Goal: Task Accomplishment & Management: Manage account settings

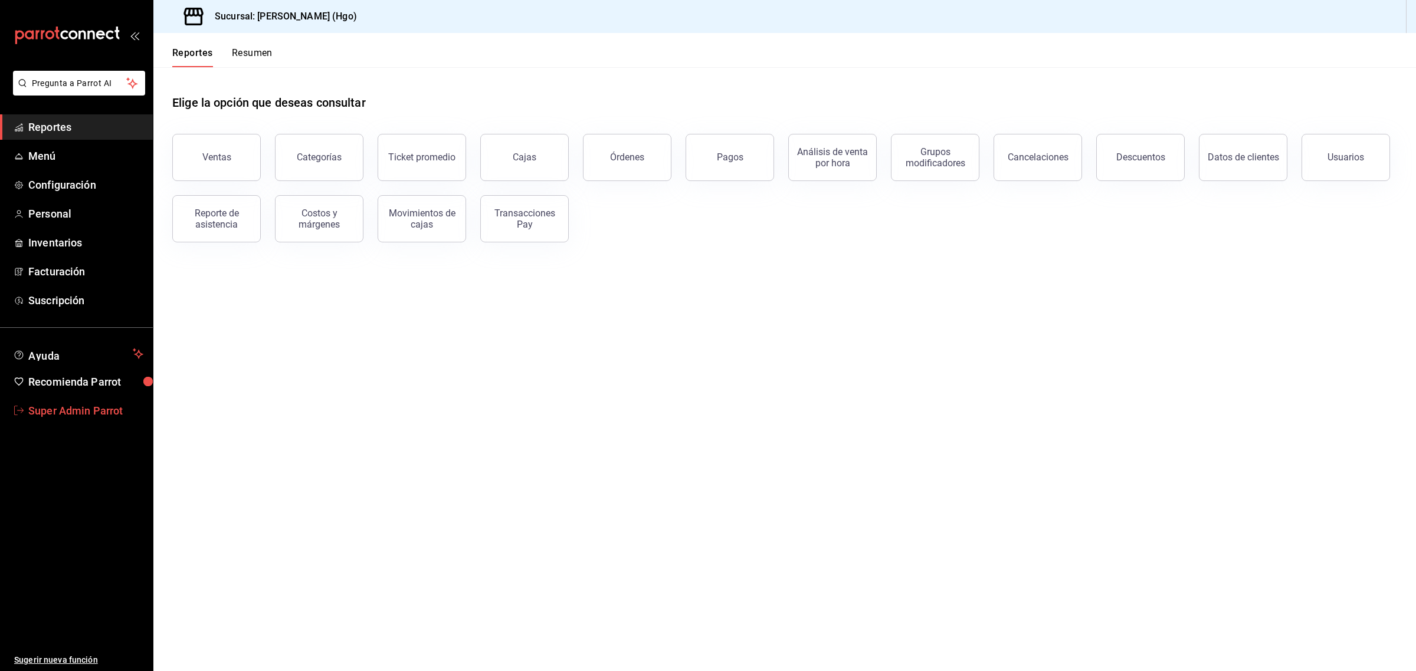
click at [52, 407] on span "Super Admin Parrot" at bounding box center [85, 411] width 115 height 16
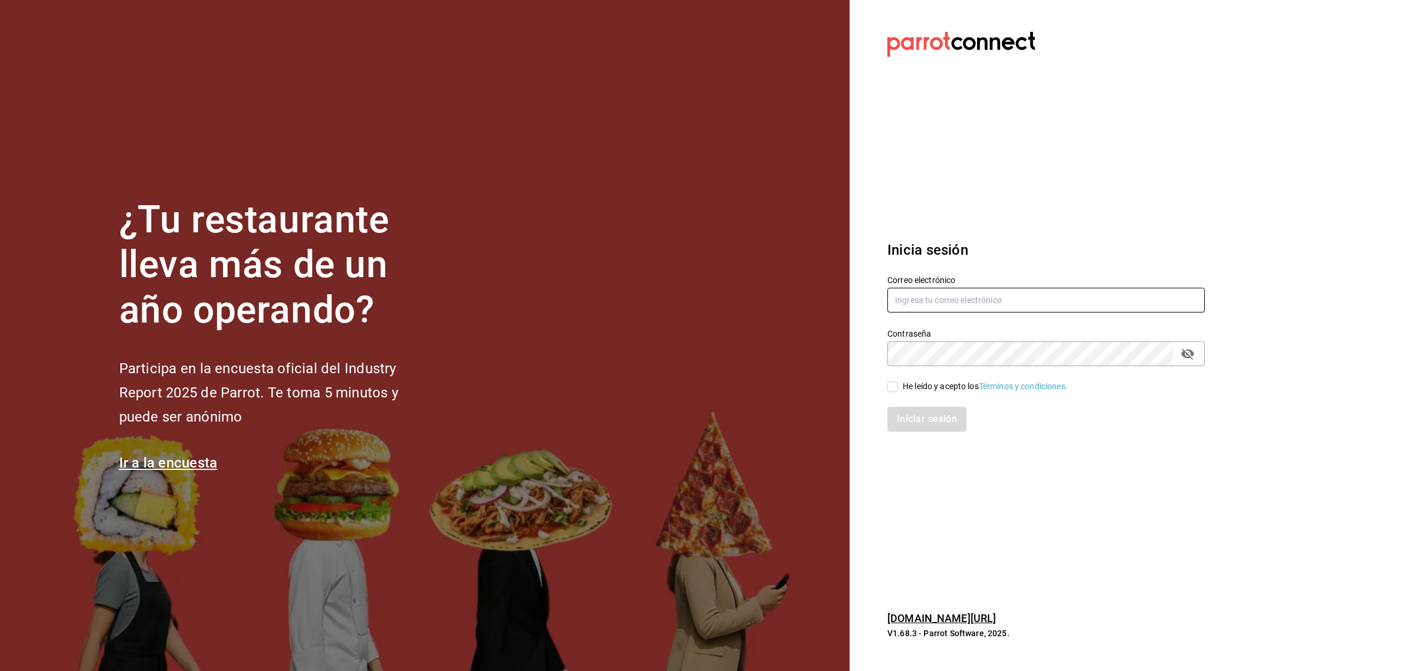
click at [908, 292] on input "text" at bounding box center [1045, 300] width 317 height 25
paste input "rosanautica@tec.com"
type input "rosanautica@tec.com"
click at [894, 390] on input "He leído y acepto los Términos y condiciones." at bounding box center [892, 387] width 11 height 11
checkbox input "true"
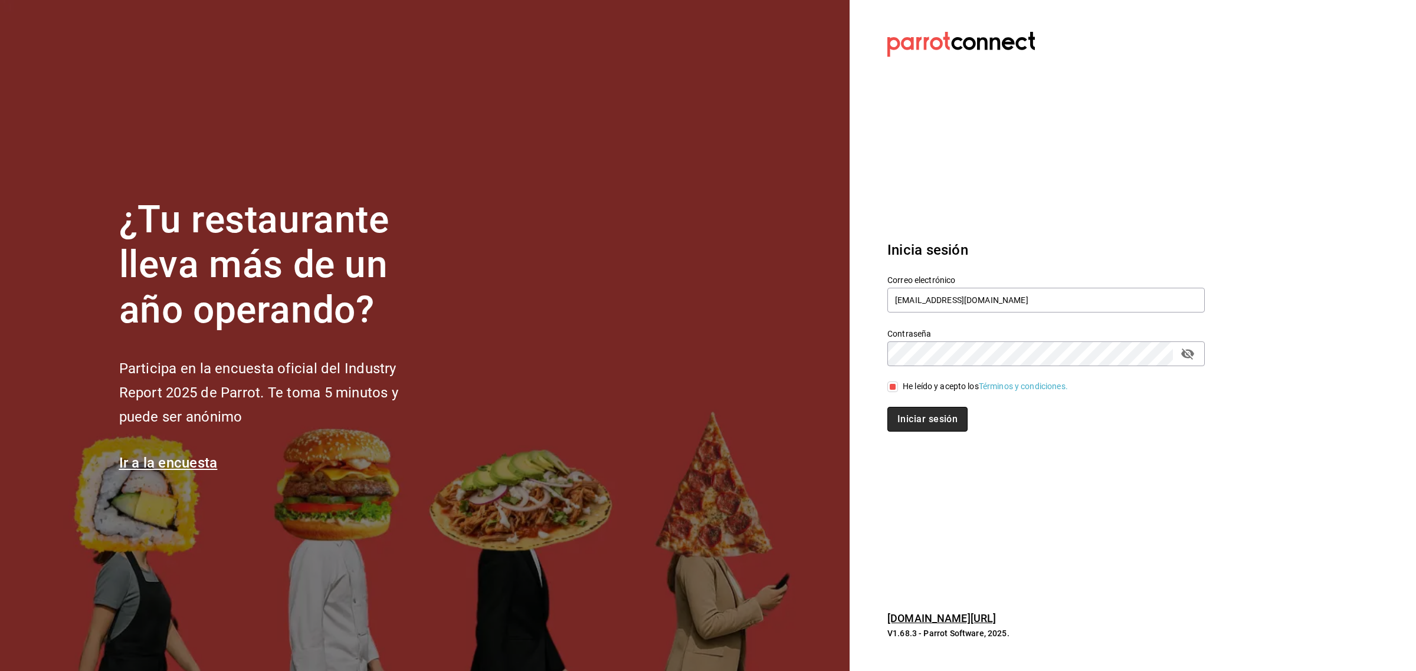
click at [903, 417] on button "Iniciar sesión" at bounding box center [927, 419] width 80 height 25
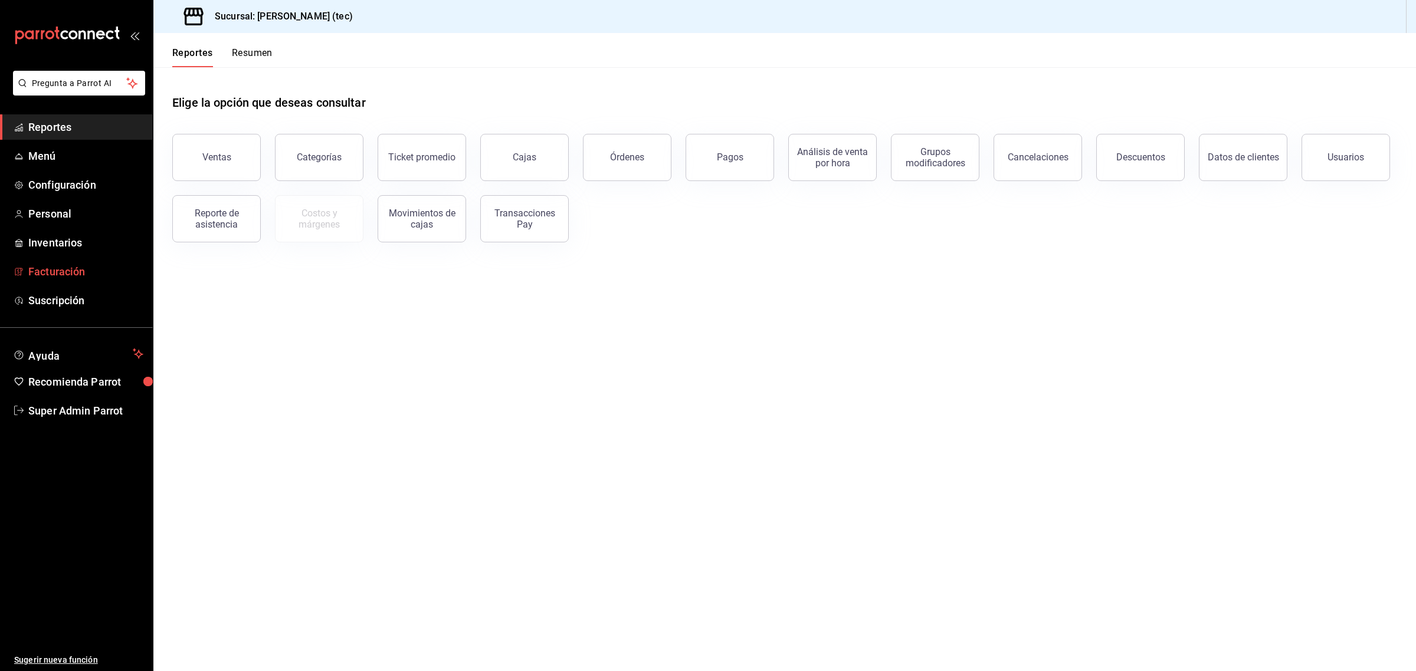
click at [73, 271] on span "Facturación" at bounding box center [85, 272] width 115 height 16
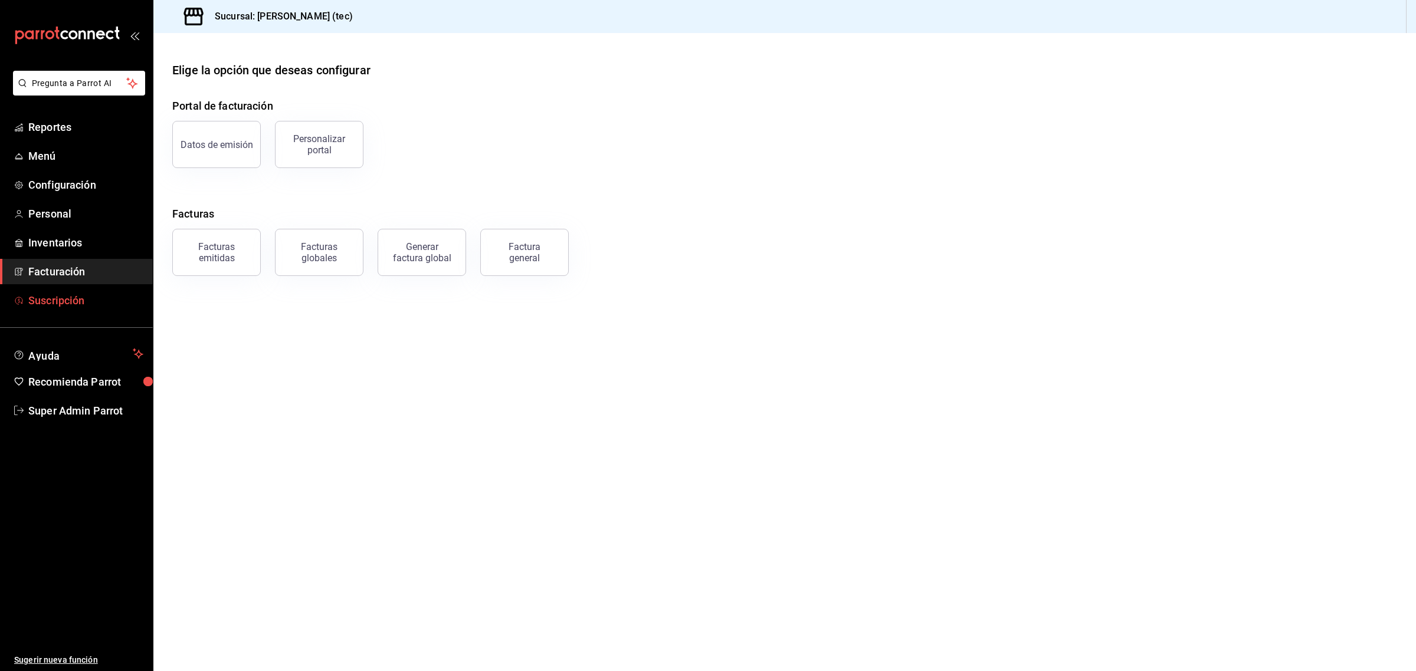
click at [68, 296] on span "Suscripción" at bounding box center [85, 301] width 115 height 16
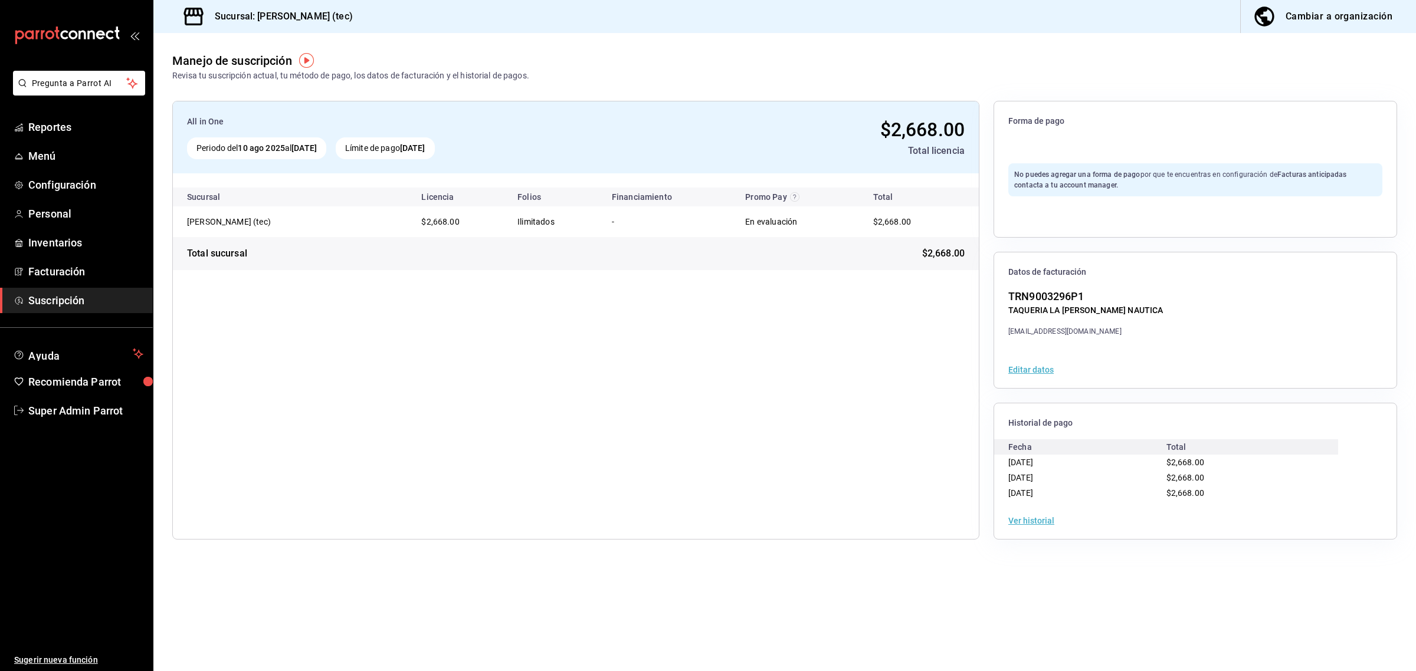
click at [1026, 520] on button "Ver historial" at bounding box center [1031, 521] width 46 height 8
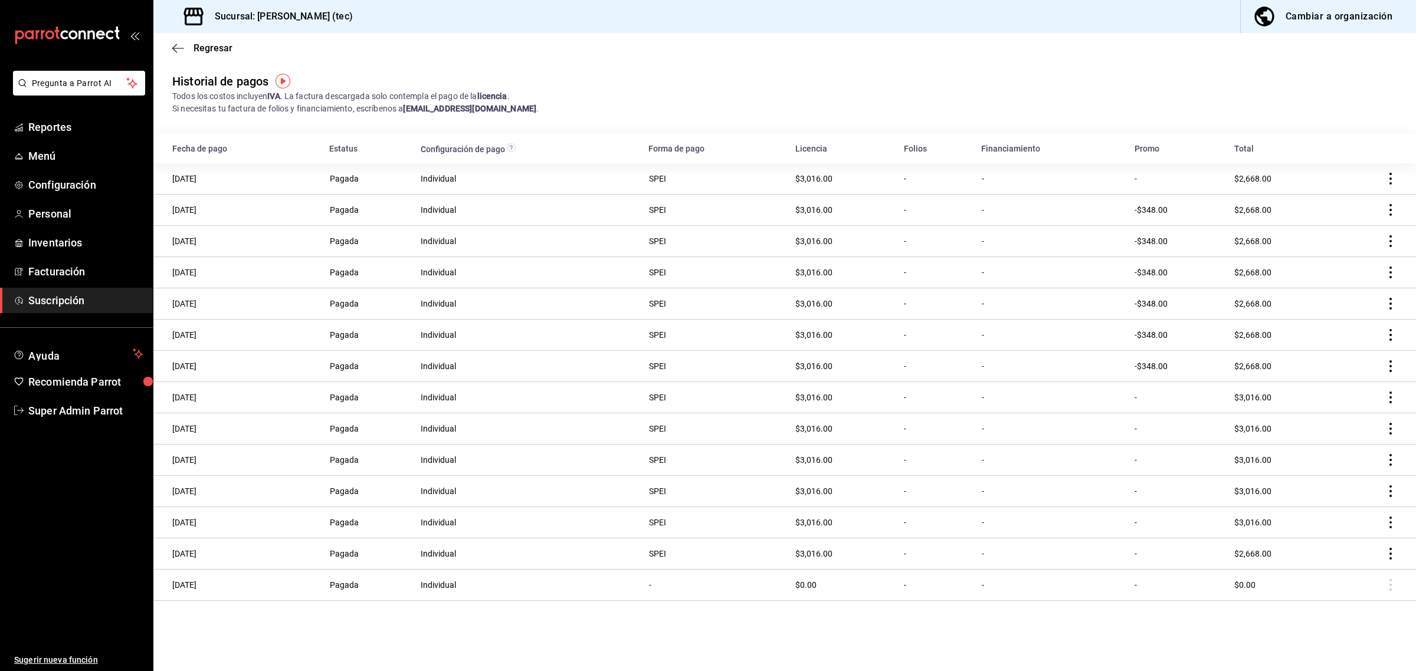
click at [1388, 179] on icon "actions" at bounding box center [1390, 179] width 12 height 12
click at [1332, 202] on span "Descarga PDF" at bounding box center [1330, 196] width 76 height 14
click at [1387, 211] on icon "actions" at bounding box center [1390, 210] width 12 height 12
click at [1356, 228] on span "Descarga PDF" at bounding box center [1330, 227] width 76 height 14
click at [100, 415] on span "Super Admin Parrot" at bounding box center [85, 411] width 115 height 16
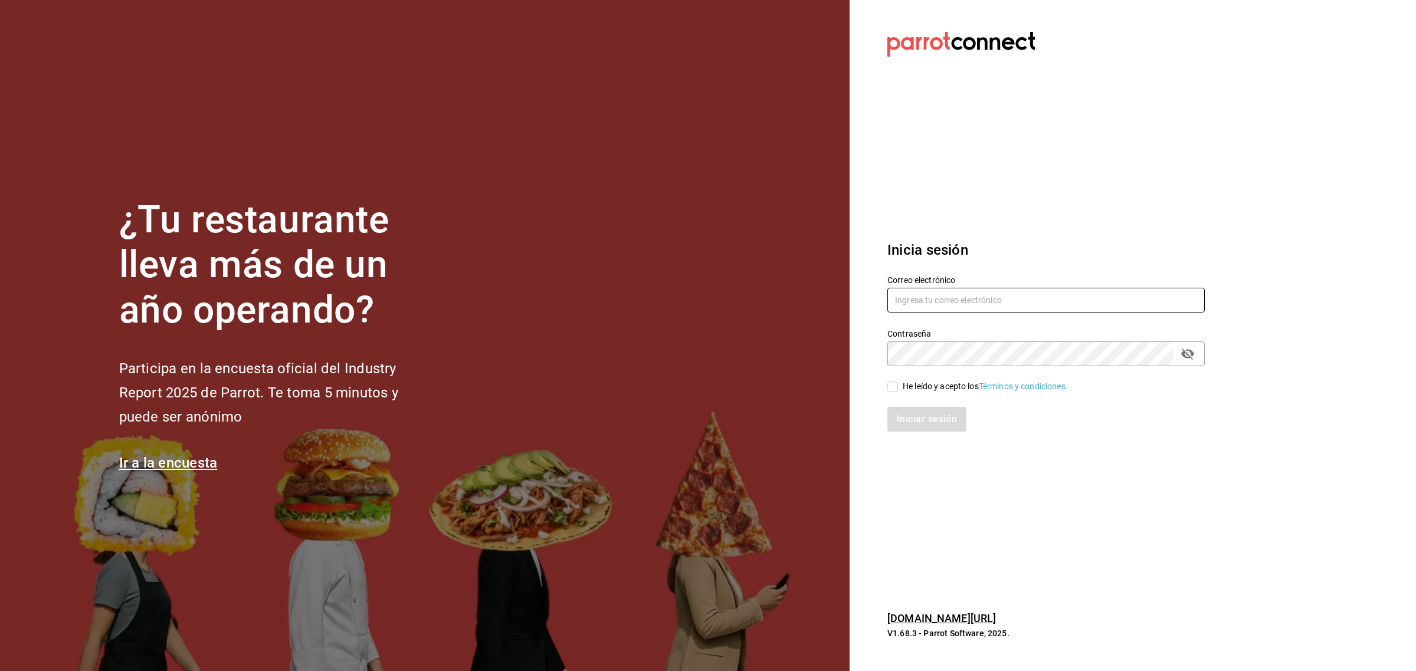
click at [927, 299] on input "text" at bounding box center [1045, 300] width 317 height 25
paste input "genkipoke@iteso.com"
click at [914, 301] on input "genkipoke@iteso.com" at bounding box center [1045, 300] width 317 height 25
type input "genkipoke@iteso.com"
click at [886, 384] on div "He leído y acepto los Términos y condiciones." at bounding box center [1039, 379] width 332 height 27
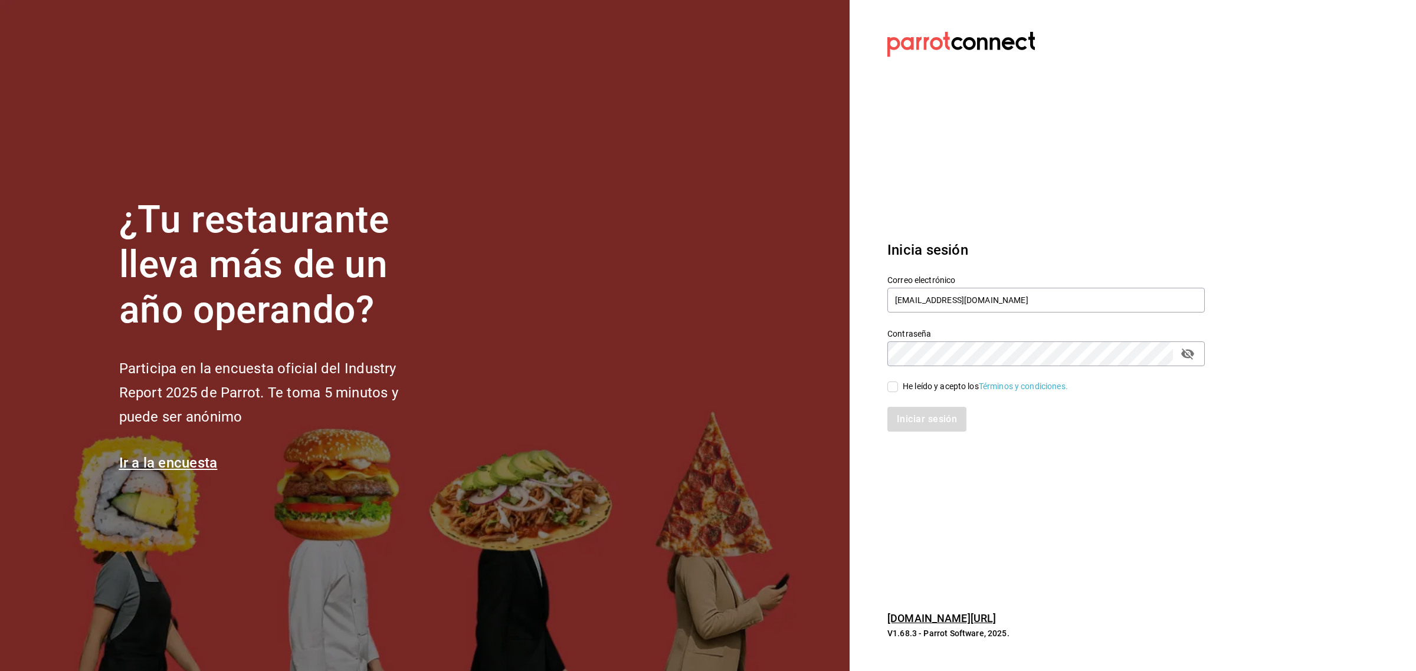
click at [894, 392] on input "He leído y acepto los Términos y condiciones." at bounding box center [892, 387] width 11 height 11
checkbox input "true"
click at [903, 421] on button "Iniciar sesión" at bounding box center [927, 419] width 80 height 25
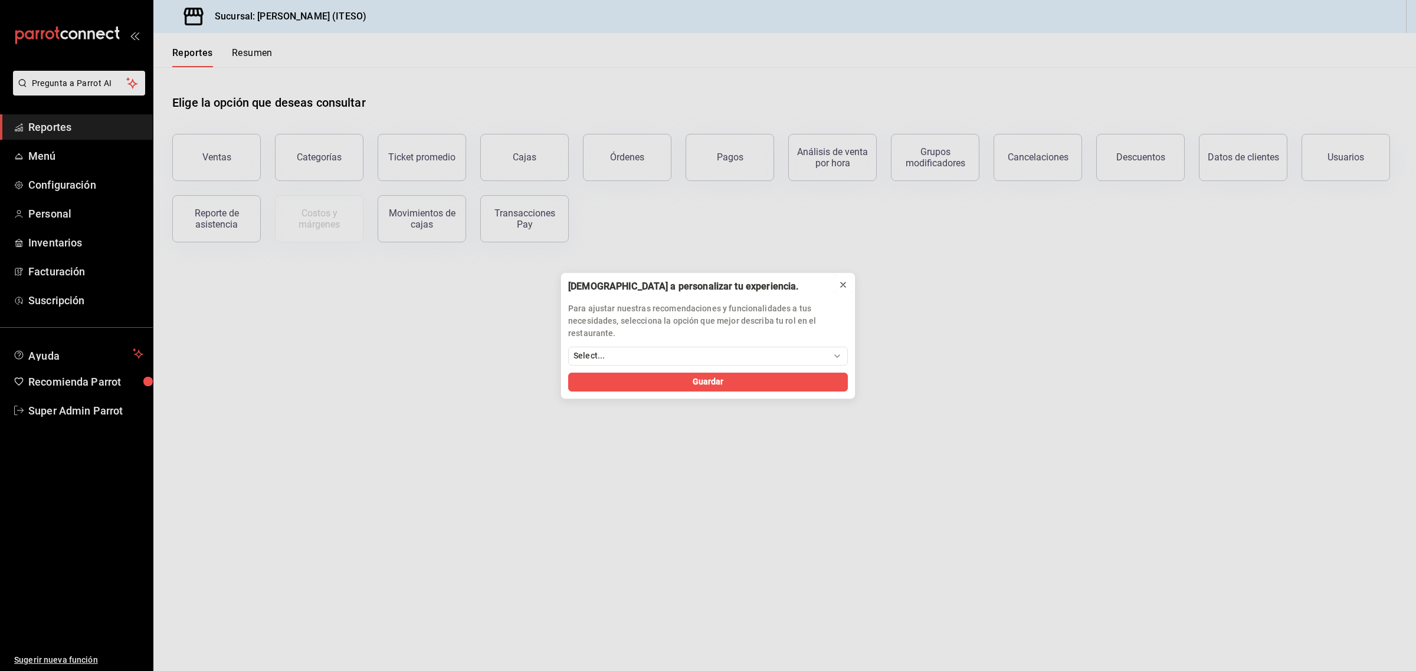
click at [842, 283] on icon at bounding box center [842, 284] width 9 height 9
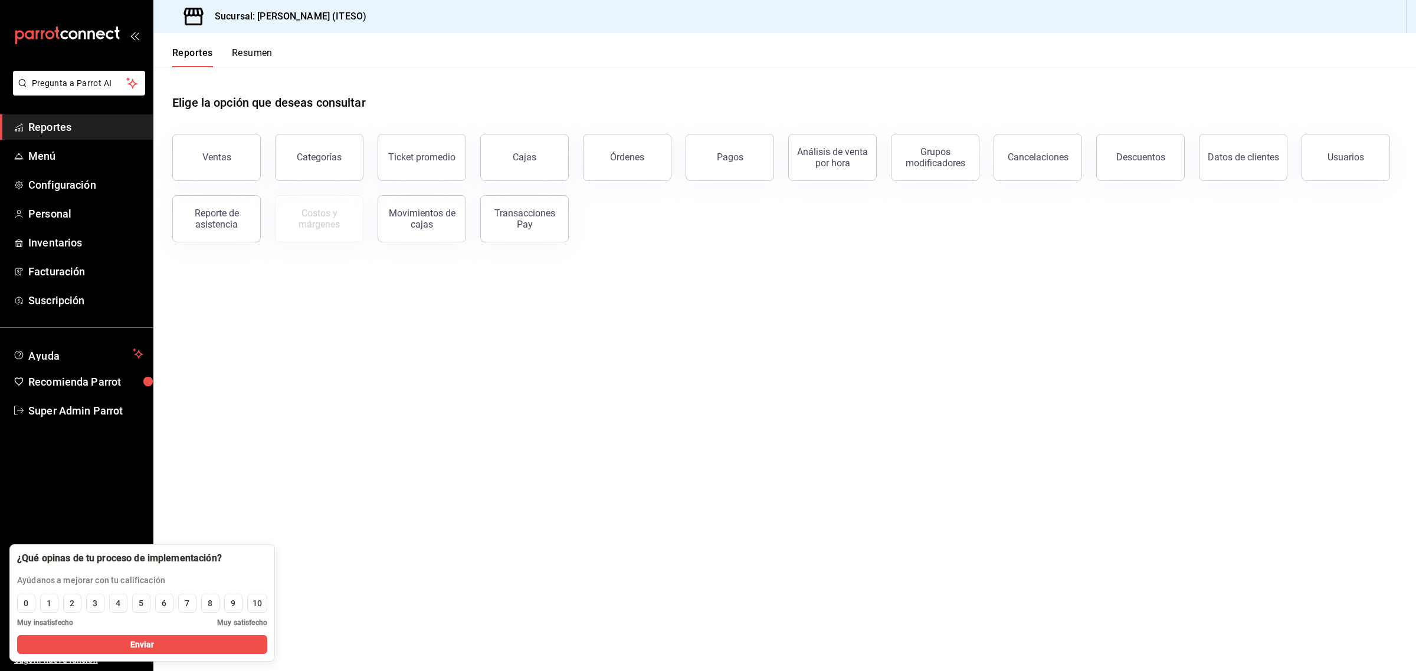
click at [320, 21] on h3 "Sucursal: Genki Poke (ITESO)" at bounding box center [285, 16] width 161 height 14
click at [54, 157] on span "Menú" at bounding box center [85, 156] width 115 height 16
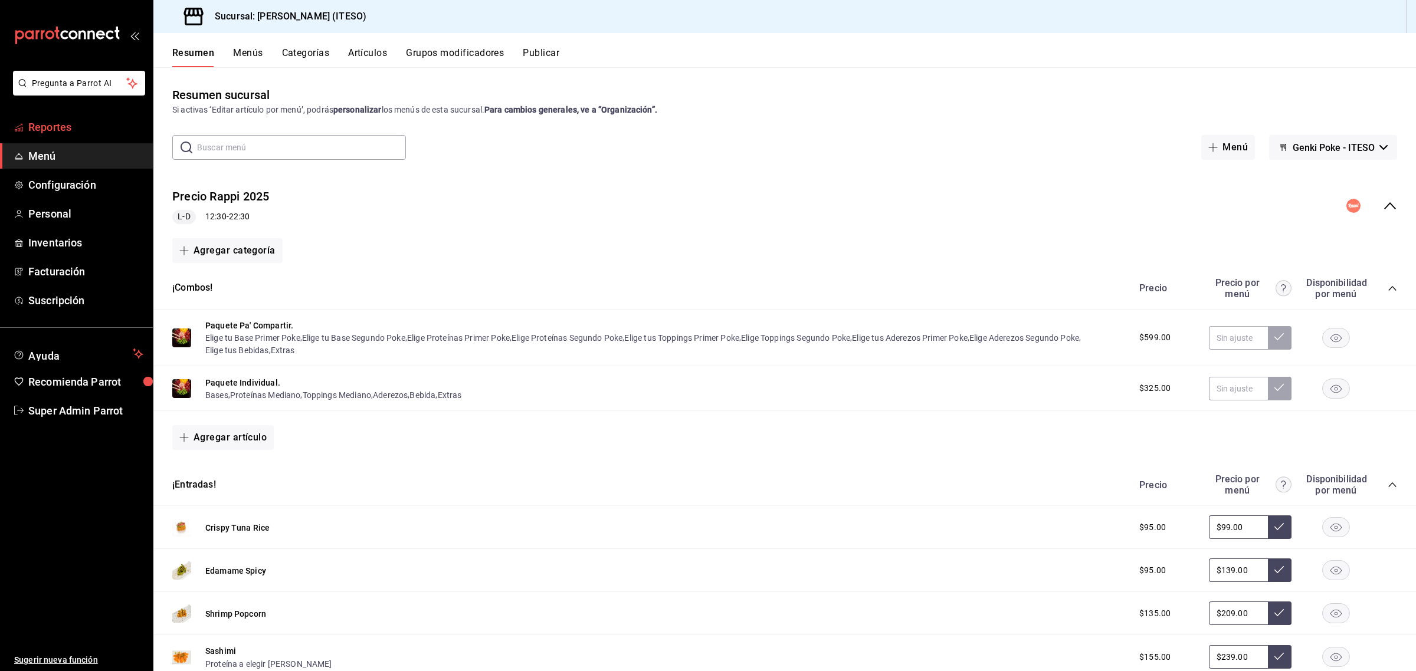
click at [55, 127] on span "Reportes" at bounding box center [85, 127] width 115 height 16
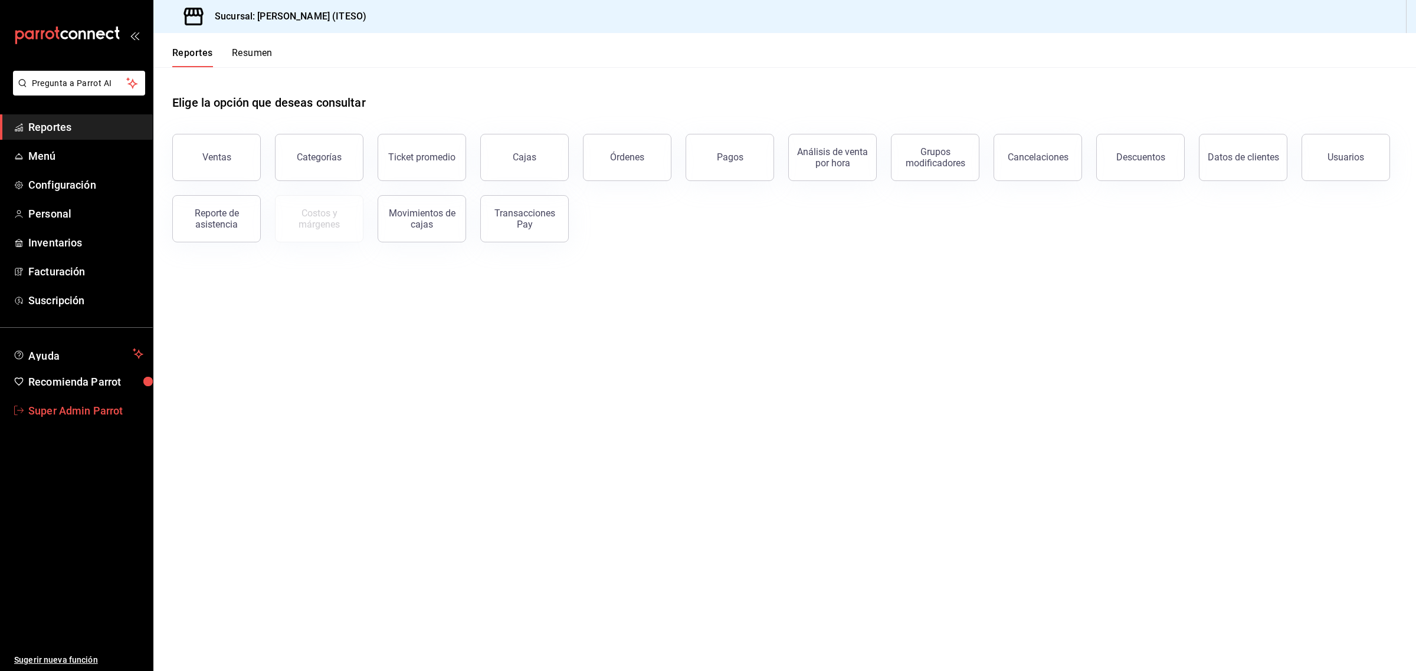
click at [53, 416] on span "Super Admin Parrot" at bounding box center [85, 411] width 115 height 16
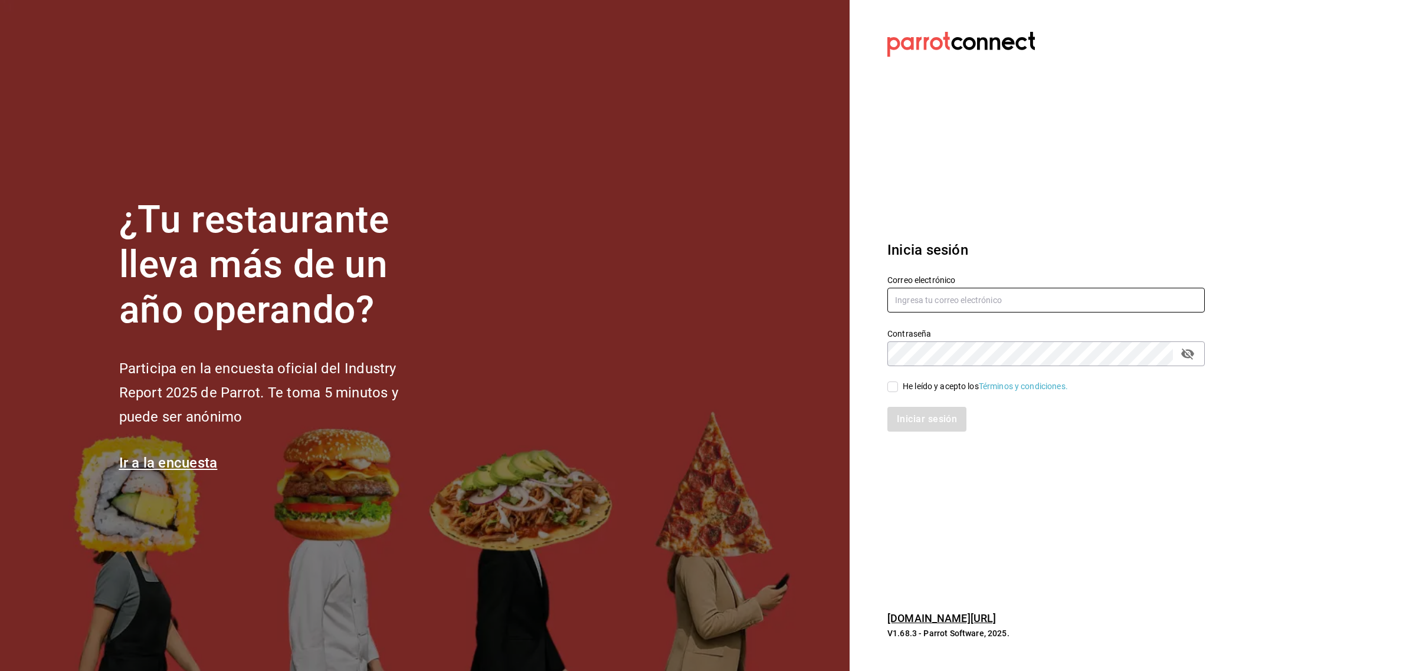
click at [892, 292] on input "text" at bounding box center [1045, 300] width 317 height 25
paste input "wingman@gdl.com"
type input "wingman@gdl.com"
click at [907, 386] on div "He leído y acepto los Términos y condiciones." at bounding box center [985, 386] width 165 height 12
click at [898, 386] on input "He leído y acepto los Términos y condiciones." at bounding box center [892, 387] width 11 height 11
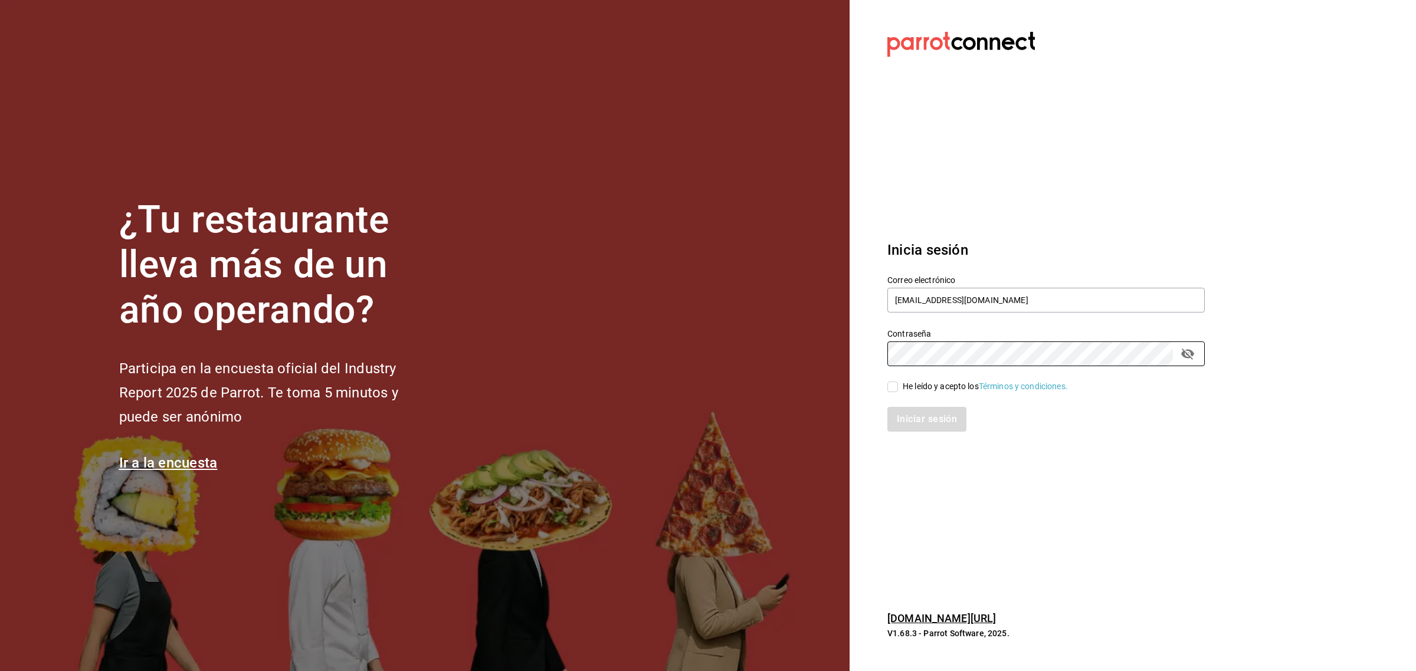
checkbox input "true"
click at [898, 423] on button "Iniciar sesión" at bounding box center [927, 419] width 80 height 25
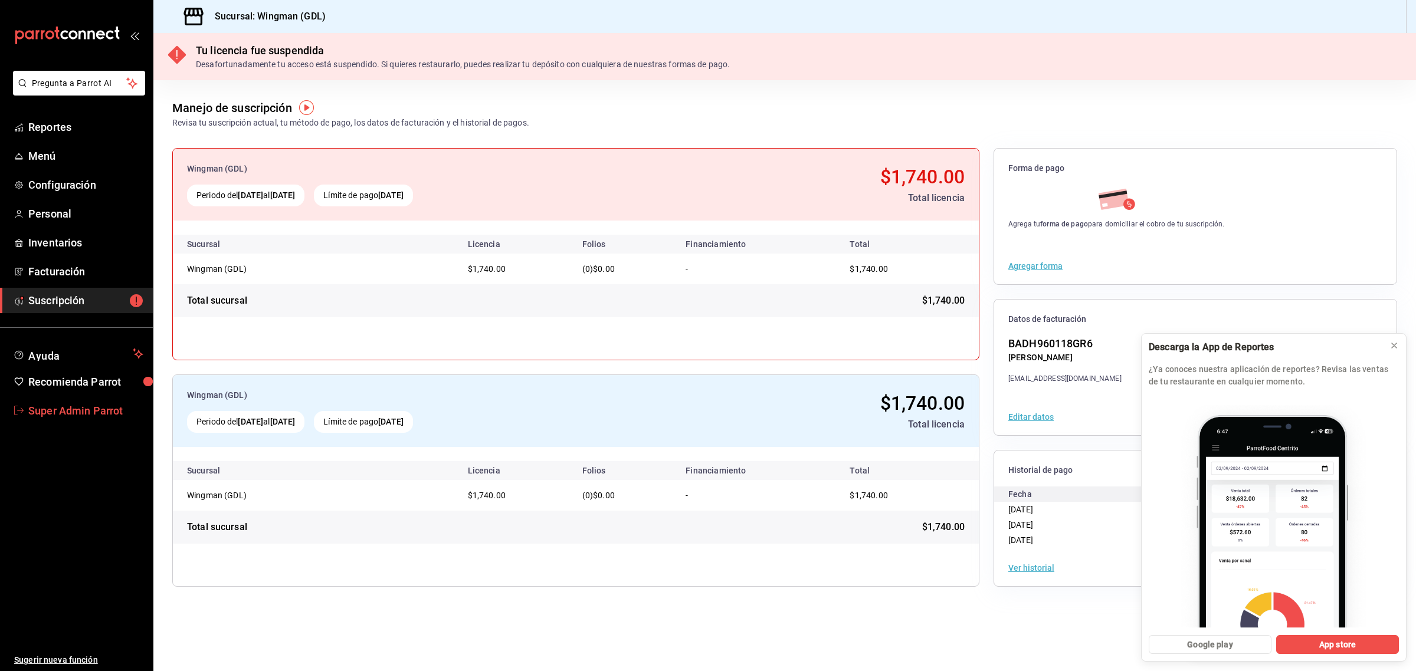
click at [52, 414] on span "Super Admin Parrot" at bounding box center [85, 411] width 115 height 16
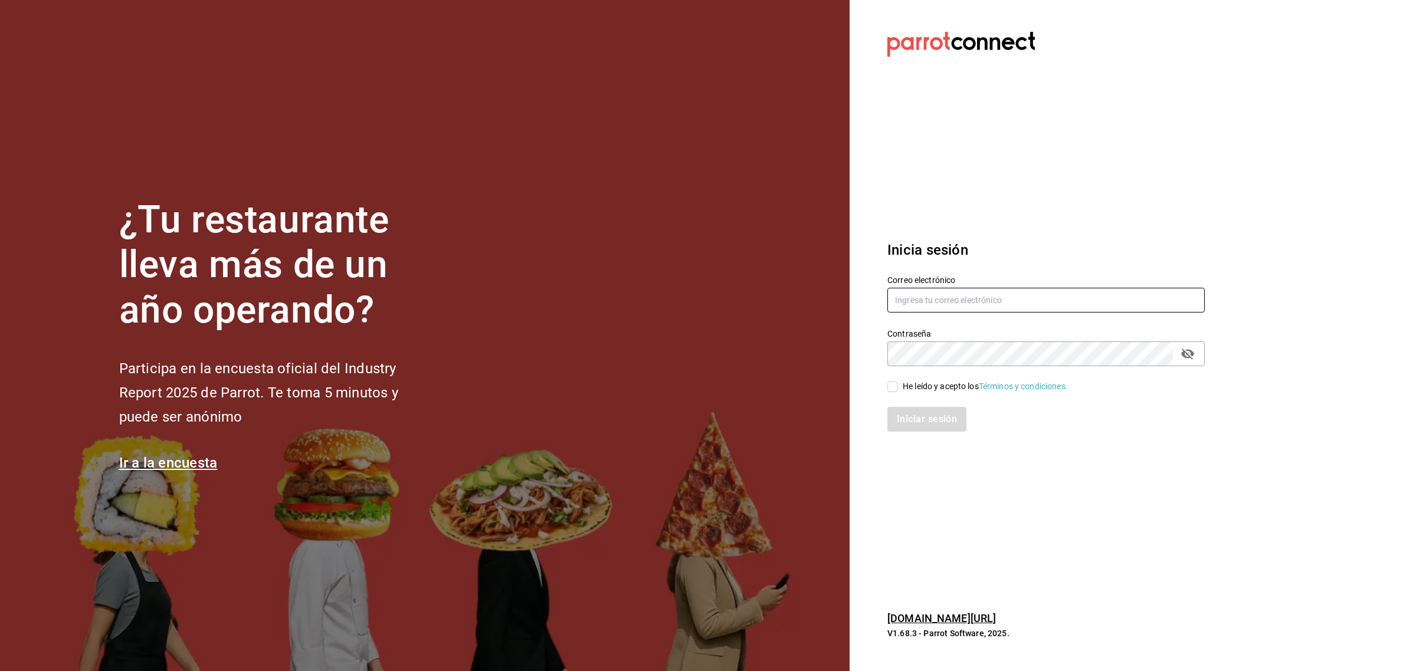
click at [907, 301] on input "text" at bounding box center [1045, 300] width 317 height 25
paste input "genkipoke@sanangel.com"
type input "genkipoke@sanangel.com"
click at [936, 389] on div "He leído y acepto los Términos y condiciones." at bounding box center [985, 386] width 165 height 12
click at [898, 389] on input "He leído y acepto los Términos y condiciones." at bounding box center [892, 387] width 11 height 11
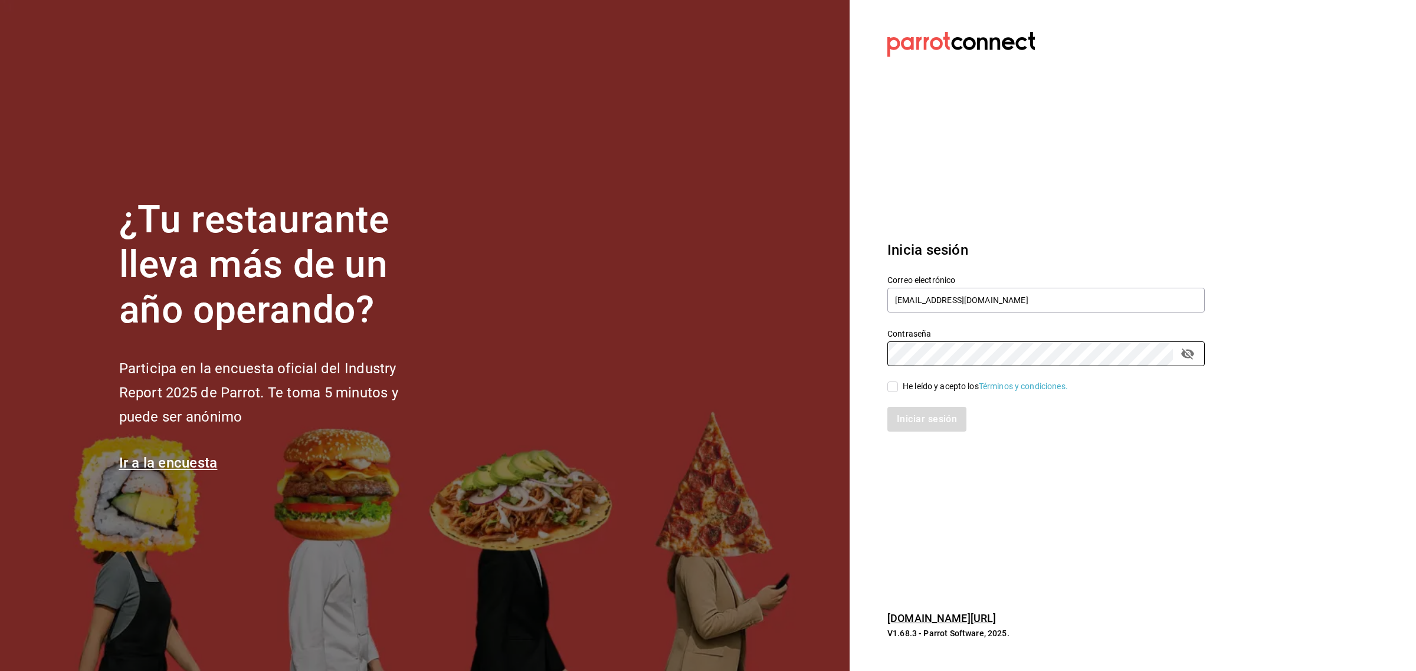
checkbox input "true"
click at [919, 422] on button "Iniciar sesión" at bounding box center [927, 419] width 80 height 25
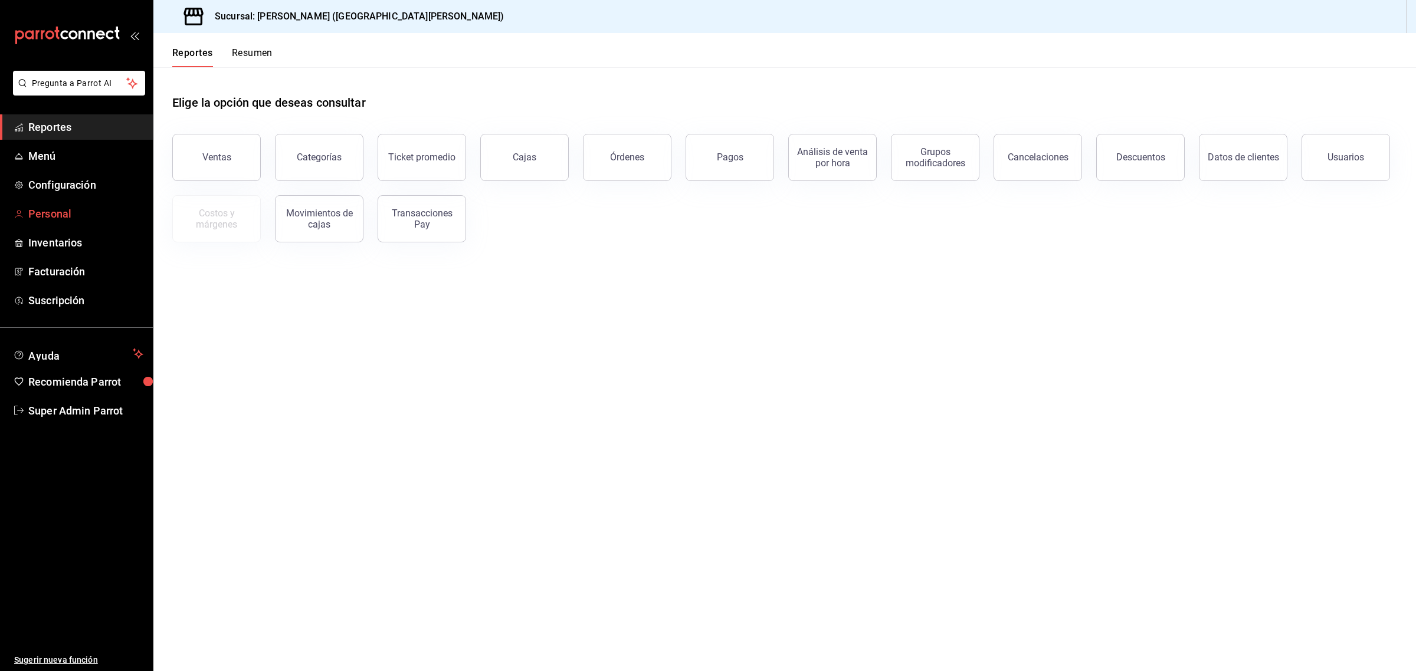
click at [62, 214] on span "Personal" at bounding box center [85, 214] width 115 height 16
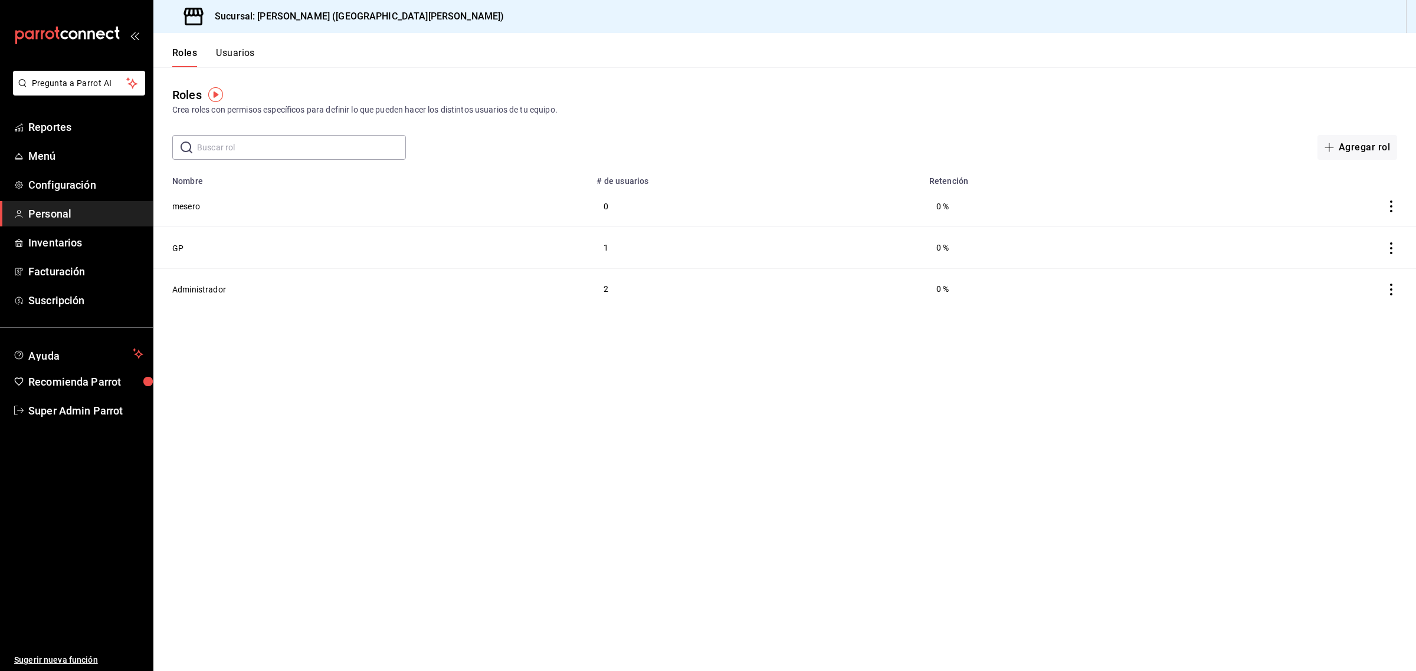
click at [242, 58] on button "Usuarios" at bounding box center [235, 57] width 39 height 20
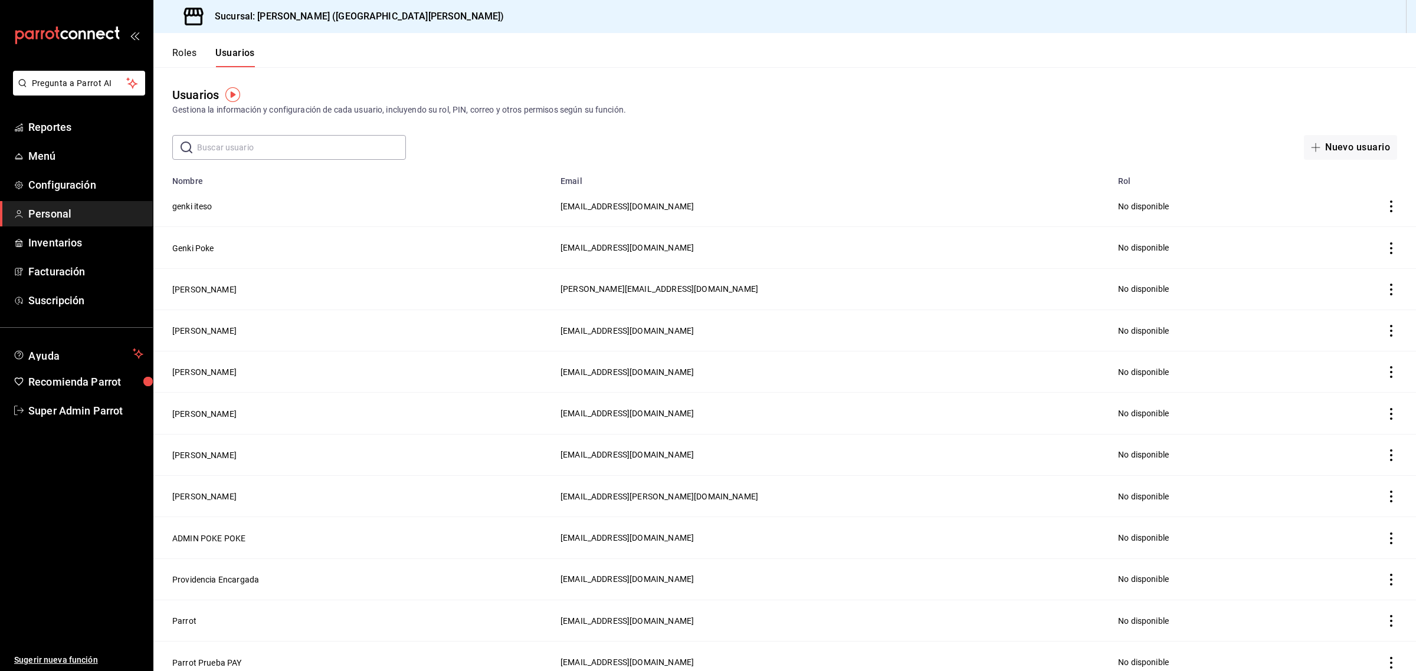
click at [239, 147] on input "text" at bounding box center [301, 148] width 209 height 24
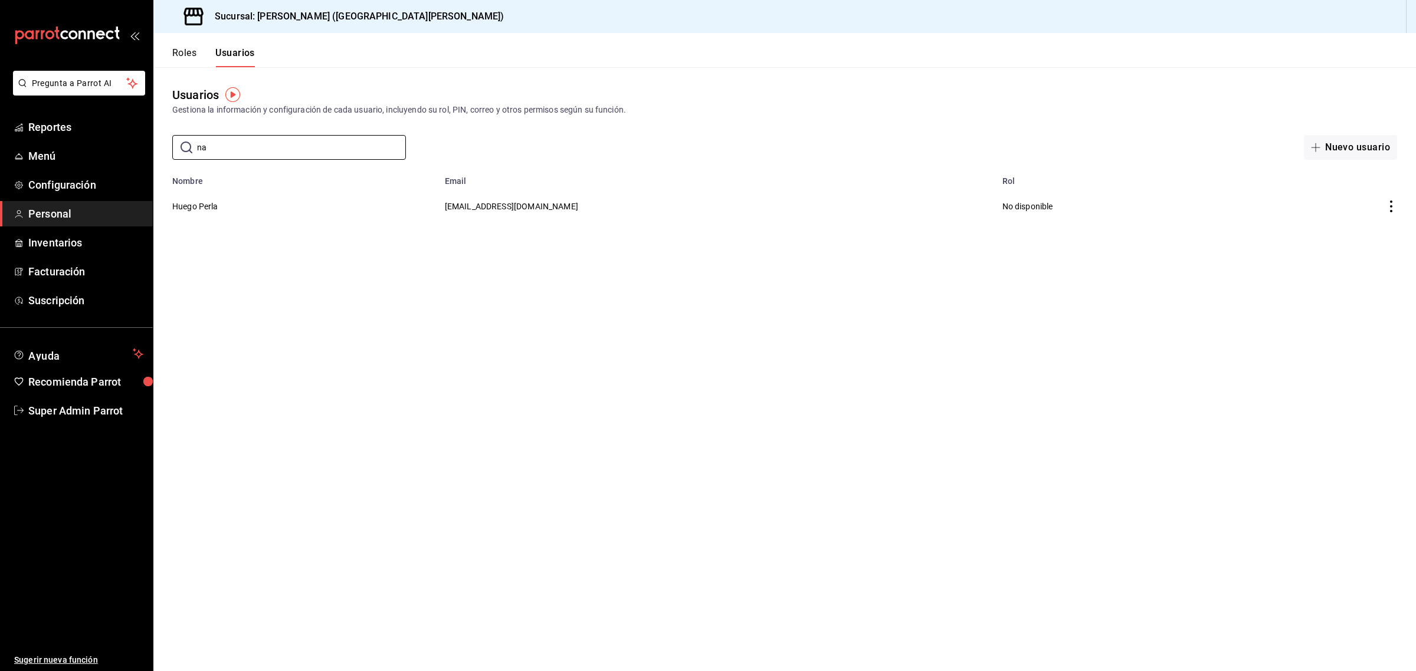
type input "n"
type input "j"
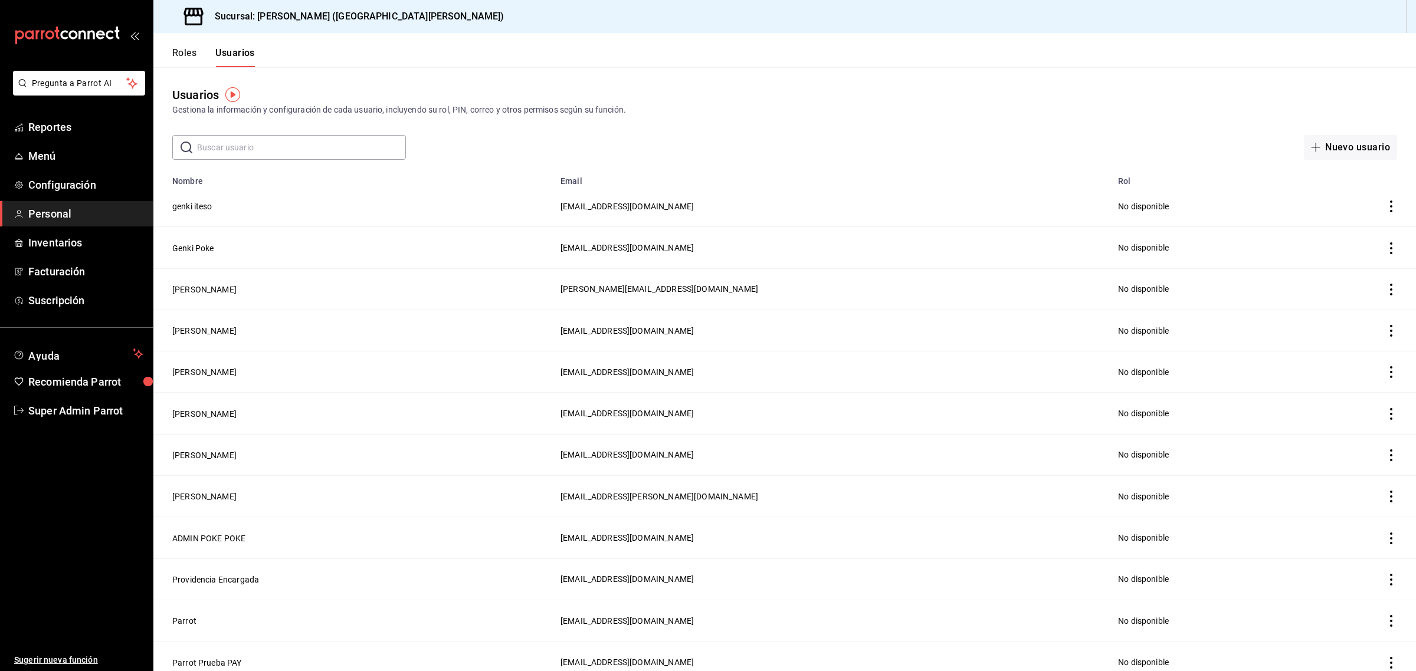
click at [195, 54] on button "Roles" at bounding box center [184, 57] width 24 height 20
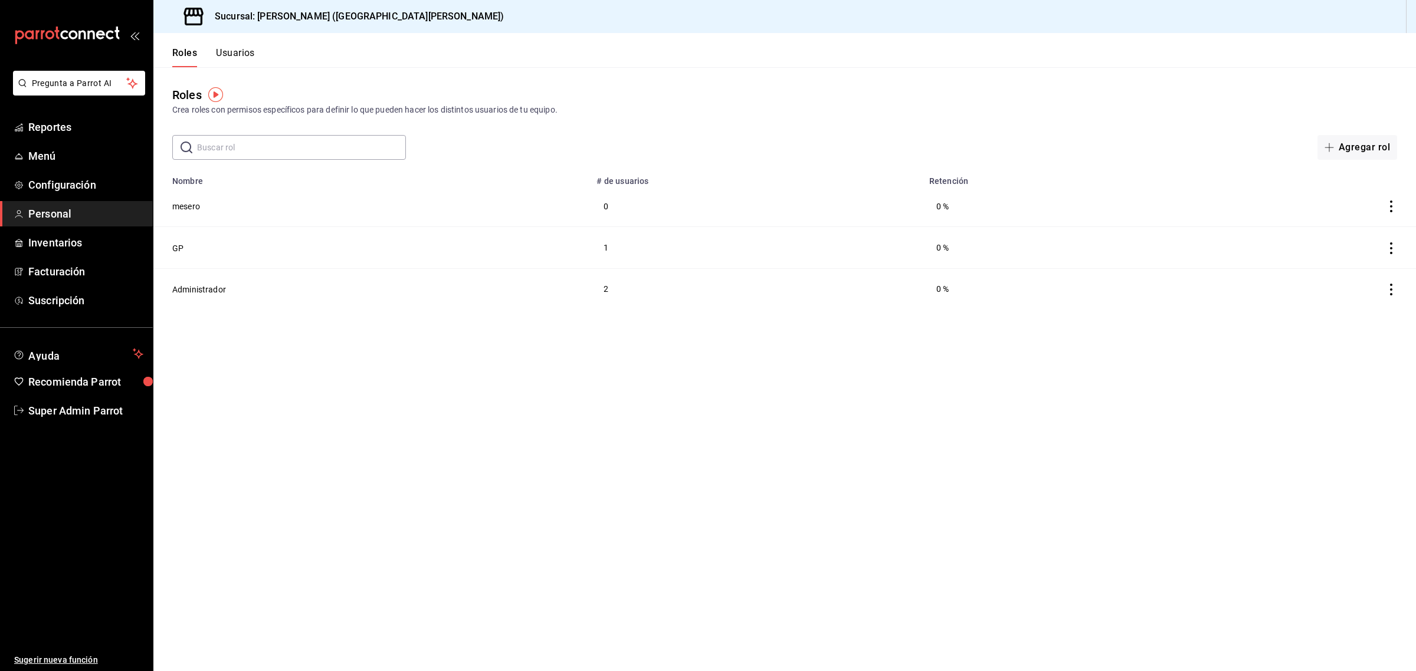
click at [234, 56] on button "Usuarios" at bounding box center [235, 57] width 39 height 20
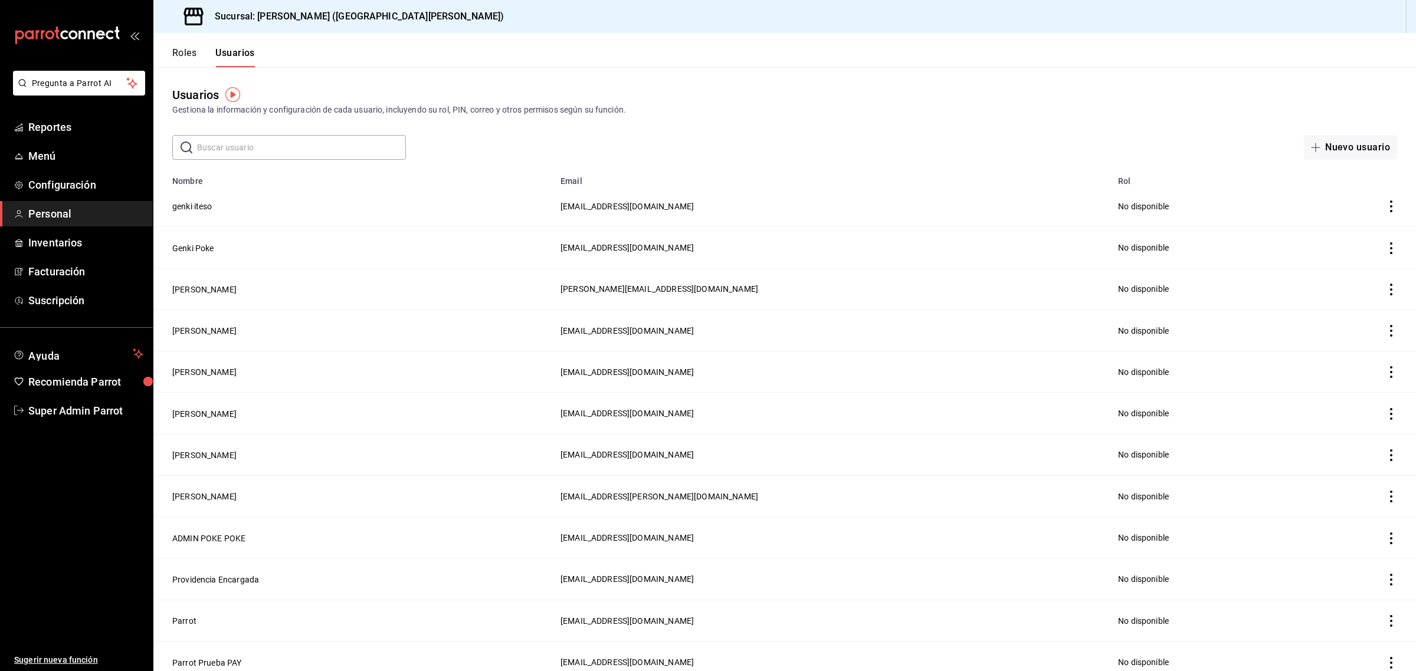
click at [238, 143] on input "text" at bounding box center [301, 148] width 209 height 24
click at [237, 149] on input "text" at bounding box center [301, 148] width 209 height 24
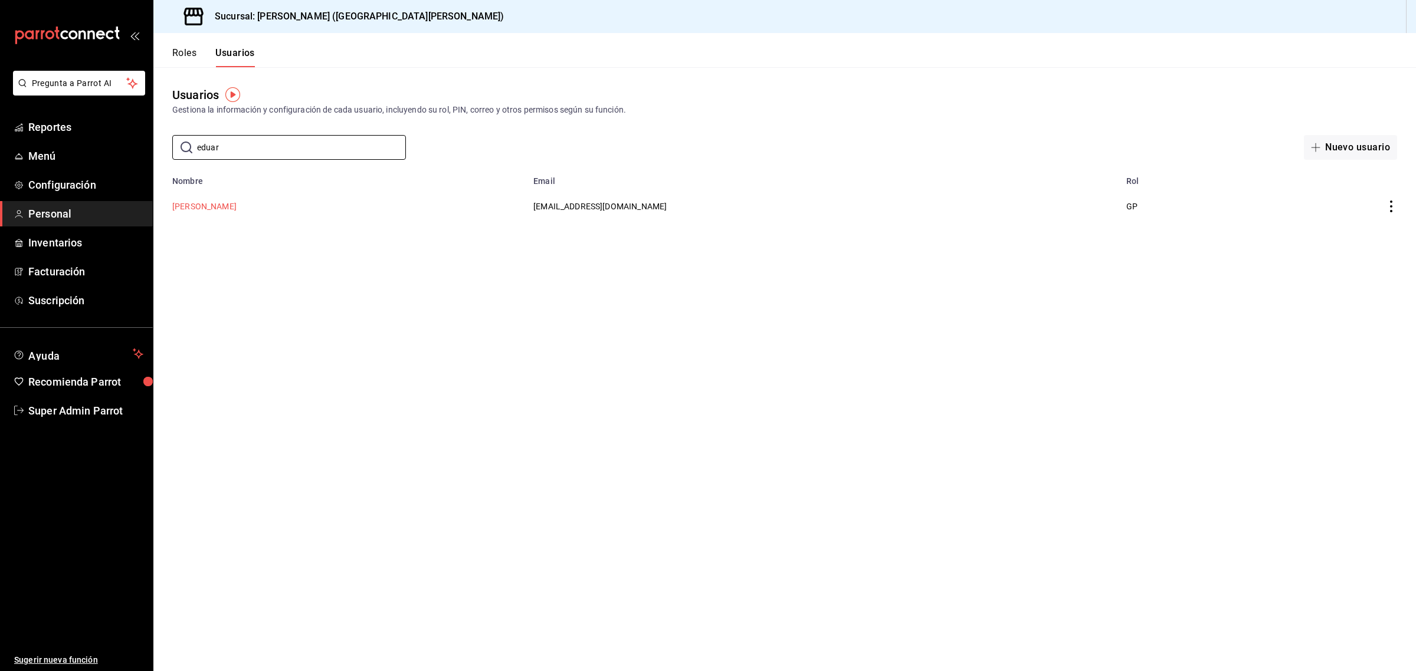
type input "eduar"
click at [211, 208] on button "Esaú Jacobo" at bounding box center [204, 207] width 64 height 12
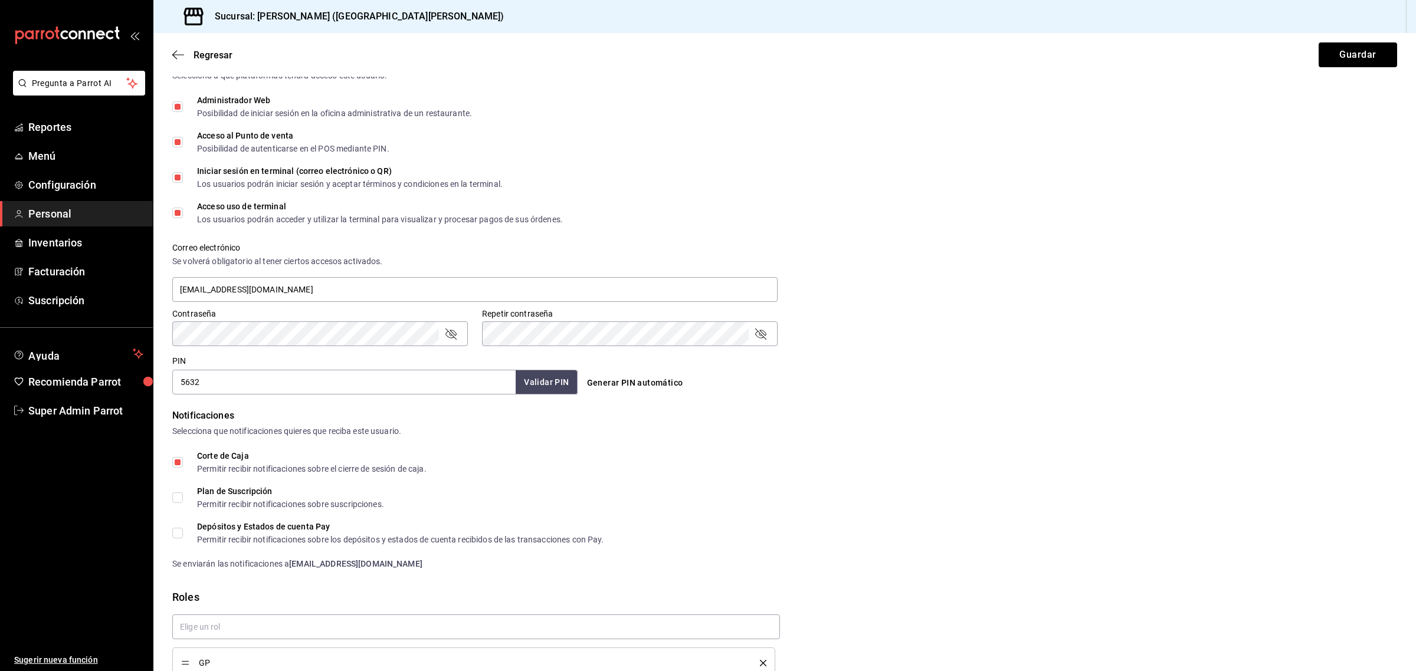
scroll to position [336, 0]
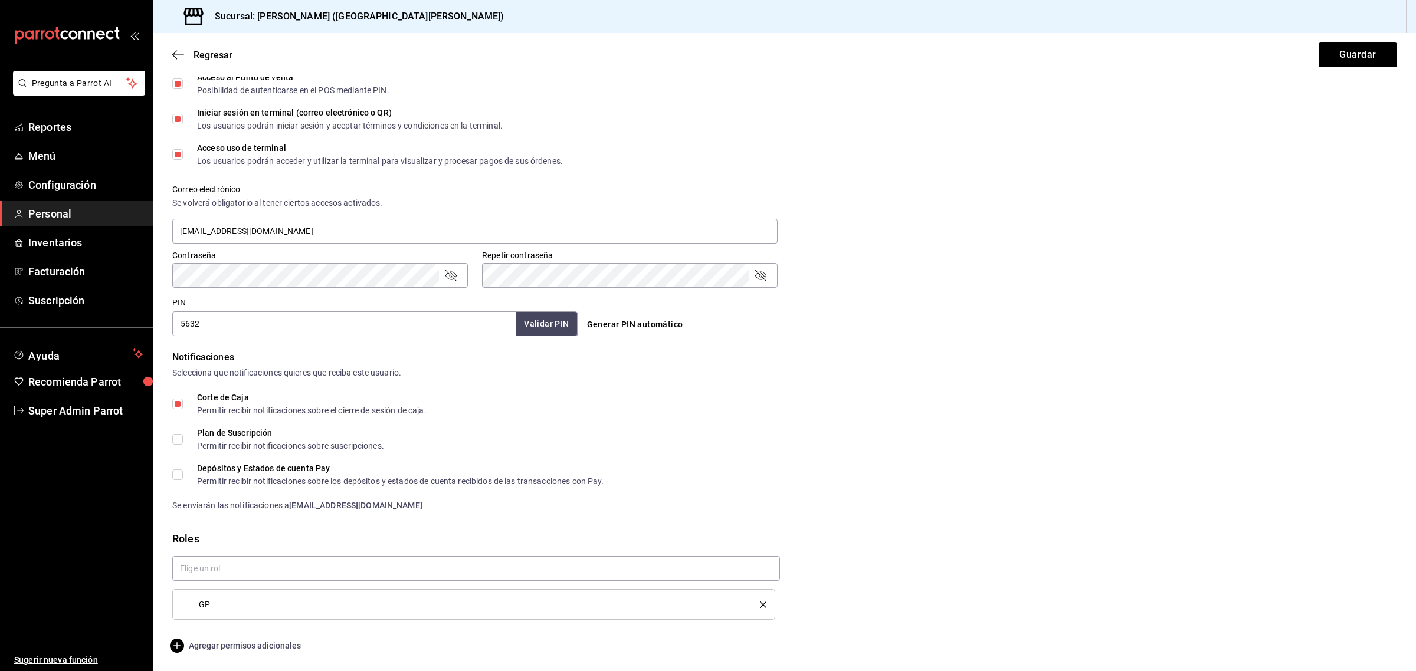
click at [267, 643] on span "Agregar permisos adicionales" at bounding box center [236, 646] width 129 height 14
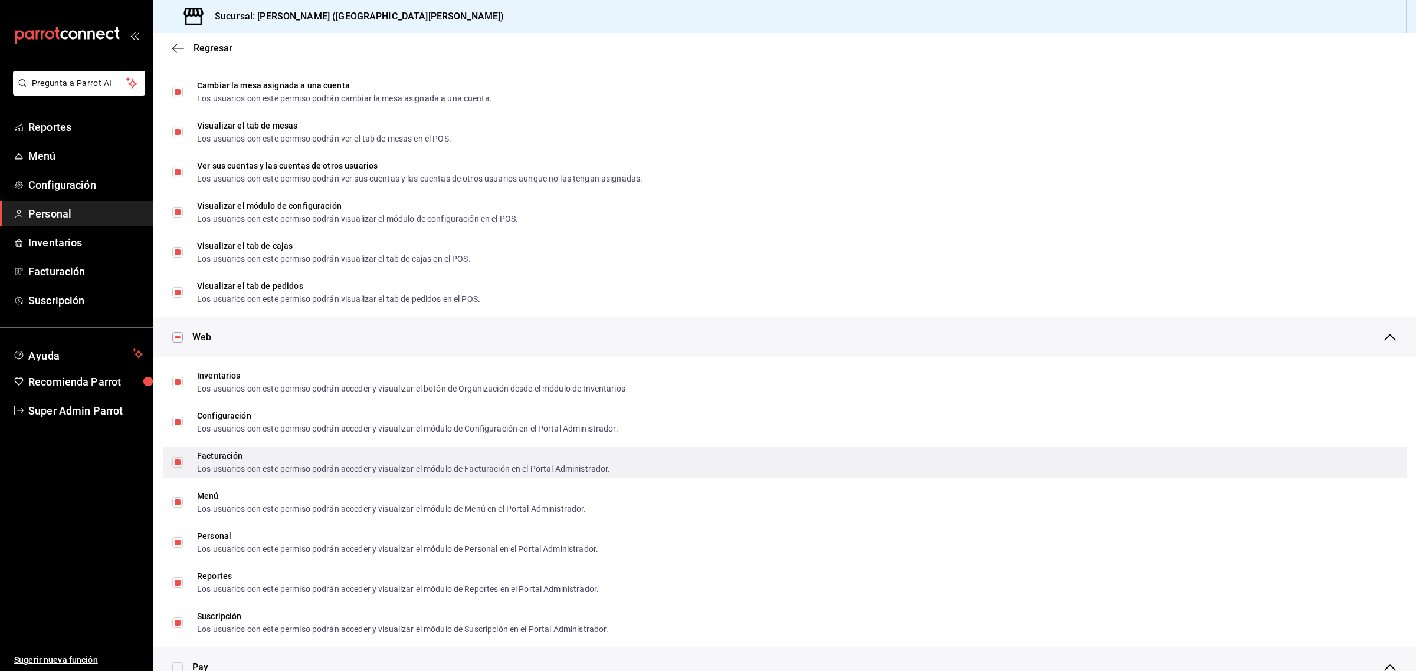
scroll to position [0, 0]
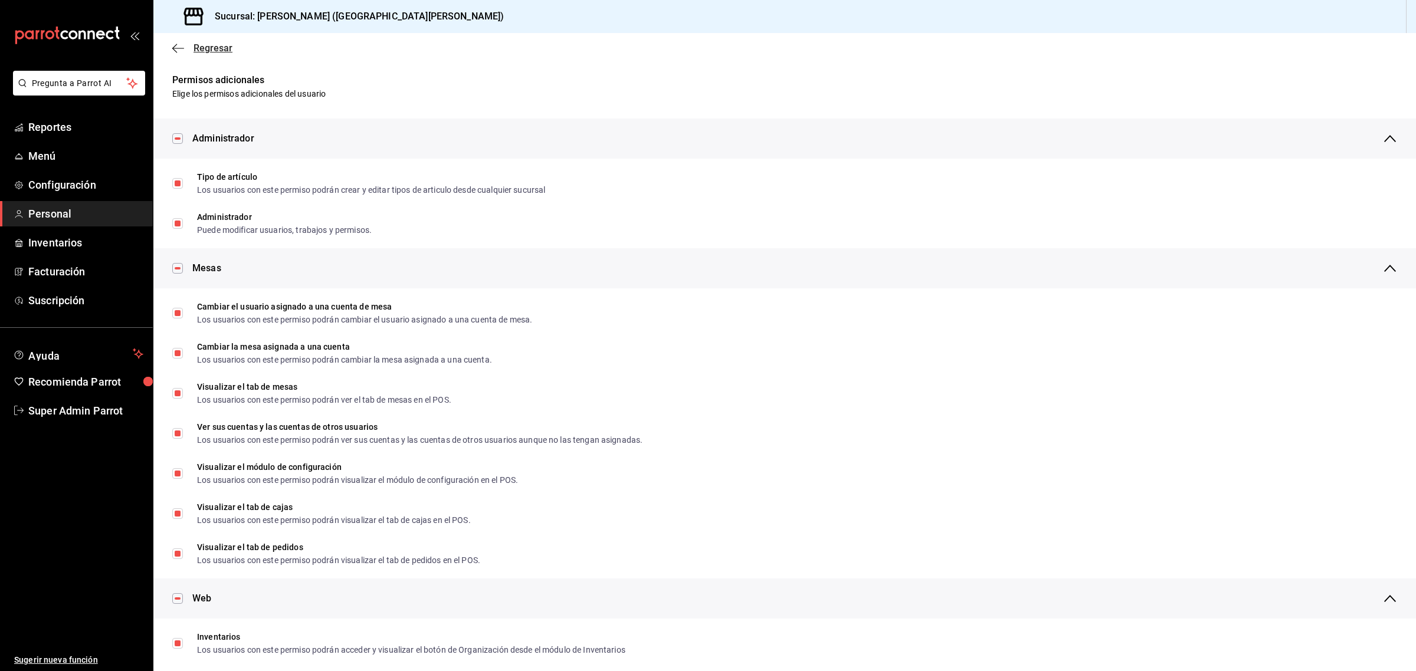
click at [186, 50] on span "Regresar" at bounding box center [202, 47] width 60 height 11
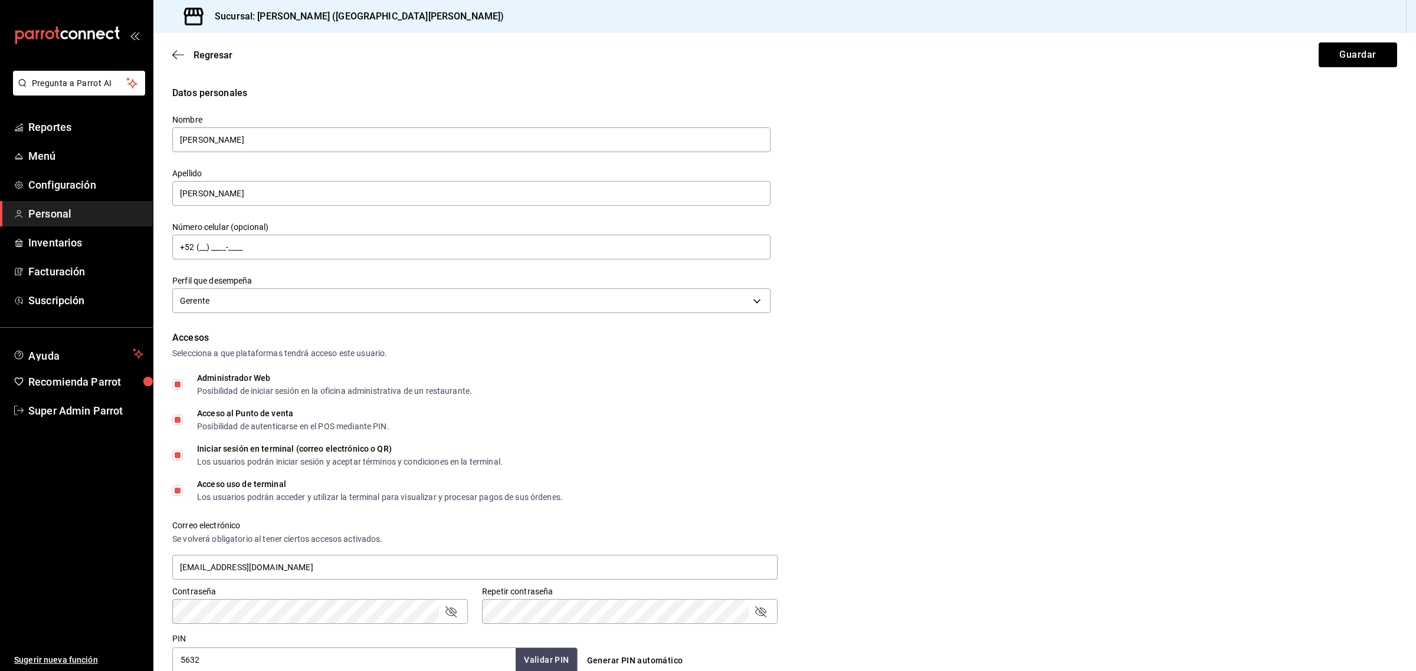
click at [186, 50] on span "Regresar" at bounding box center [202, 55] width 60 height 11
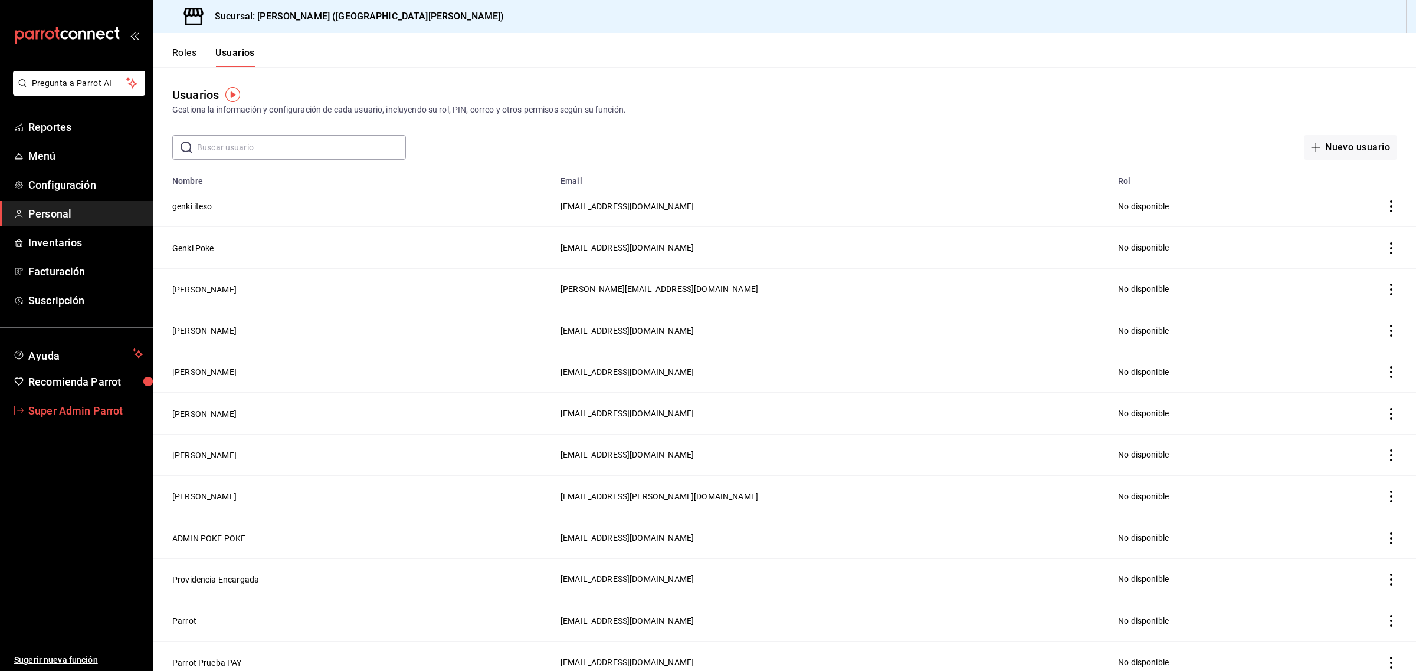
click at [100, 405] on span "Super Admin Parrot" at bounding box center [85, 411] width 115 height 16
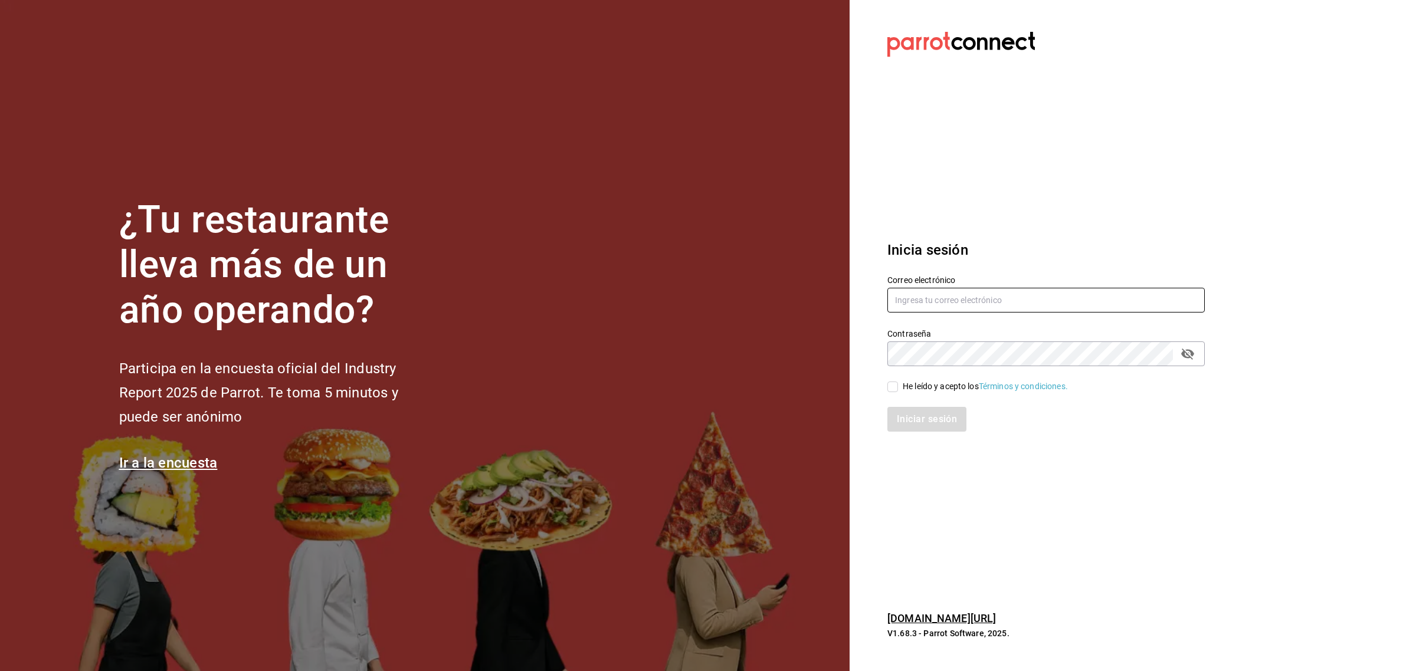
click at [900, 299] on input "text" at bounding box center [1045, 300] width 317 height 25
type input "genkipoke@sanangel.com"
click at [892, 382] on input "He leído y acepto los Términos y condiciones." at bounding box center [892, 387] width 11 height 11
checkbox input "true"
click at [903, 422] on button "Iniciar sesión" at bounding box center [927, 419] width 80 height 25
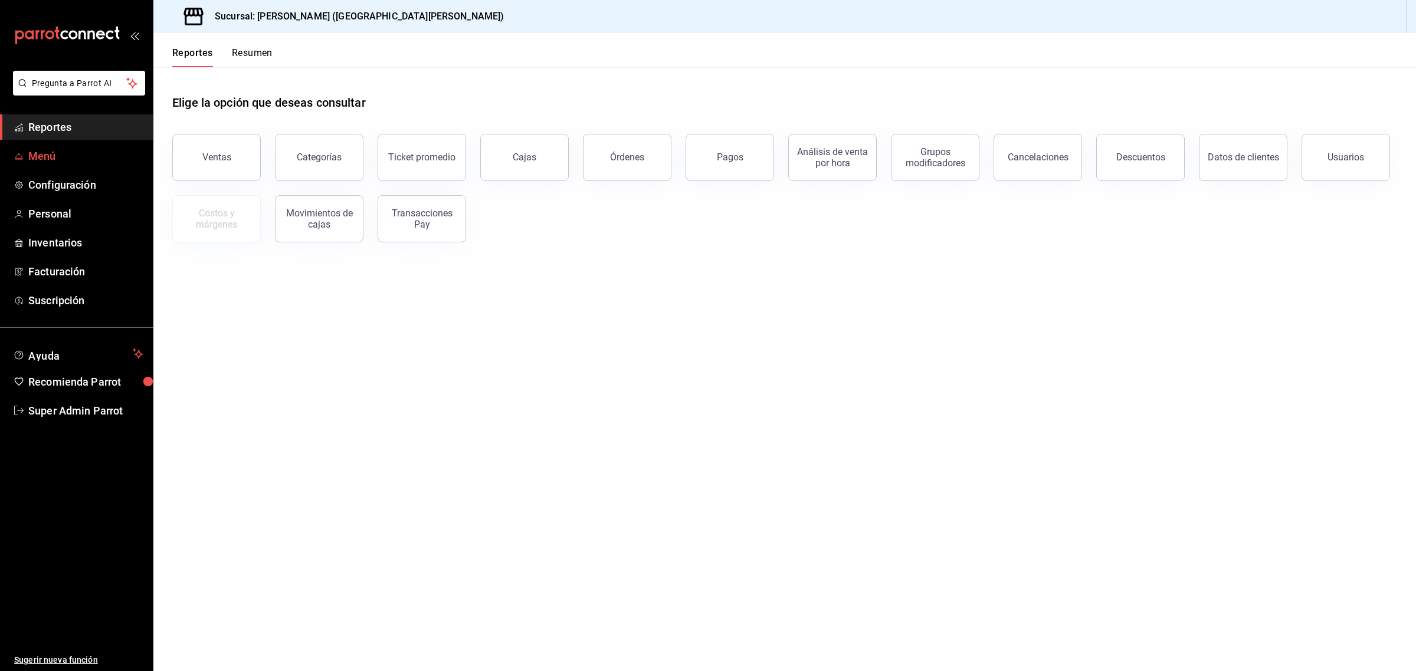
click at [68, 152] on span "Menú" at bounding box center [85, 156] width 115 height 16
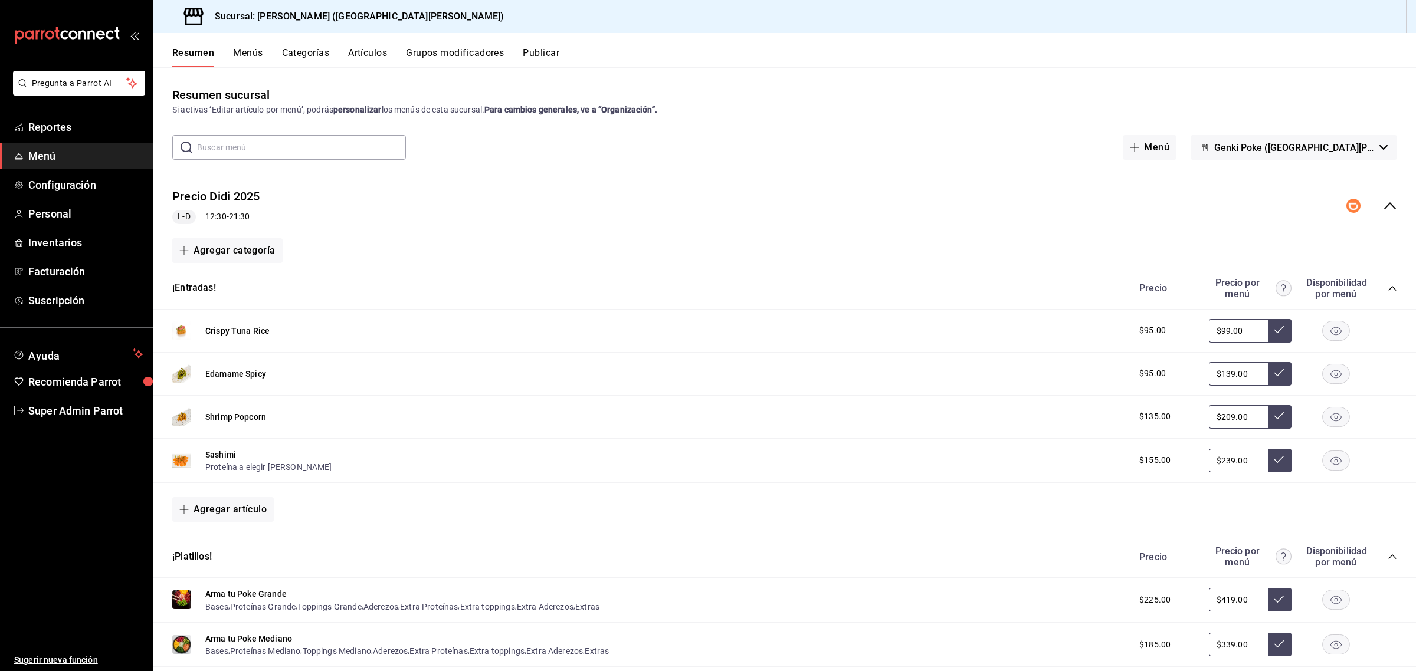
click at [1334, 14] on div "Sucursal: [PERSON_NAME] ([GEOGRAPHIC_DATA][PERSON_NAME])" at bounding box center [784, 16] width 1262 height 33
click at [81, 132] on span "Reportes" at bounding box center [85, 127] width 115 height 16
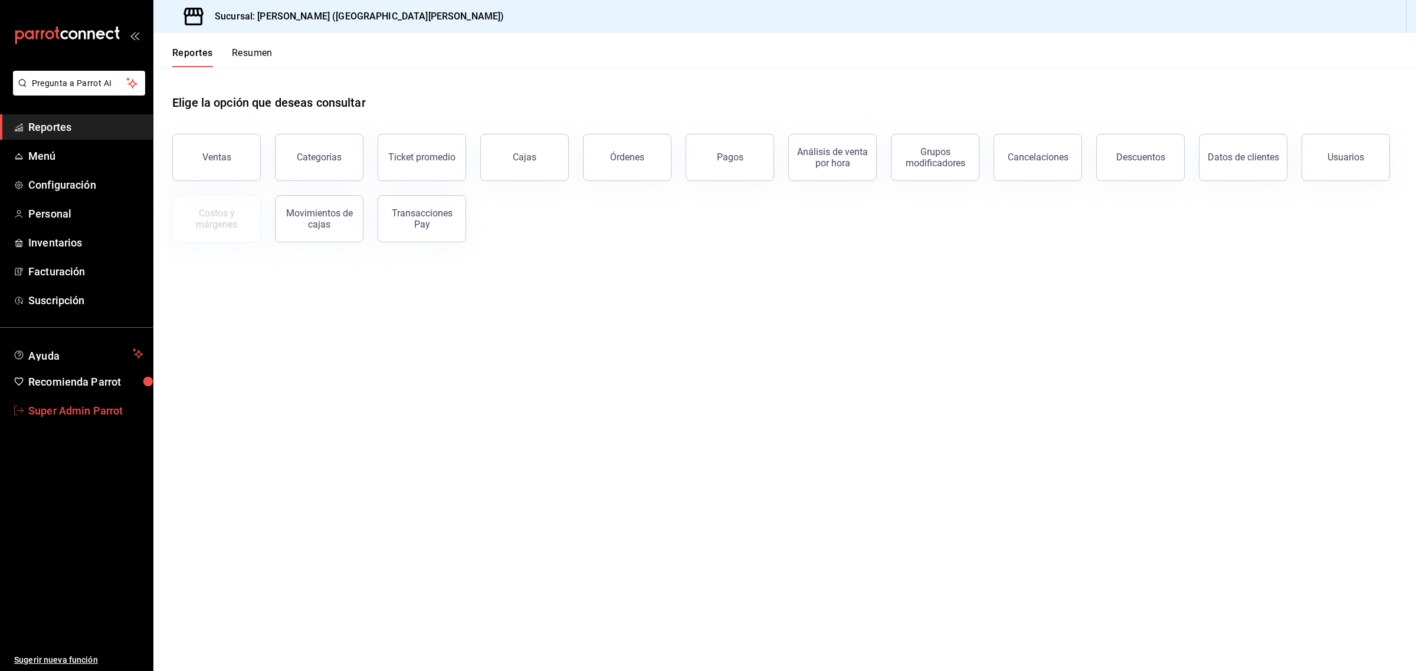
click at [74, 412] on span "Super Admin Parrot" at bounding box center [85, 411] width 115 height 16
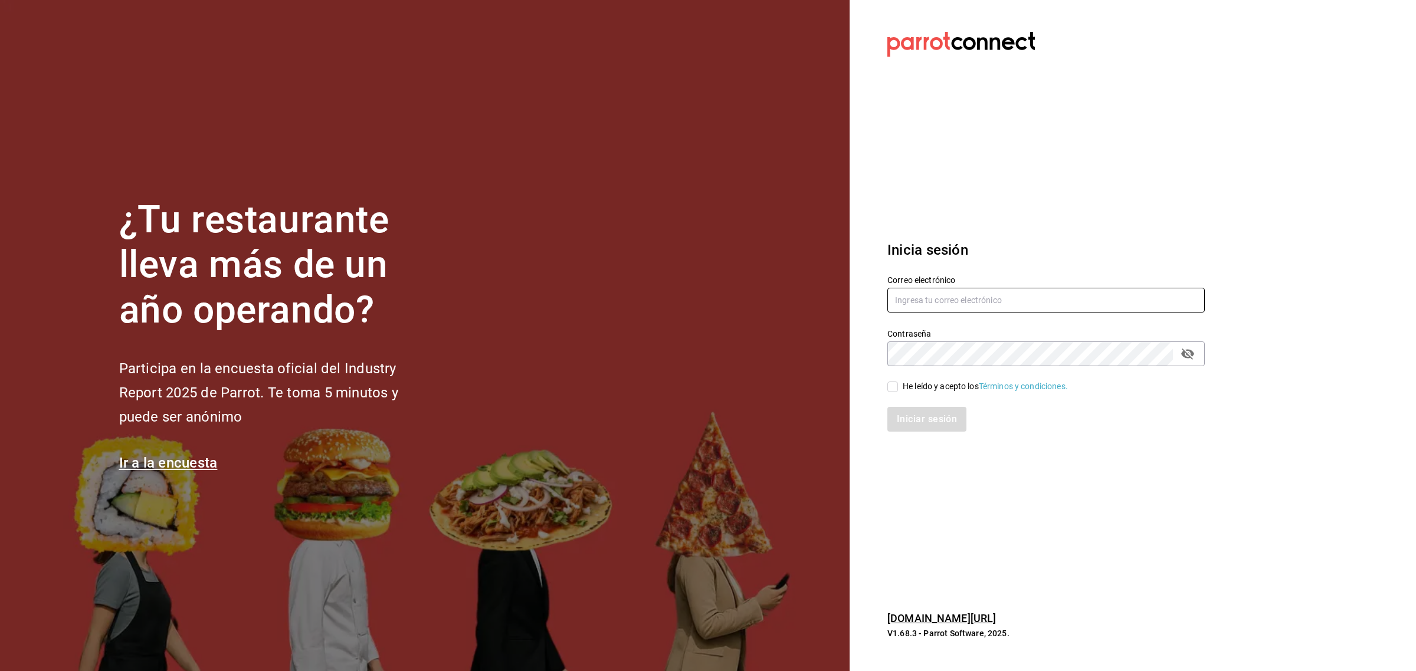
click at [922, 298] on input "text" at bounding box center [1045, 300] width 317 height 25
click at [930, 302] on input "text" at bounding box center [1045, 300] width 317 height 25
type input "[EMAIL_ADDRESS][DOMAIN_NAME]"
click at [894, 385] on input "He leído y acepto los Términos y condiciones." at bounding box center [892, 387] width 11 height 11
checkbox input "true"
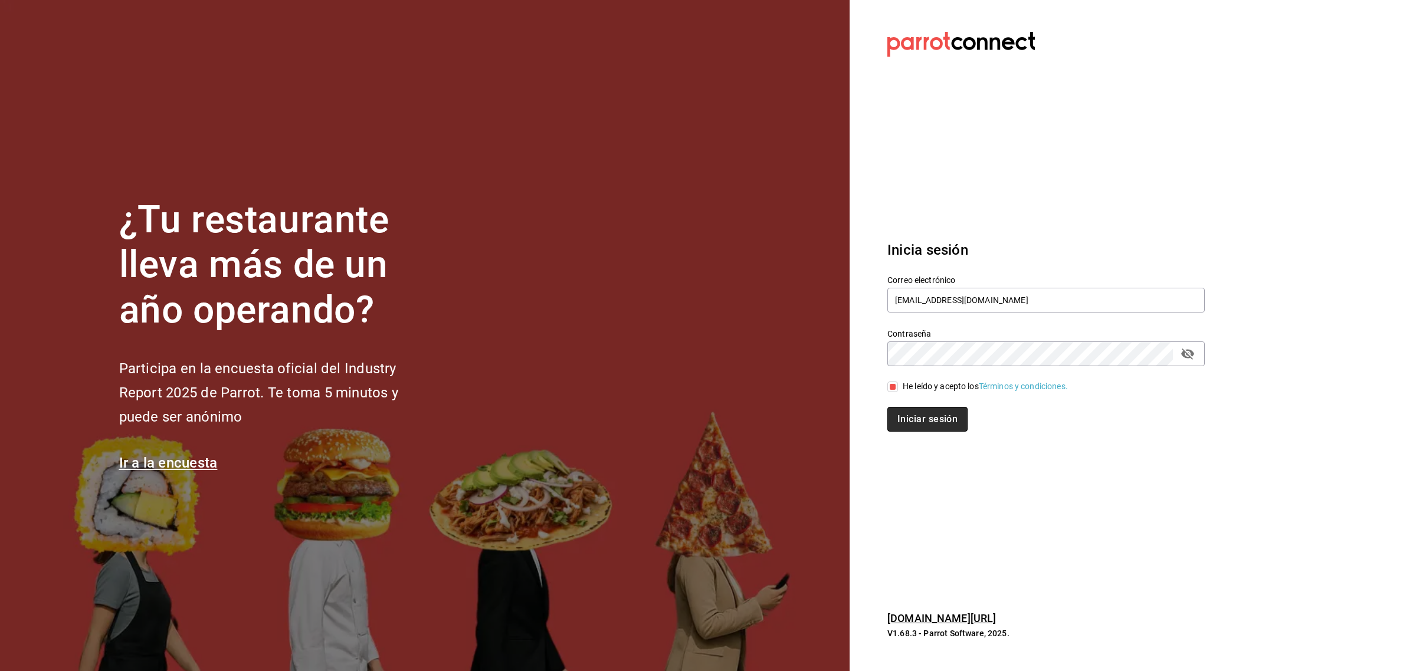
click at [904, 420] on button "Iniciar sesión" at bounding box center [927, 419] width 80 height 25
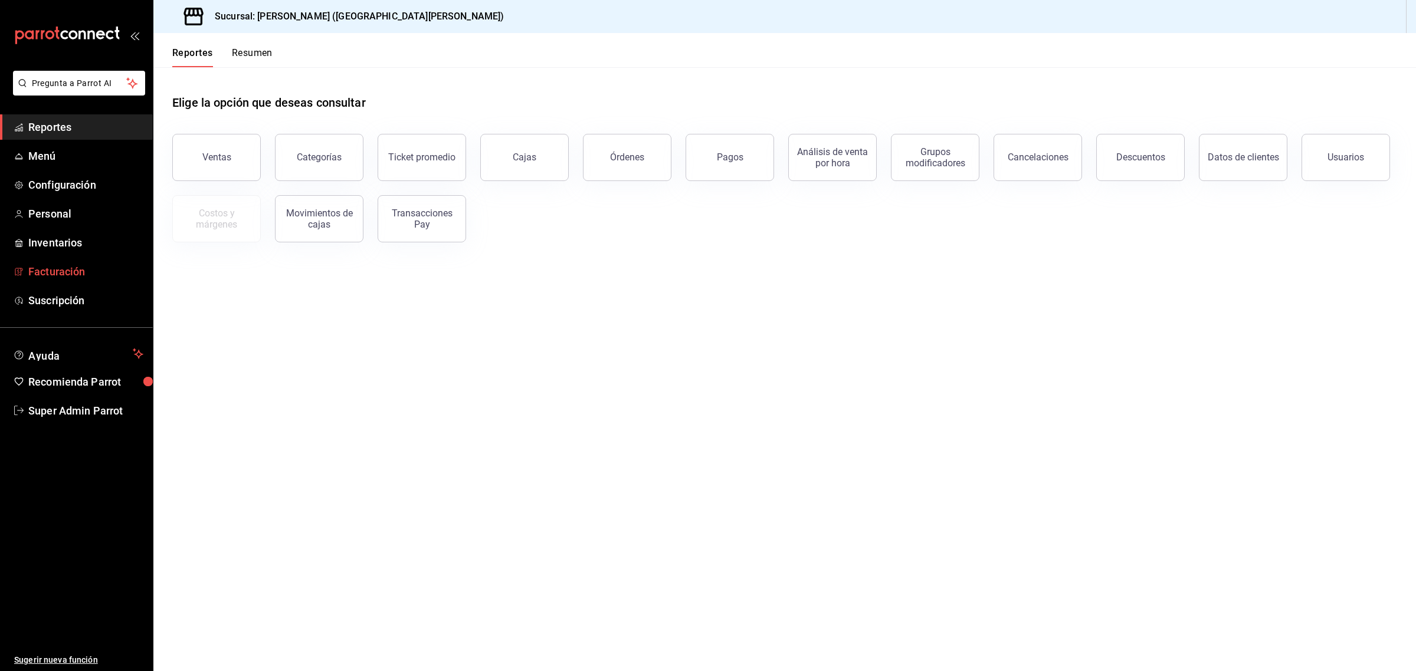
click at [74, 267] on span "Facturación" at bounding box center [85, 272] width 115 height 16
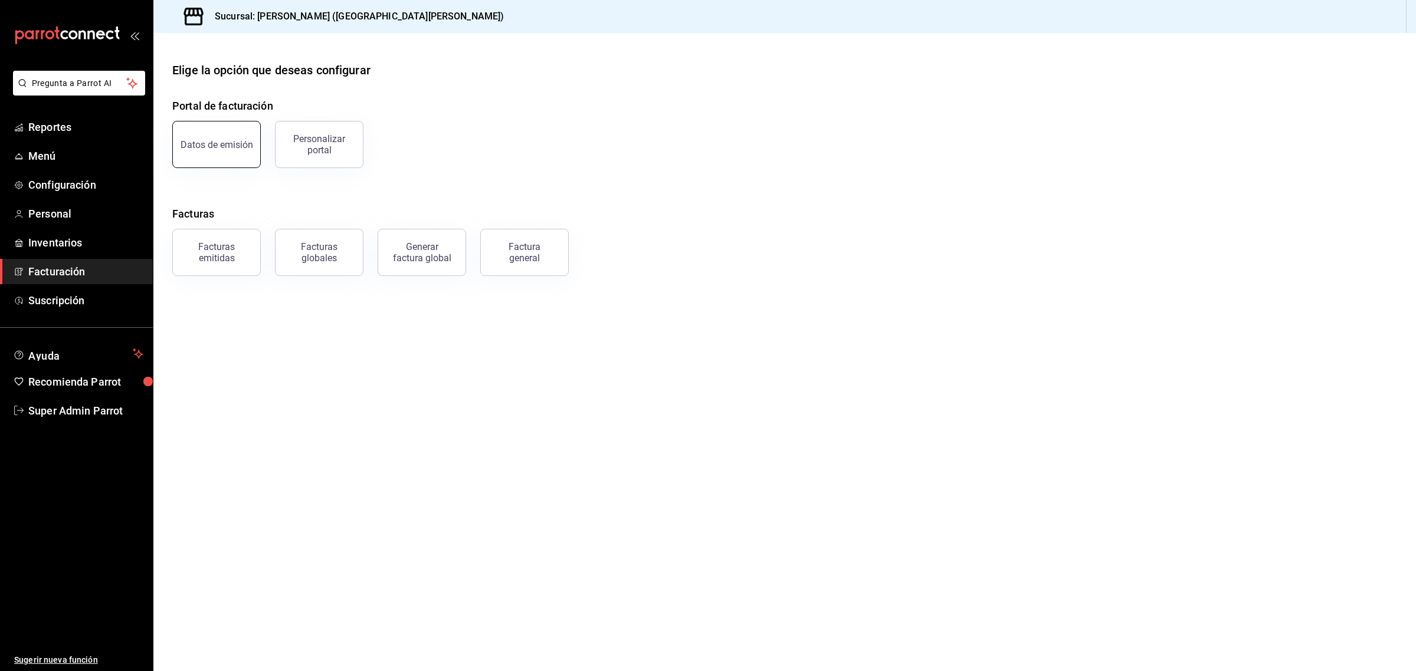
click at [191, 149] on div "Datos de emisión" at bounding box center [217, 144] width 73 height 11
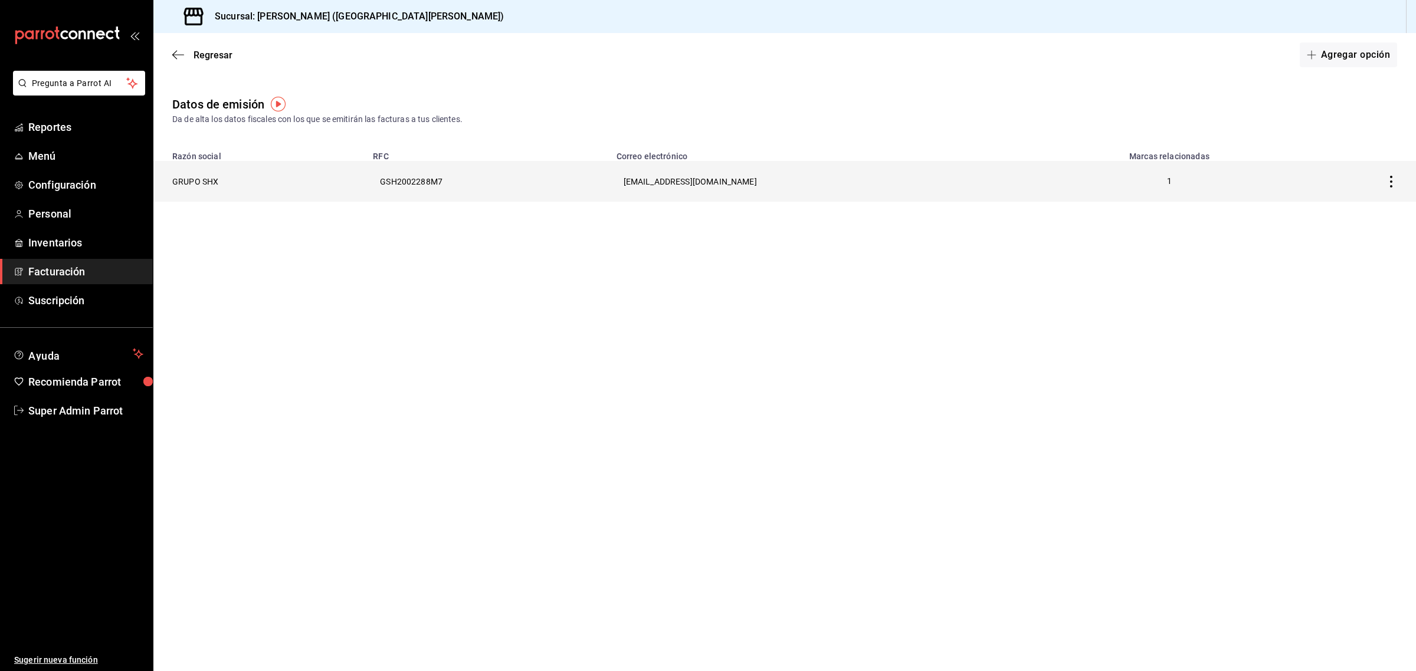
click at [198, 183] on th "GRUPO SHX" at bounding box center [259, 181] width 212 height 41
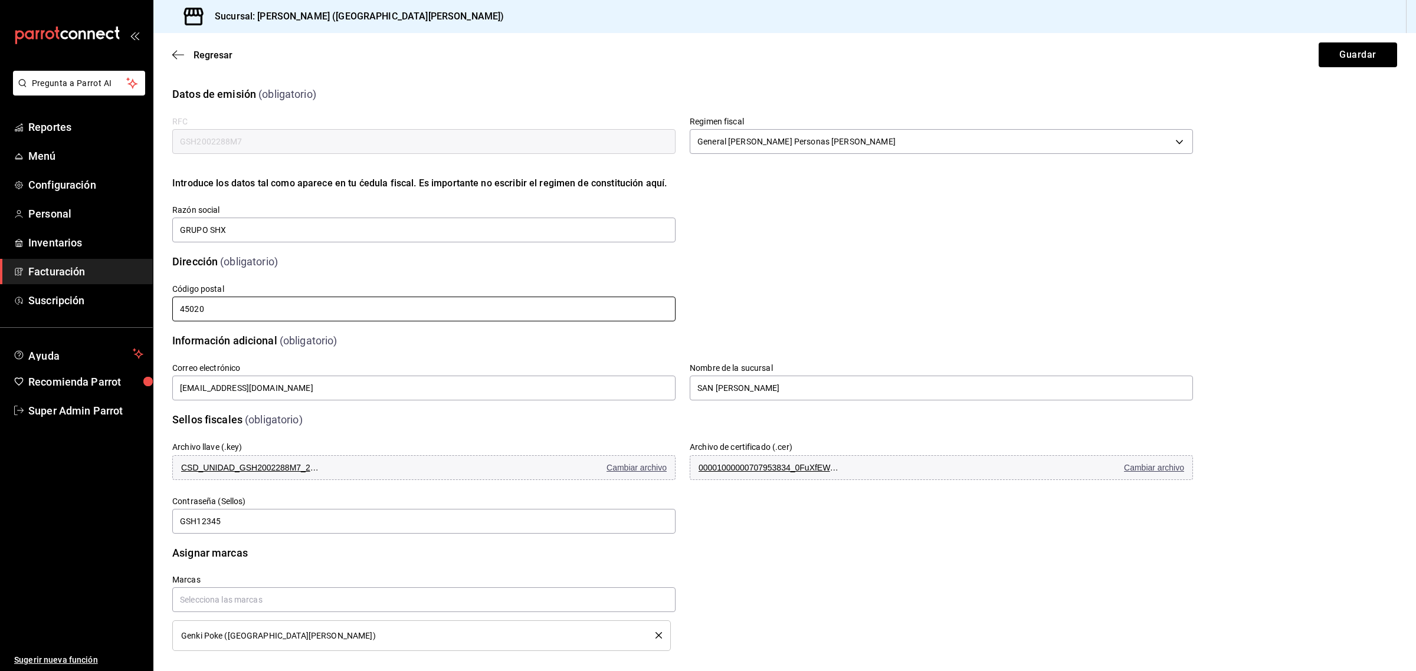
scroll to position [9, 0]
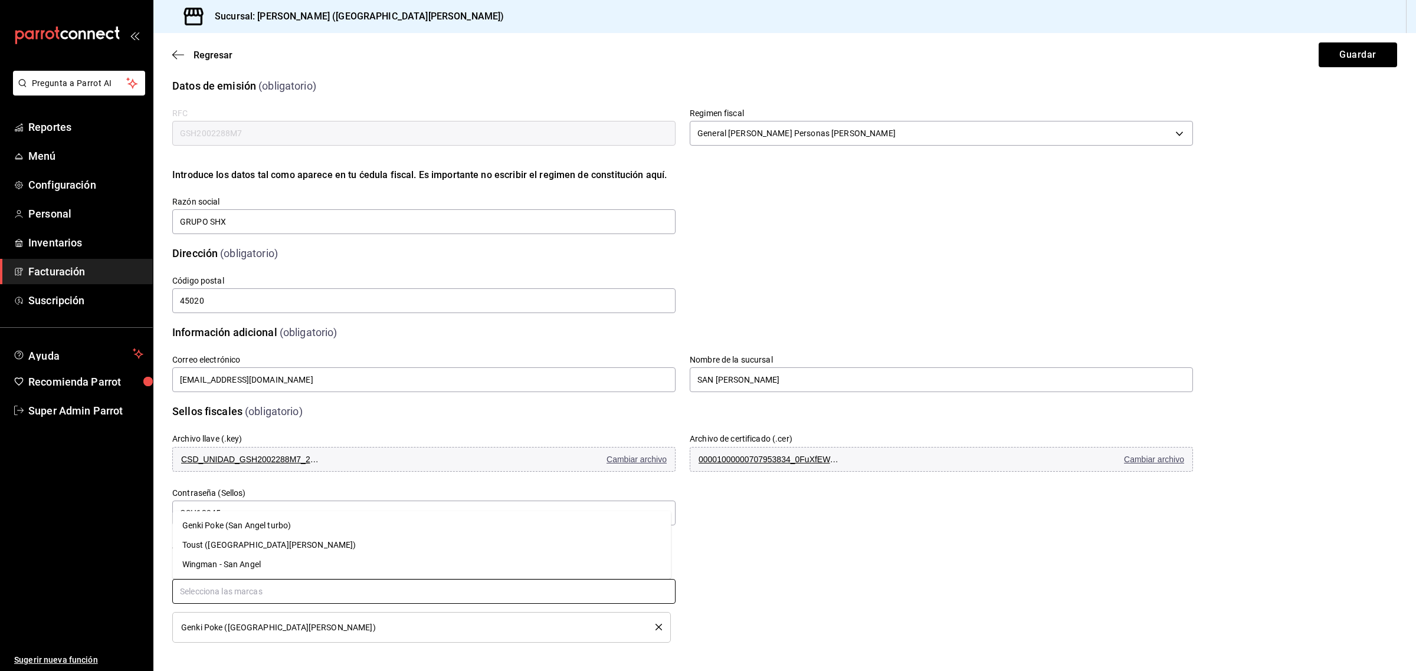
click at [308, 588] on input "text" at bounding box center [423, 591] width 503 height 25
click at [257, 568] on li "Wingman - San Angel" at bounding box center [422, 564] width 498 height 19
click at [1328, 53] on button "Guardar" at bounding box center [1357, 54] width 78 height 25
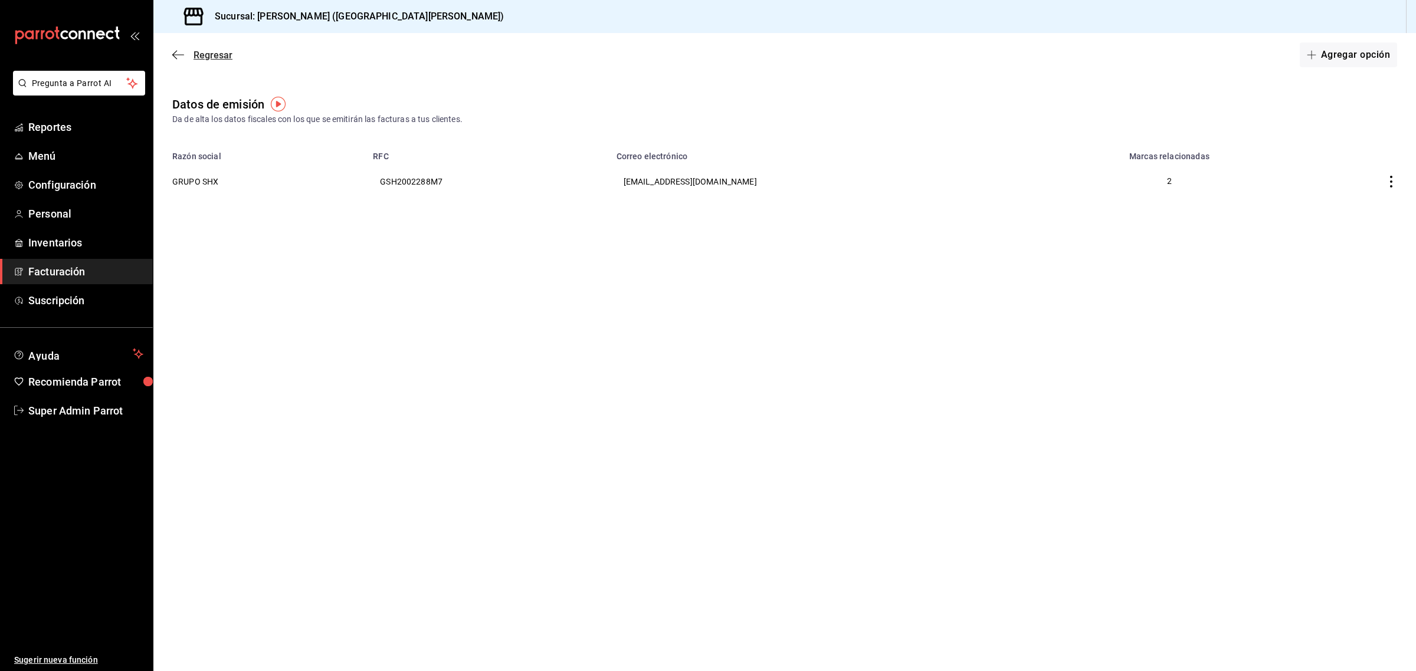
click at [176, 55] on icon "button" at bounding box center [178, 55] width 12 height 11
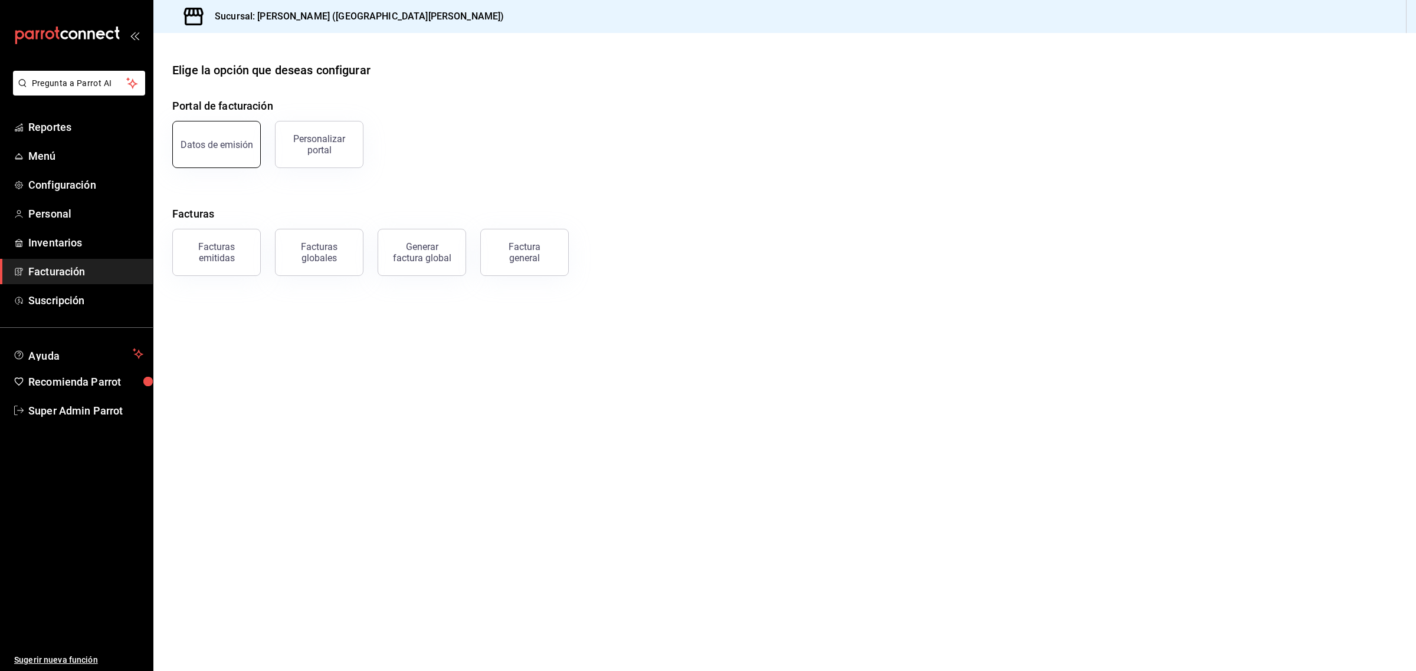
click at [221, 149] on div "Datos de emisión" at bounding box center [217, 144] width 73 height 11
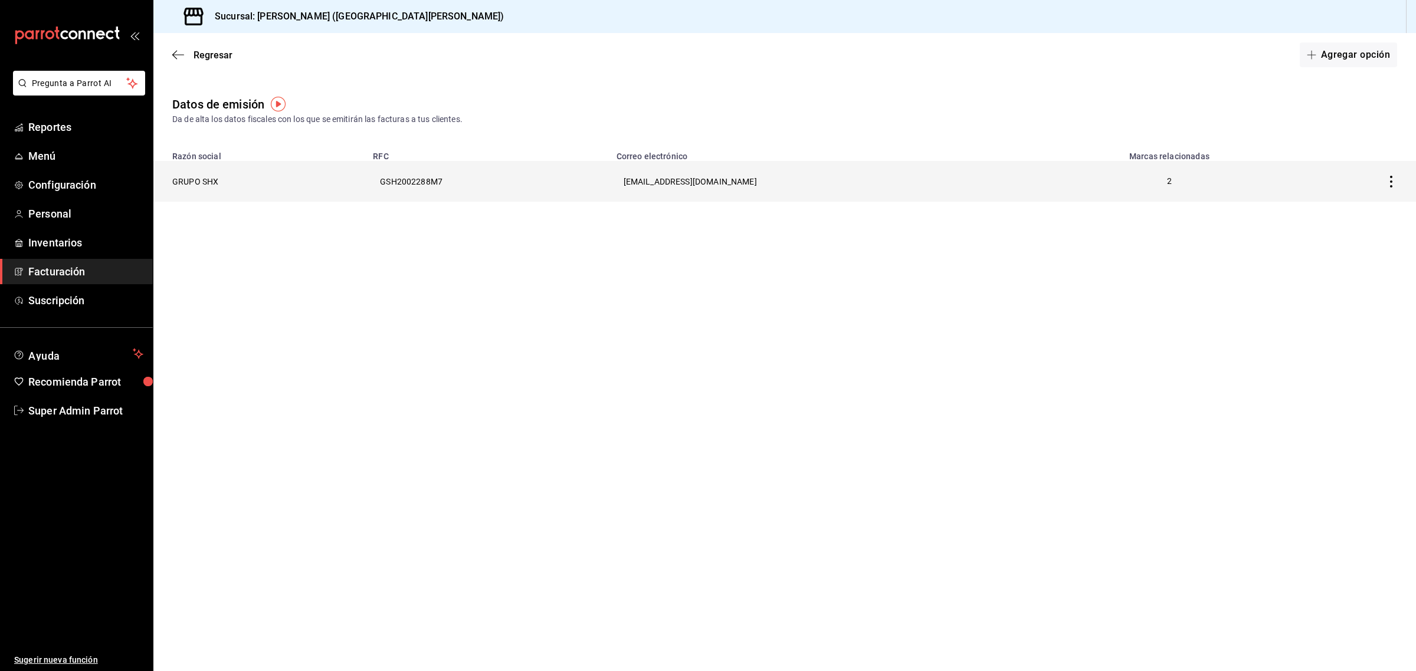
click at [219, 183] on th "GRUPO SHX" at bounding box center [259, 181] width 212 height 41
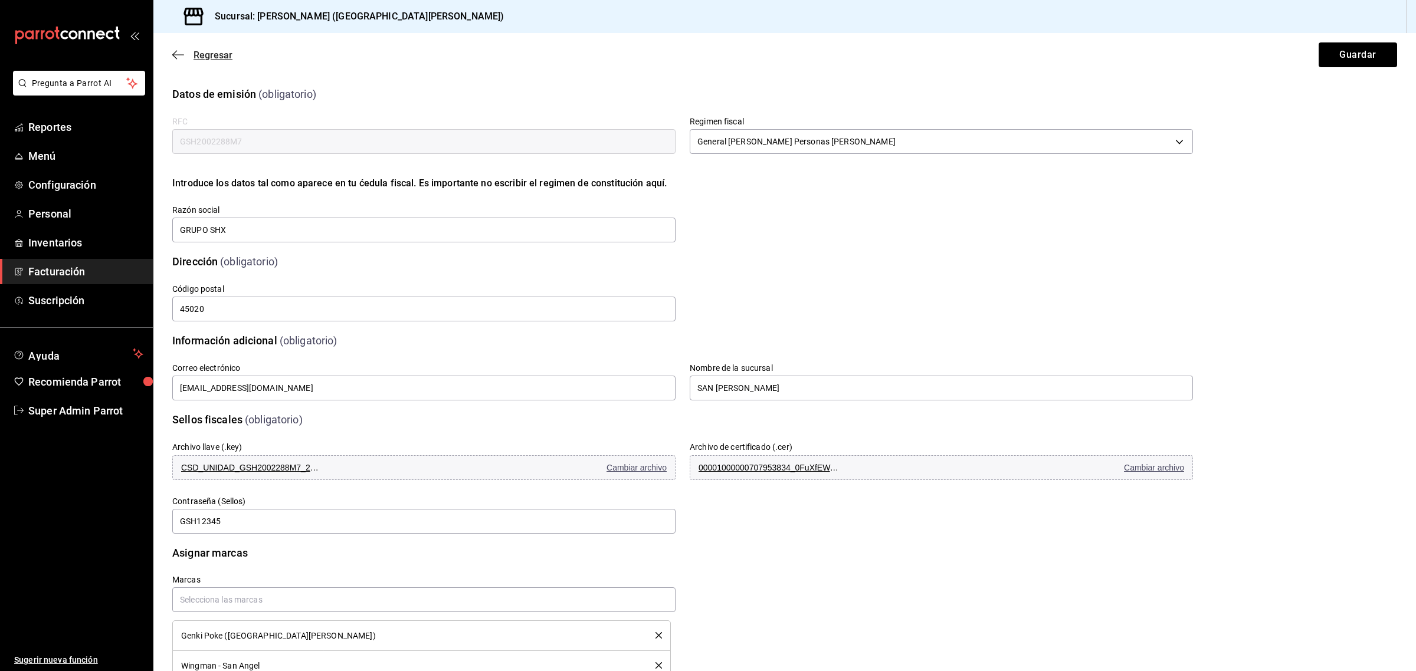
click at [202, 51] on span "Regresar" at bounding box center [212, 55] width 39 height 11
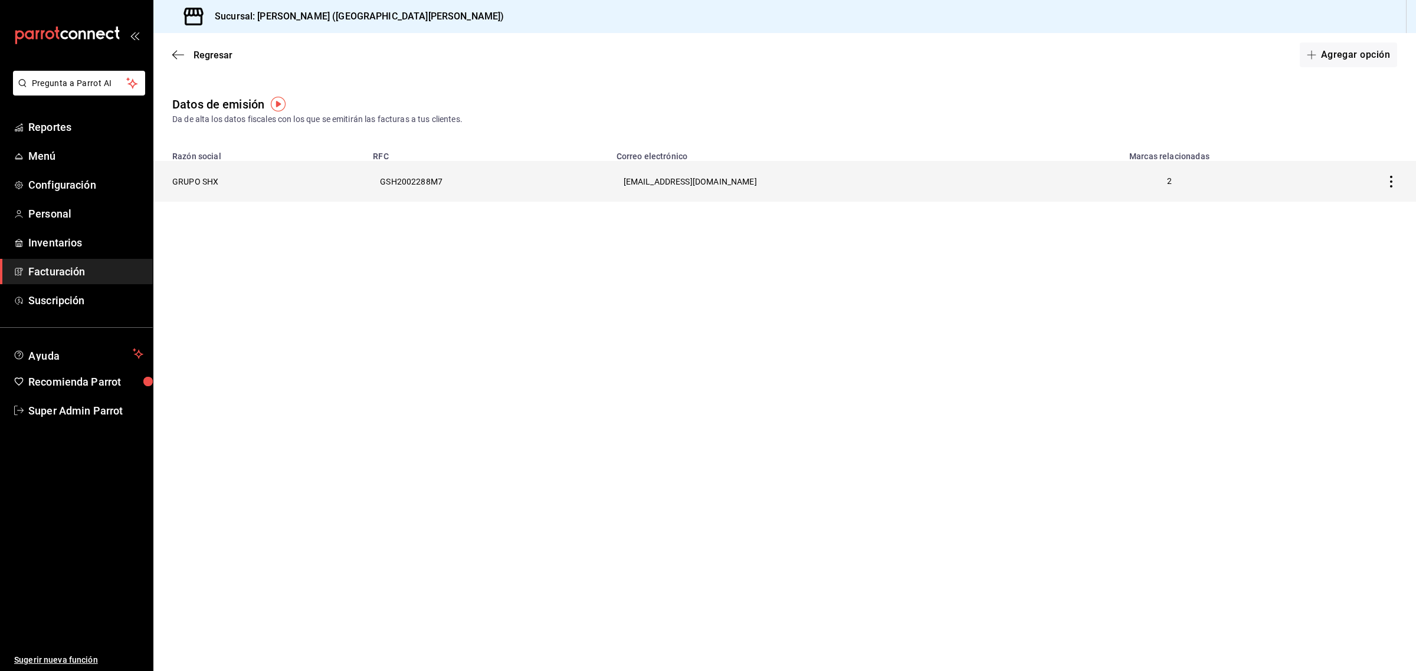
click at [202, 178] on th "GRUPO SHX" at bounding box center [259, 181] width 212 height 41
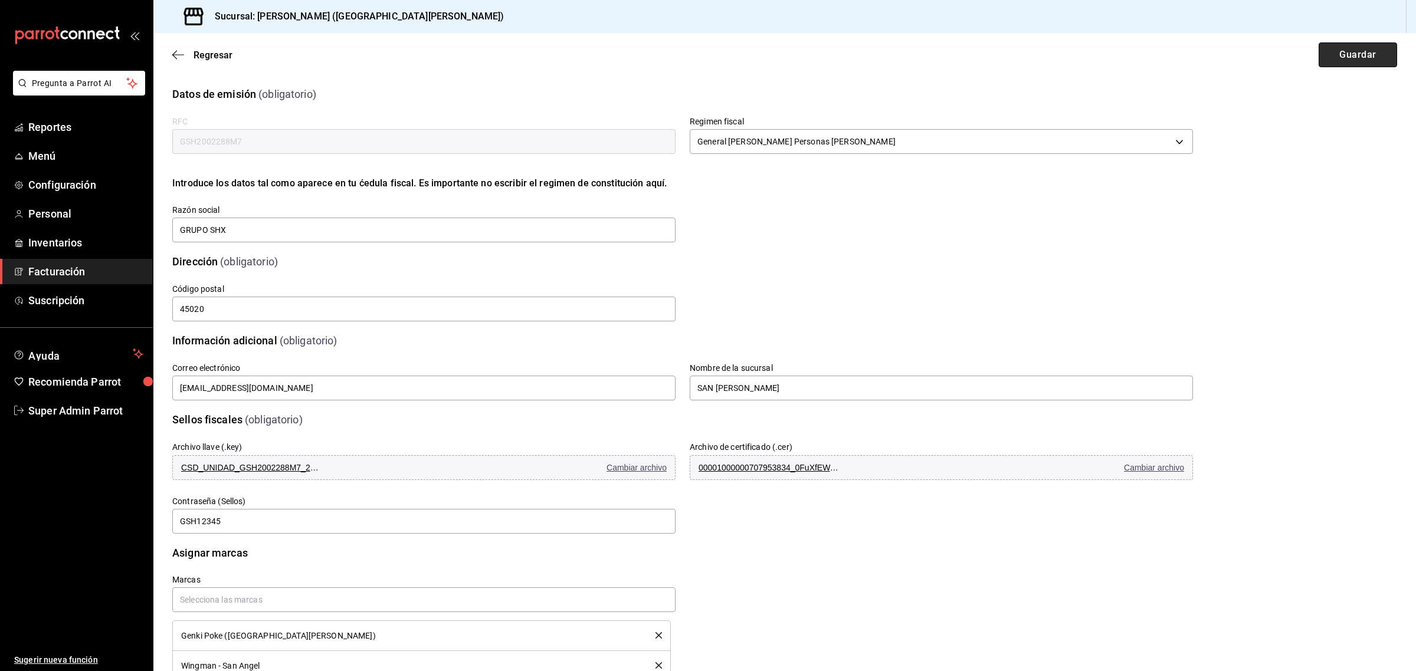
click at [1322, 55] on button "Guardar" at bounding box center [1357, 54] width 78 height 25
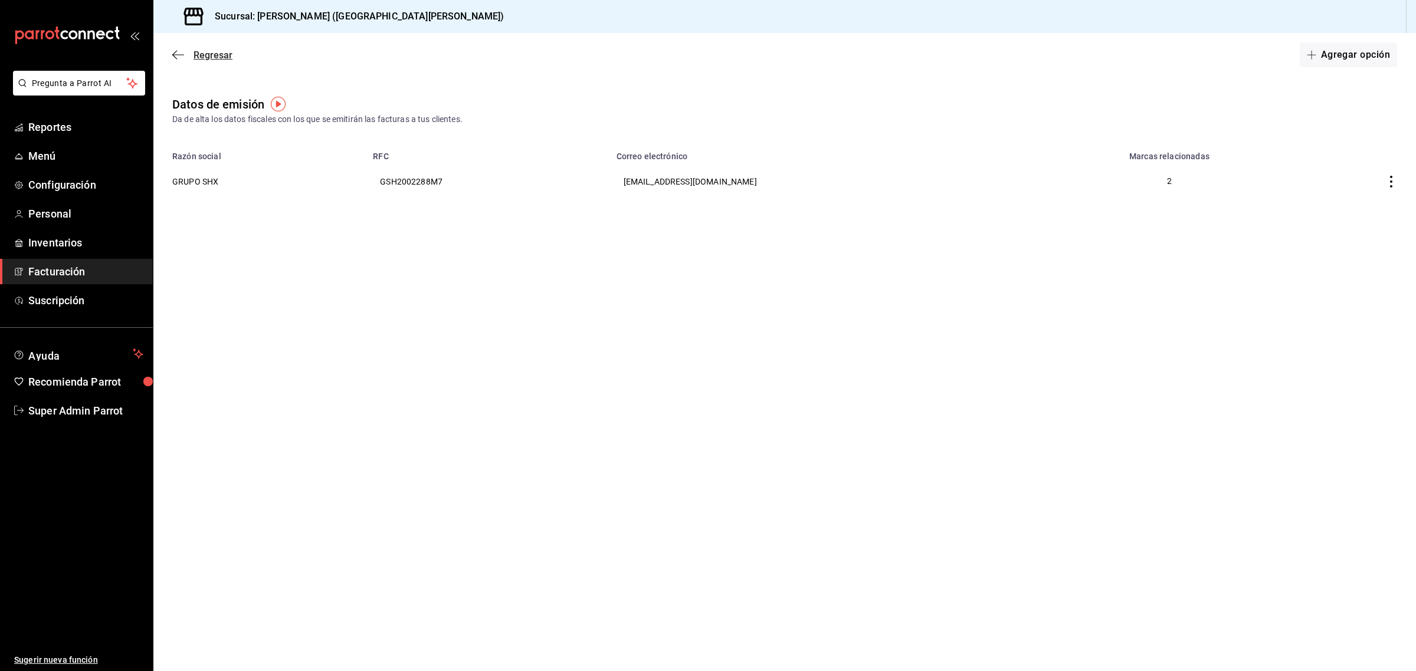
click at [208, 58] on span "Regresar" at bounding box center [212, 55] width 39 height 11
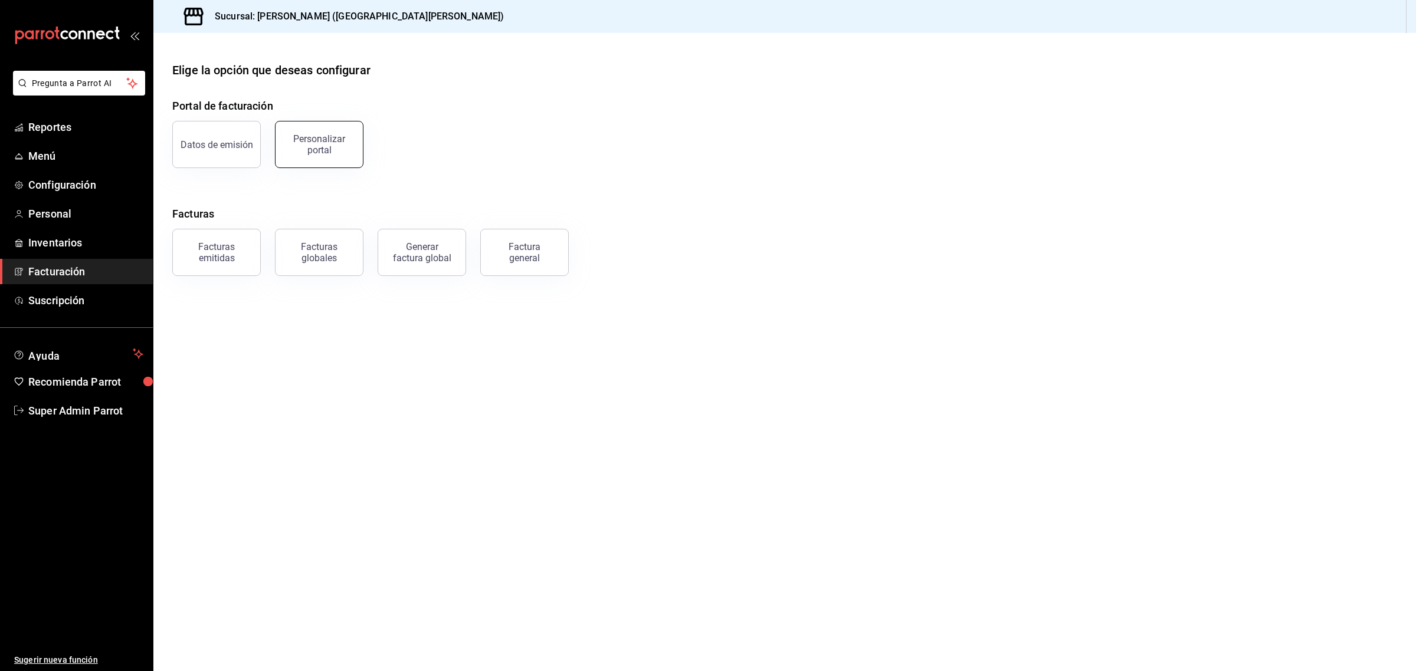
click at [319, 140] on div "Personalizar portal" at bounding box center [319, 144] width 73 height 22
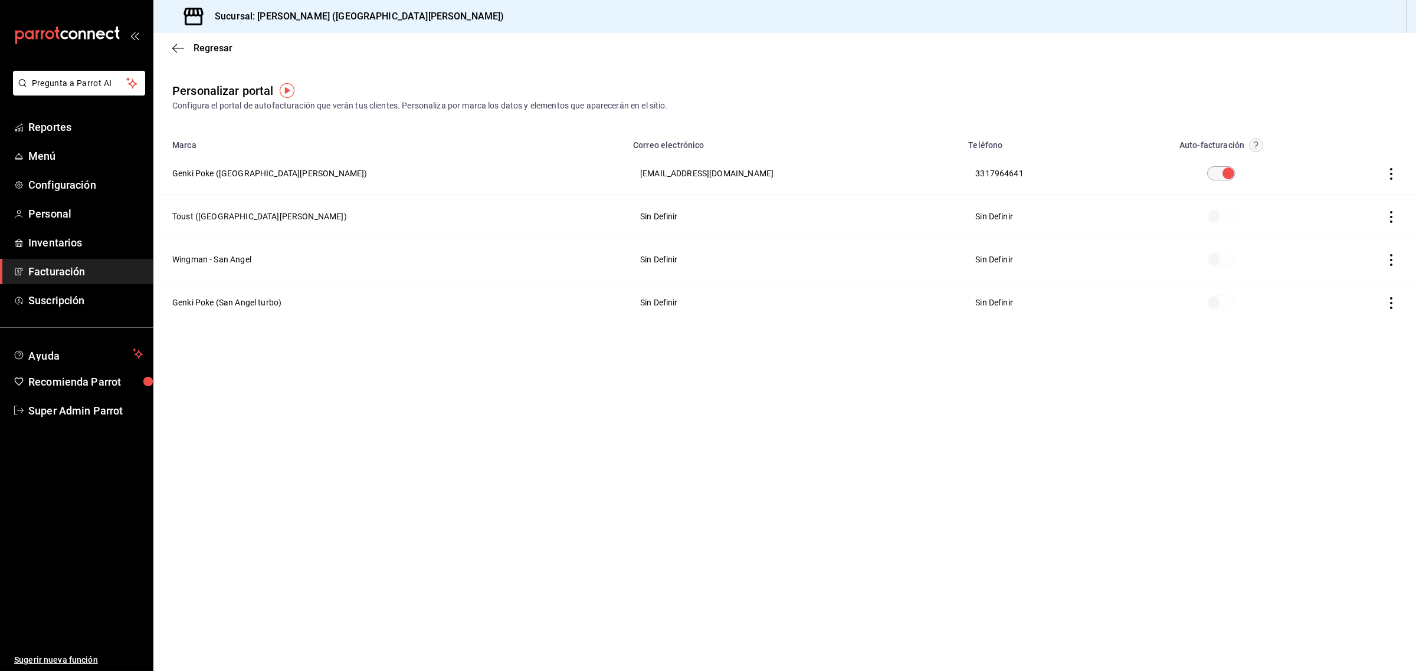
click at [1390, 257] on icon "button" at bounding box center [1391, 260] width 12 height 12
click at [1346, 248] on li "Editar" at bounding box center [1338, 245] width 118 height 30
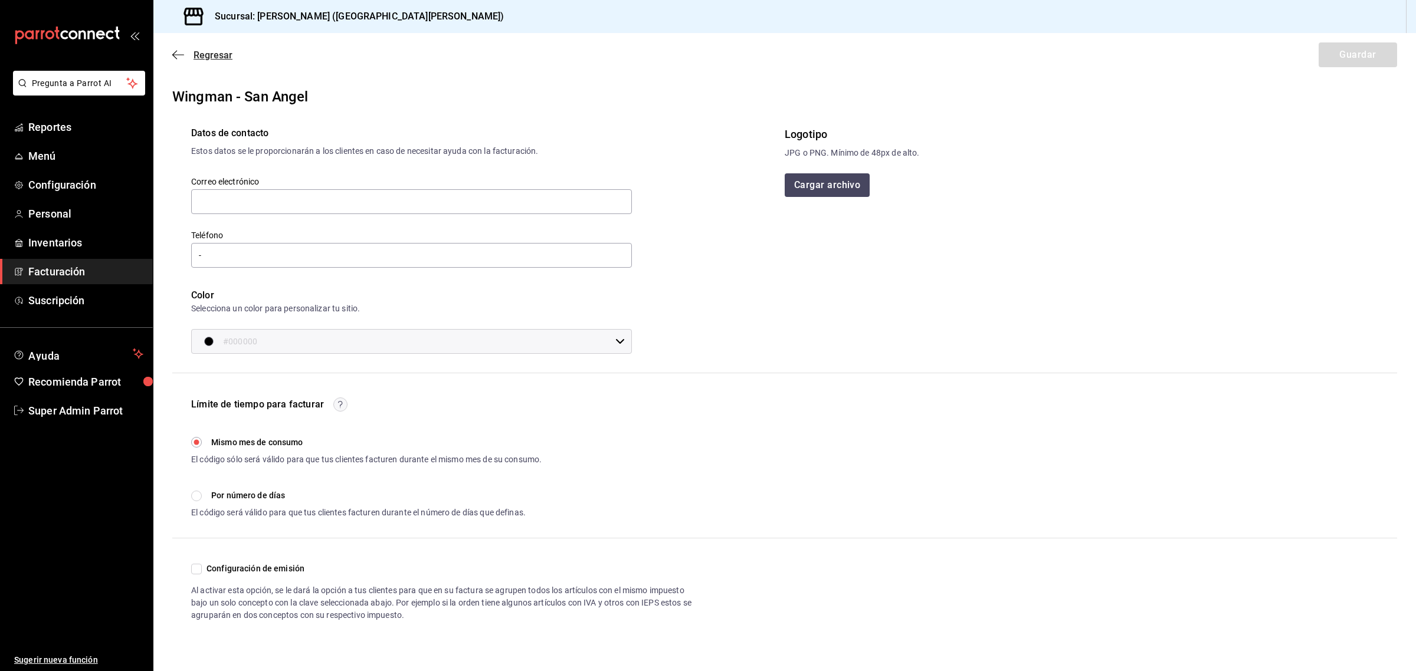
click at [176, 55] on icon "button" at bounding box center [178, 55] width 12 height 11
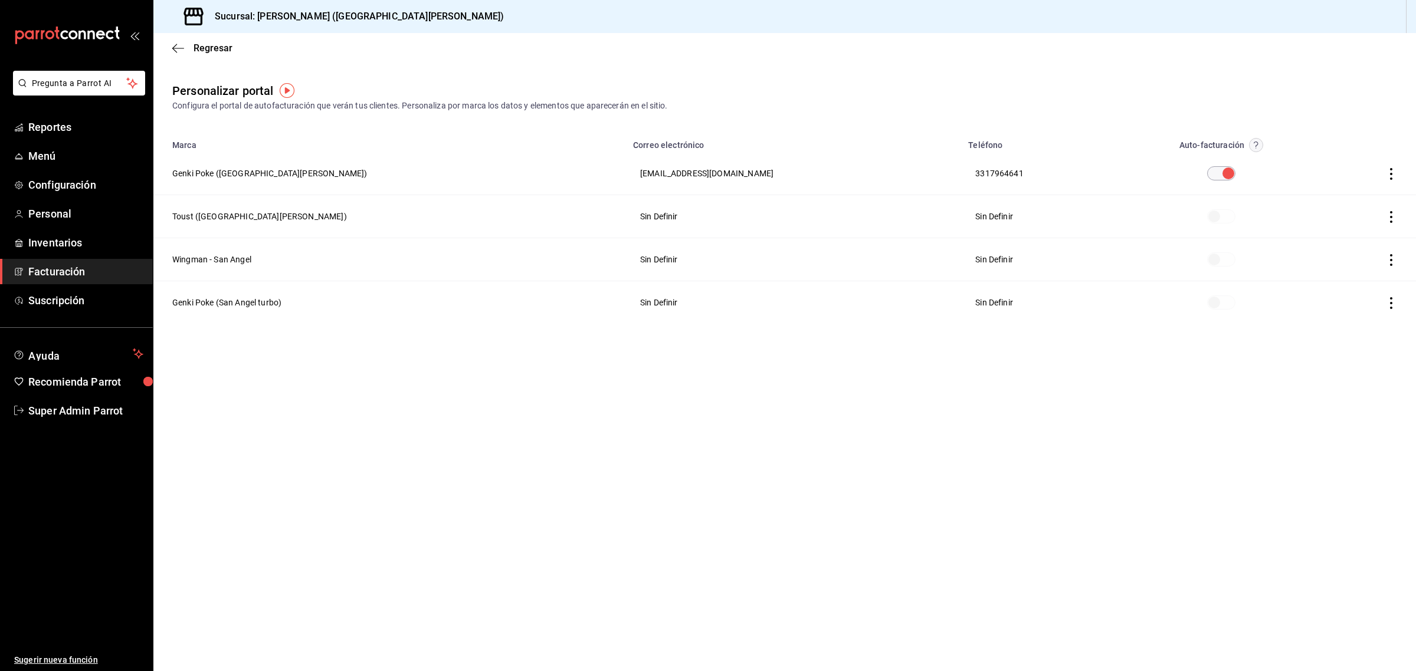
click at [1249, 140] on circle "button" at bounding box center [1256, 146] width 14 height 14
click at [246, 261] on div at bounding box center [708, 335] width 1416 height 671
click at [216, 262] on th "Wingman - San Angel" at bounding box center [389, 259] width 472 height 43
click at [1391, 263] on icon "button" at bounding box center [1391, 260] width 12 height 12
click at [1332, 250] on span "Editar" at bounding box center [1313, 244] width 40 height 11
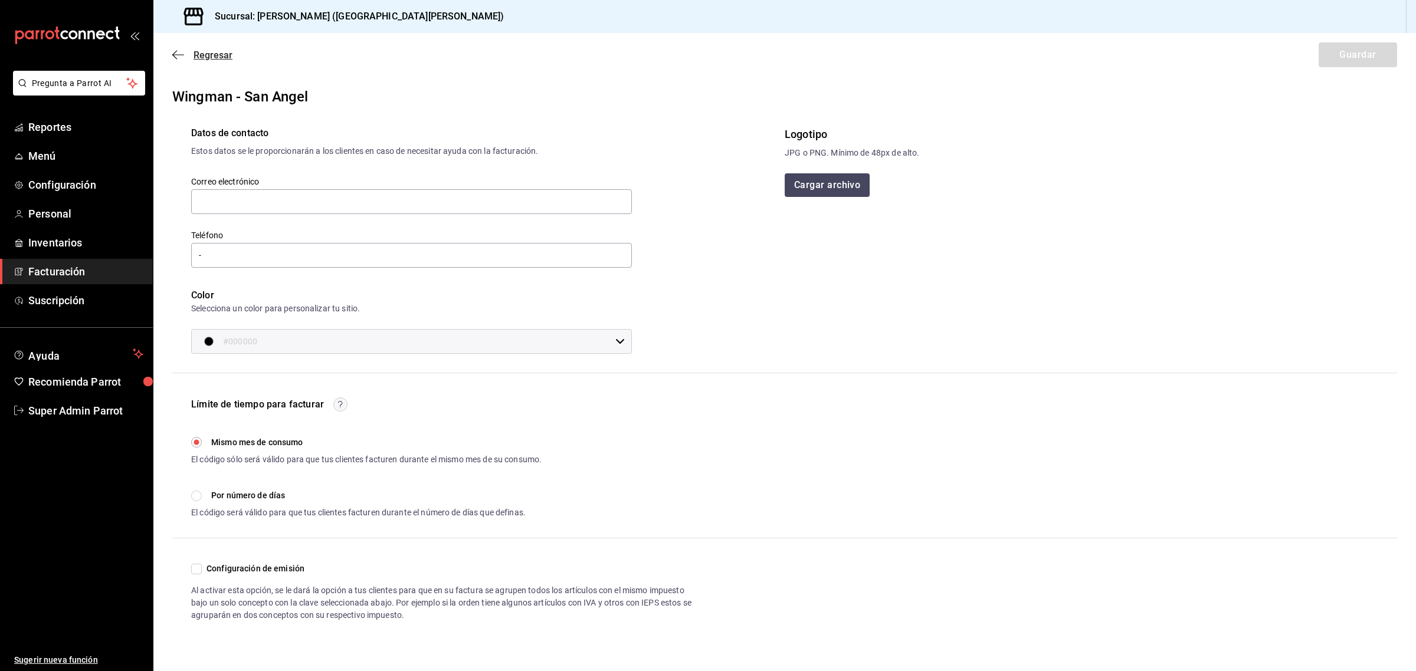
click at [199, 53] on span "Regresar" at bounding box center [212, 55] width 39 height 11
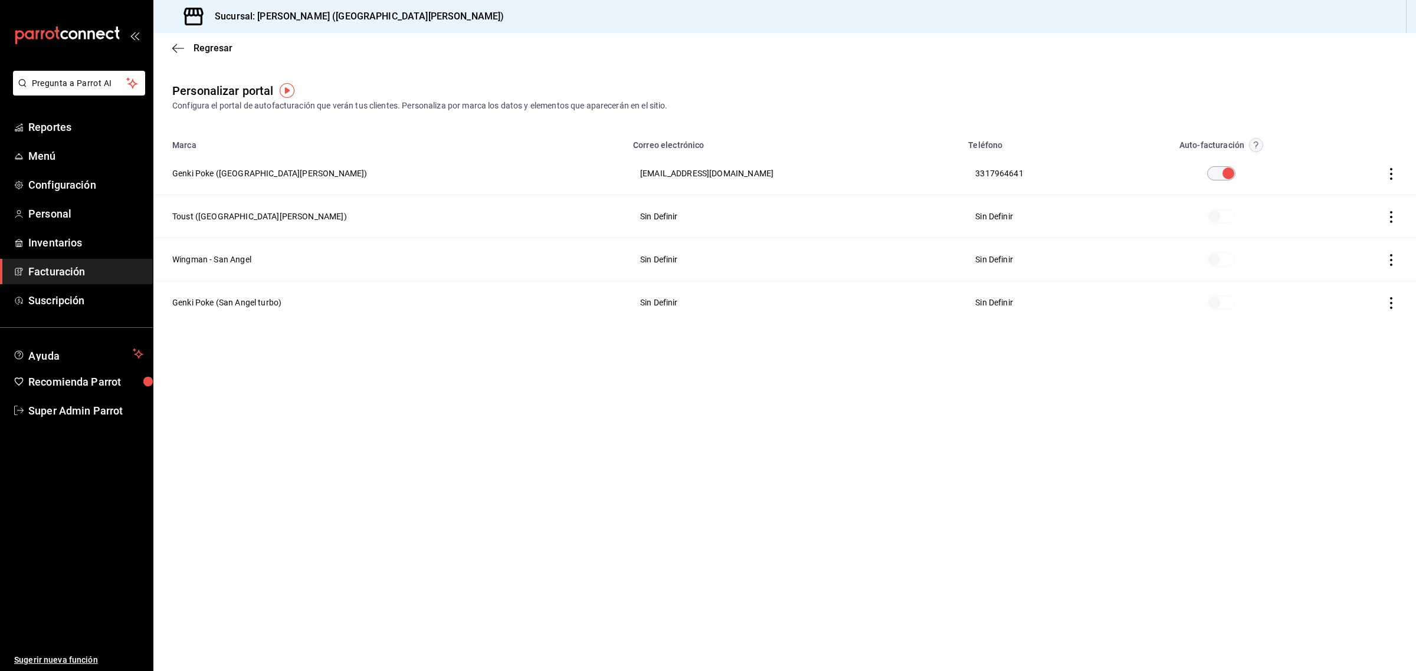
click at [286, 97] on img "button" at bounding box center [287, 90] width 15 height 15
click at [192, 51] on span "Regresar" at bounding box center [202, 47] width 60 height 11
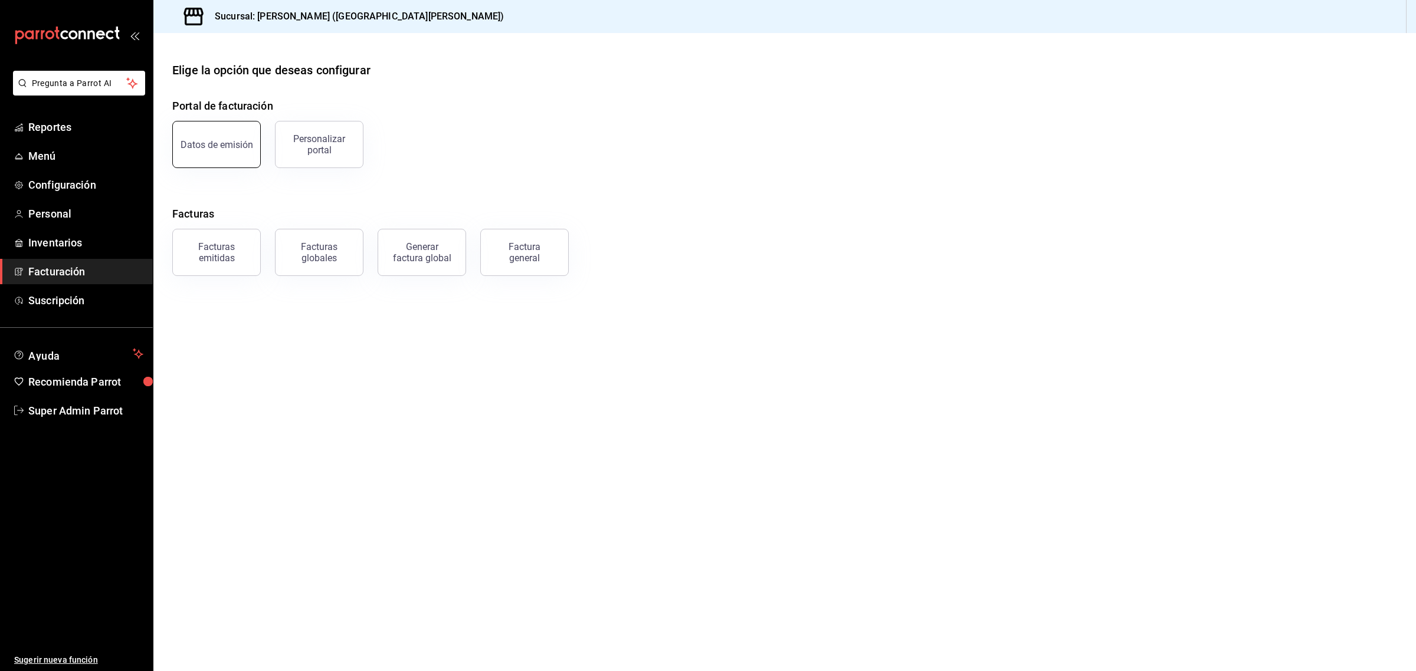
click at [214, 134] on button "Datos de emisión" at bounding box center [216, 144] width 88 height 47
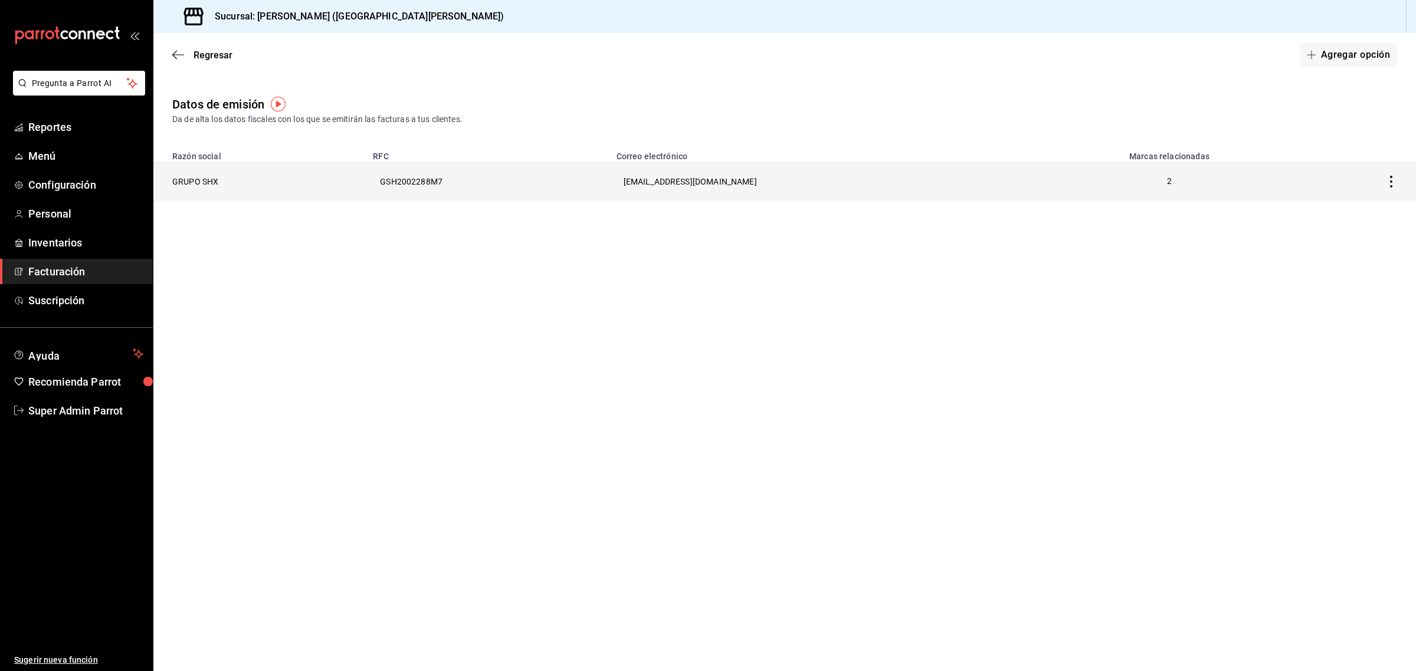
click at [205, 181] on th "GRUPO SHX" at bounding box center [259, 181] width 212 height 41
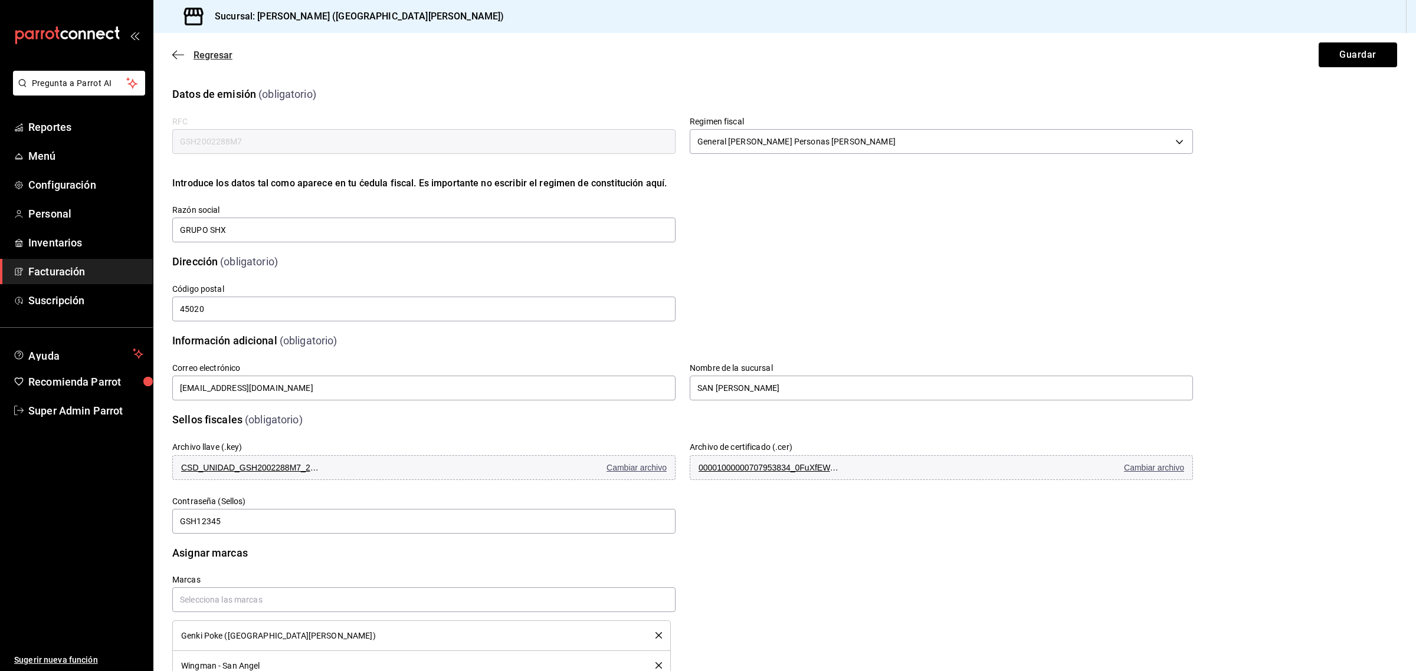
click at [178, 56] on icon "button" at bounding box center [178, 55] width 12 height 11
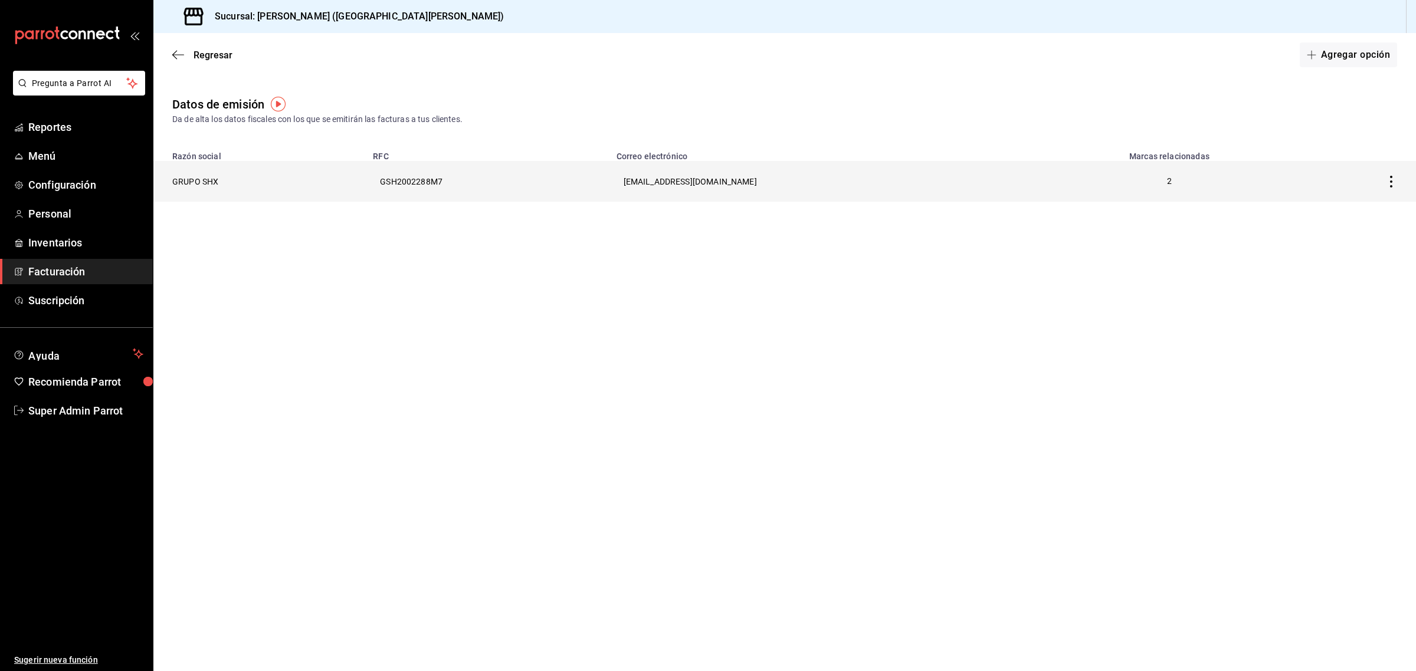
click at [188, 187] on th "GRUPO SHX" at bounding box center [259, 181] width 212 height 41
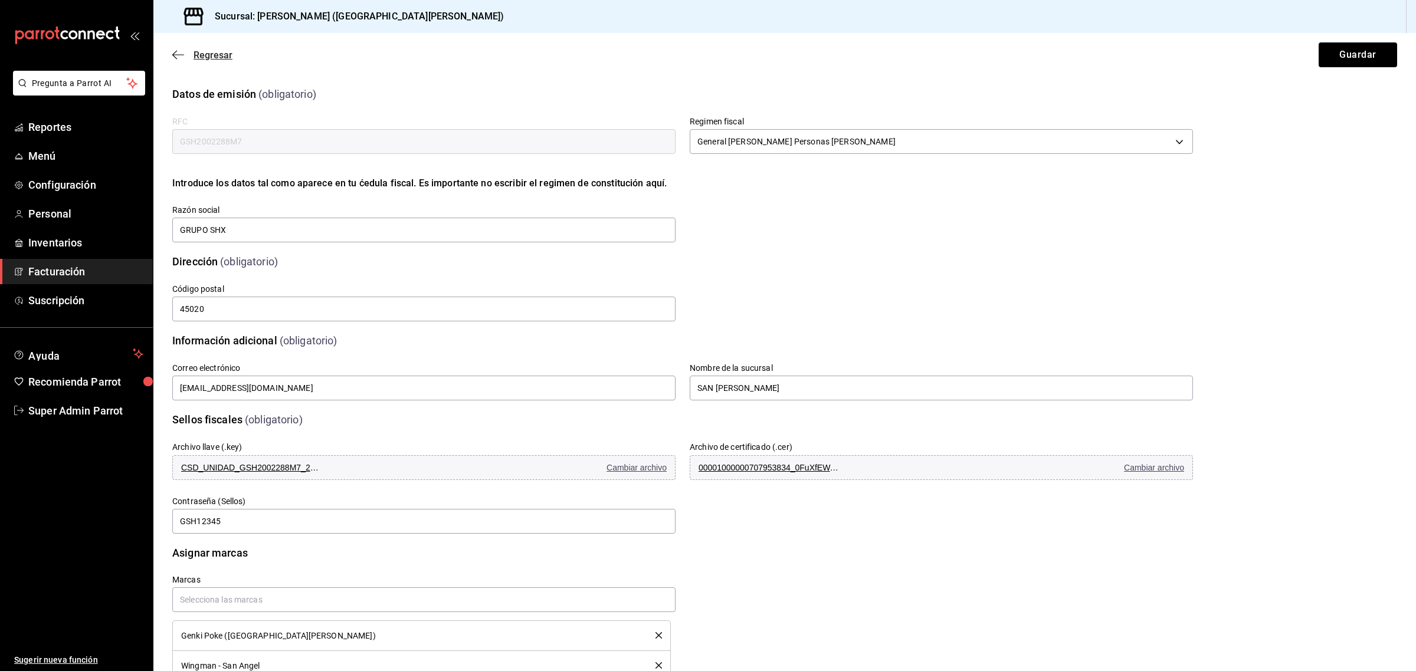
click at [178, 55] on icon "button" at bounding box center [178, 55] width 12 height 11
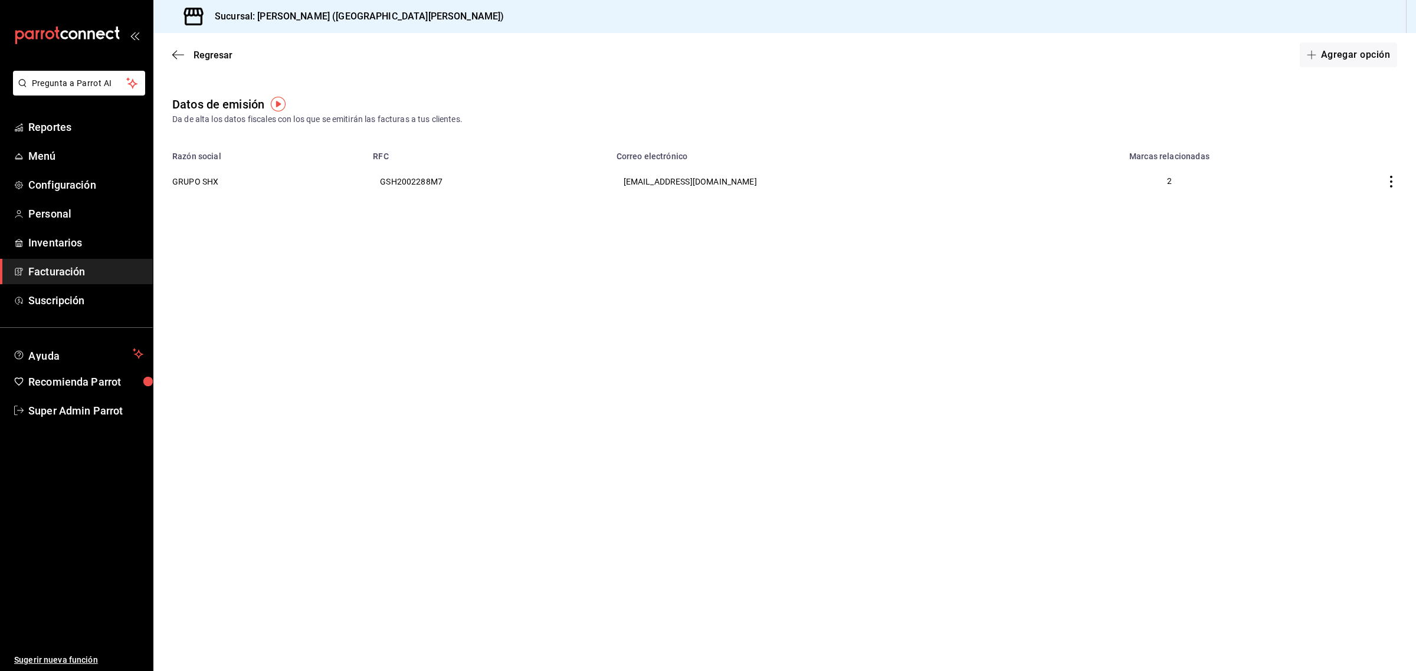
click at [178, 55] on icon "button" at bounding box center [178, 55] width 12 height 11
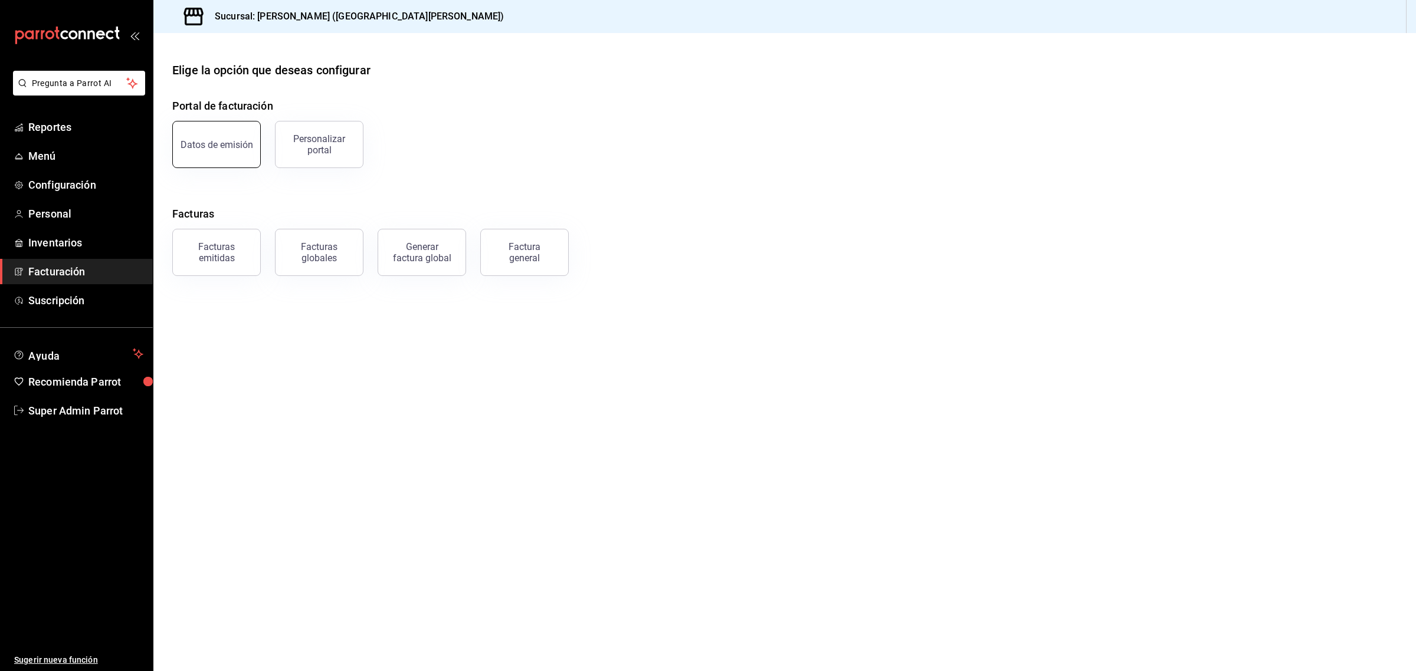
click at [224, 149] on div "Datos de emisión" at bounding box center [217, 144] width 73 height 11
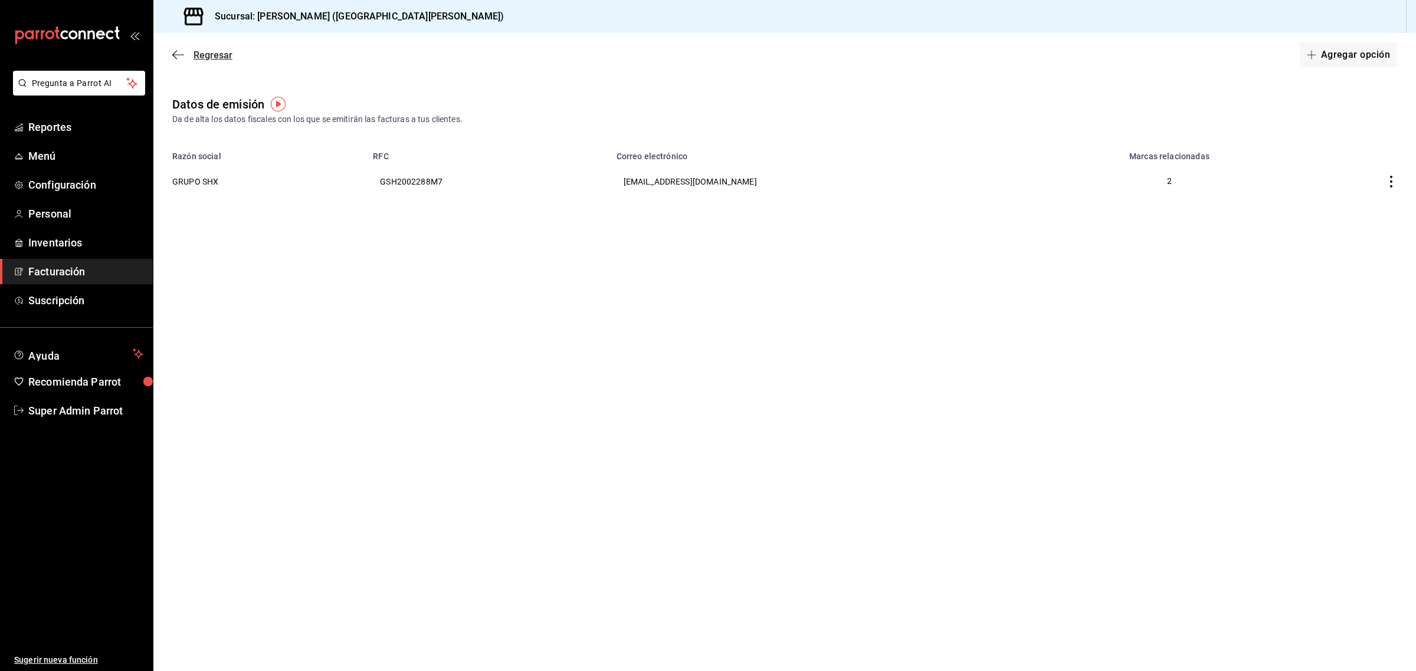
click at [182, 54] on icon "button" at bounding box center [178, 54] width 12 height 1
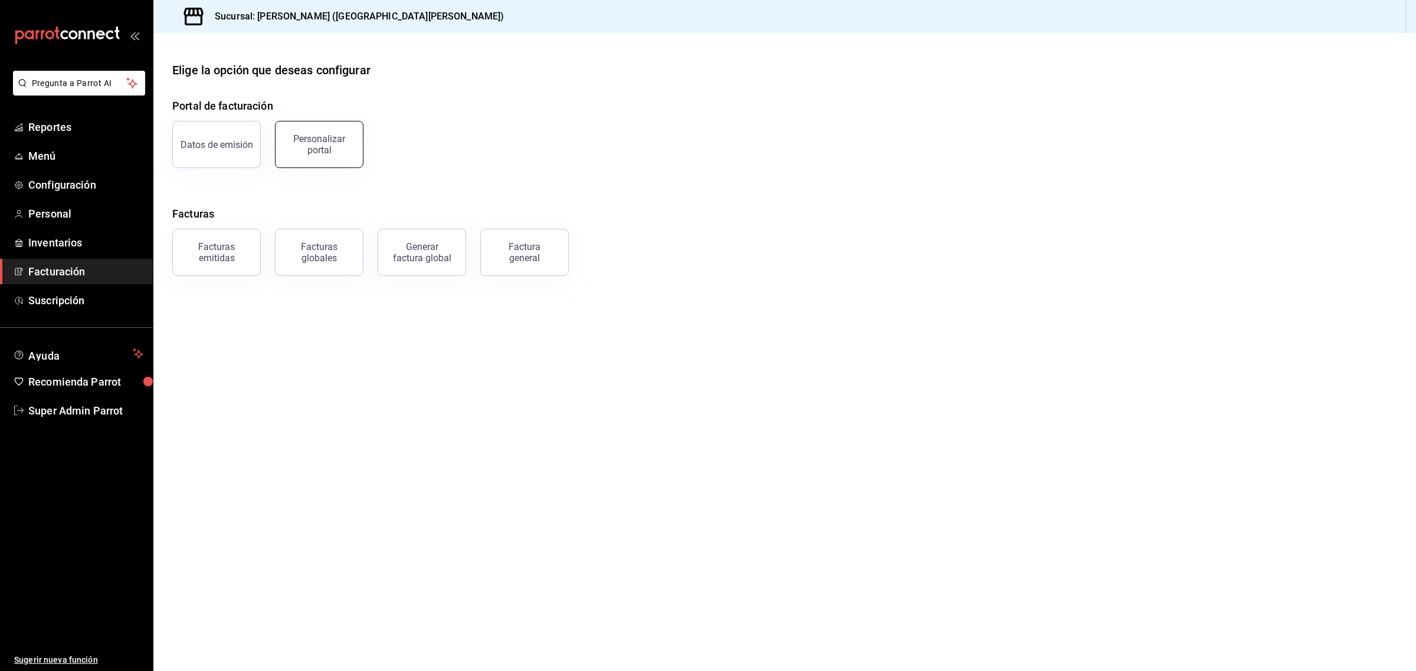
click at [323, 158] on button "Personalizar portal" at bounding box center [319, 144] width 88 height 47
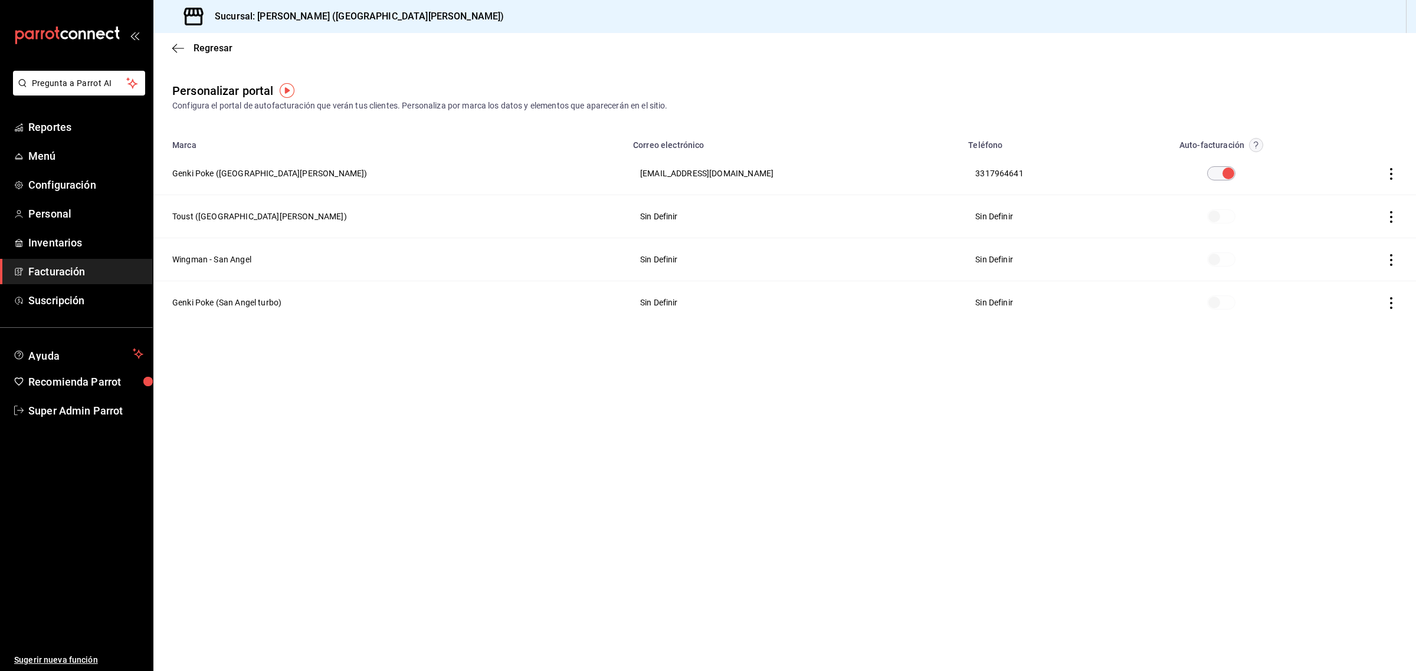
click at [961, 262] on th "Sin Definir" at bounding box center [1040, 259] width 158 height 43
click at [1249, 145] on circle "button" at bounding box center [1256, 146] width 14 height 14
click at [1213, 145] on div at bounding box center [708, 335] width 1416 height 671
click at [1078, 444] on main "Regresar Personalizar portal Configura el portal de autofacturación que verán t…" at bounding box center [784, 352] width 1262 height 638
click at [181, 261] on th "Wingman - San Angel" at bounding box center [389, 259] width 472 height 43
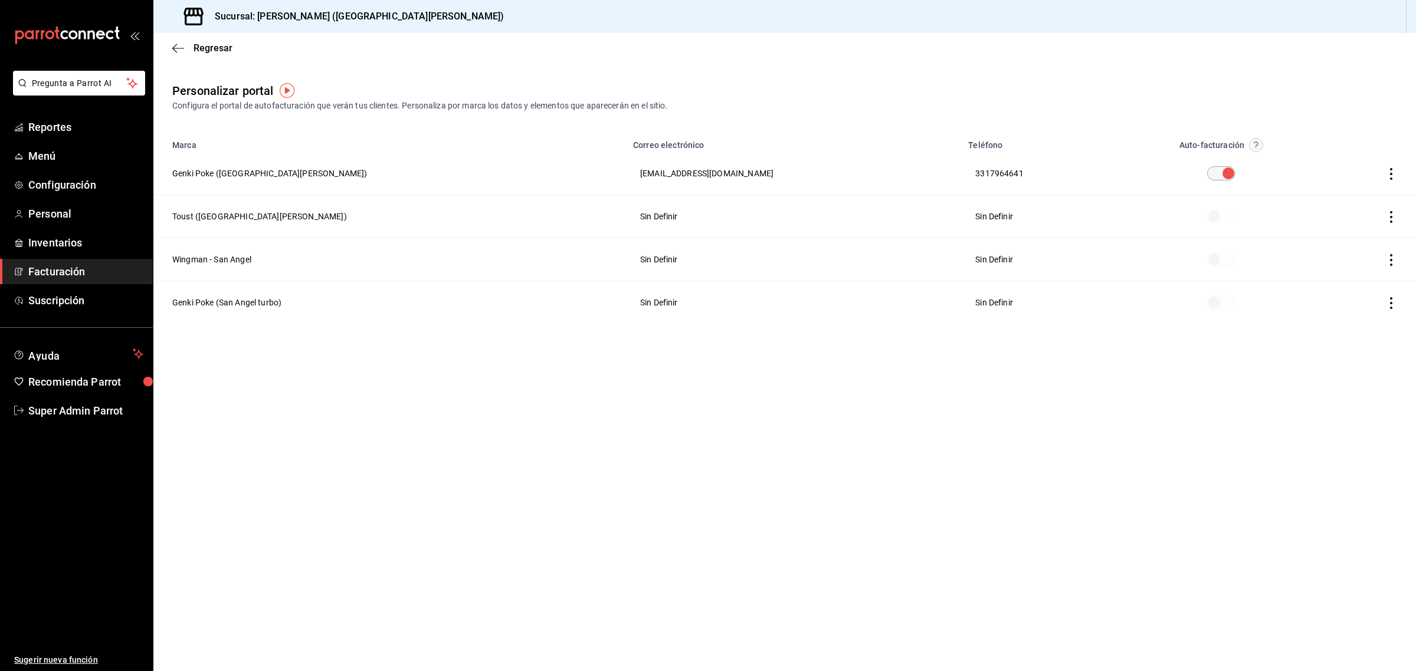
click at [961, 261] on th "Sin Definir" at bounding box center [1040, 259] width 158 height 43
click at [1165, 260] on th at bounding box center [1222, 259] width 204 height 43
click at [1207, 260] on span at bounding box center [1221, 259] width 28 height 14
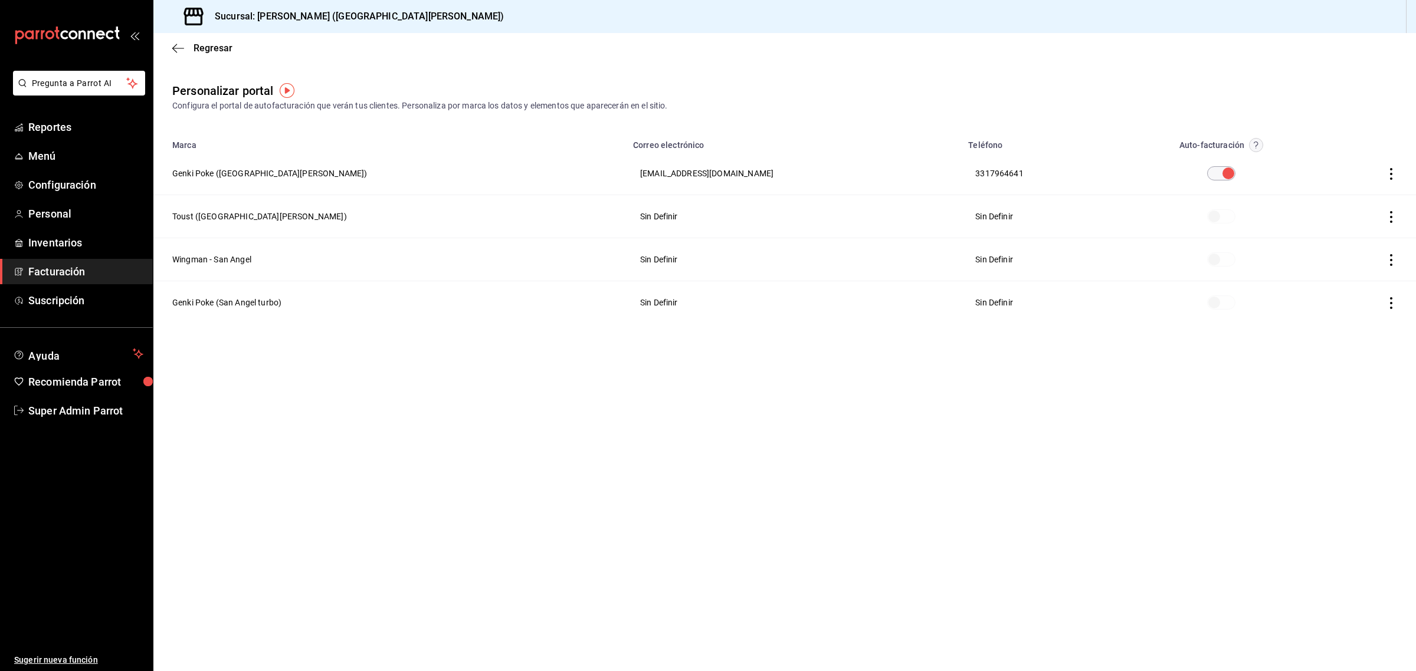
click at [1207, 260] on span at bounding box center [1221, 259] width 28 height 14
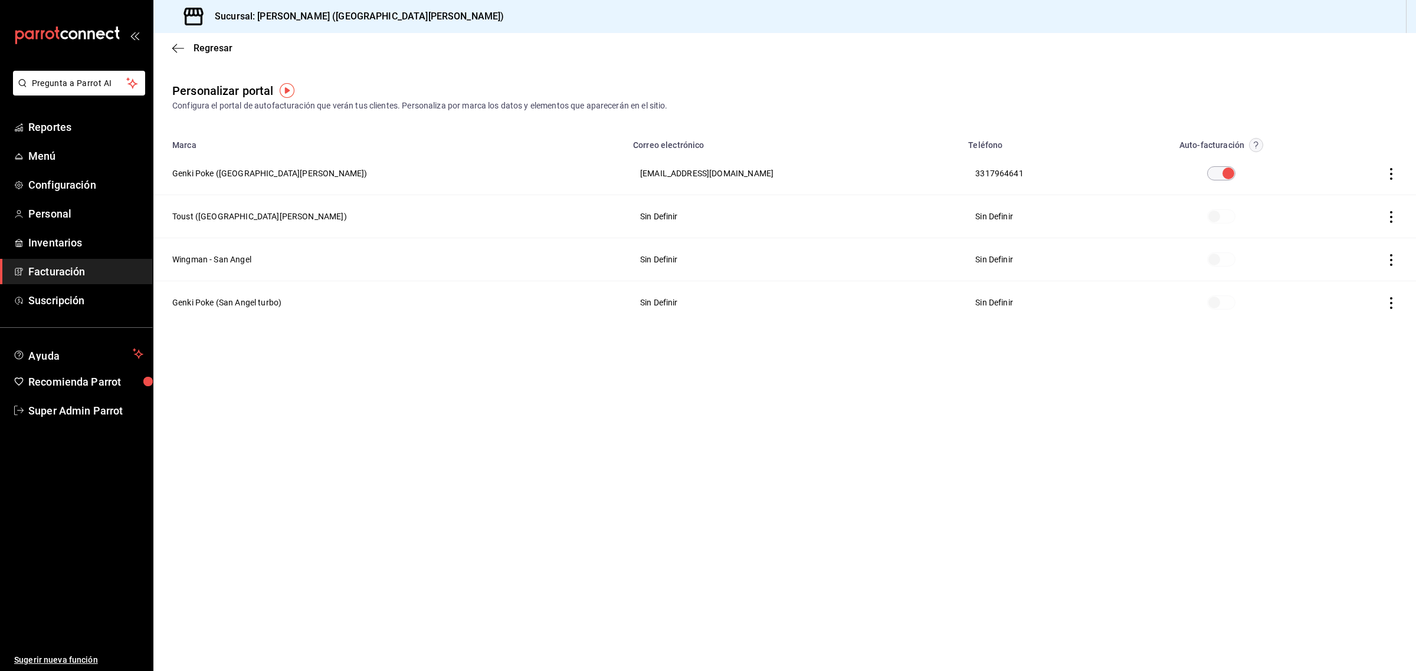
click at [1207, 260] on span at bounding box center [1221, 259] width 28 height 14
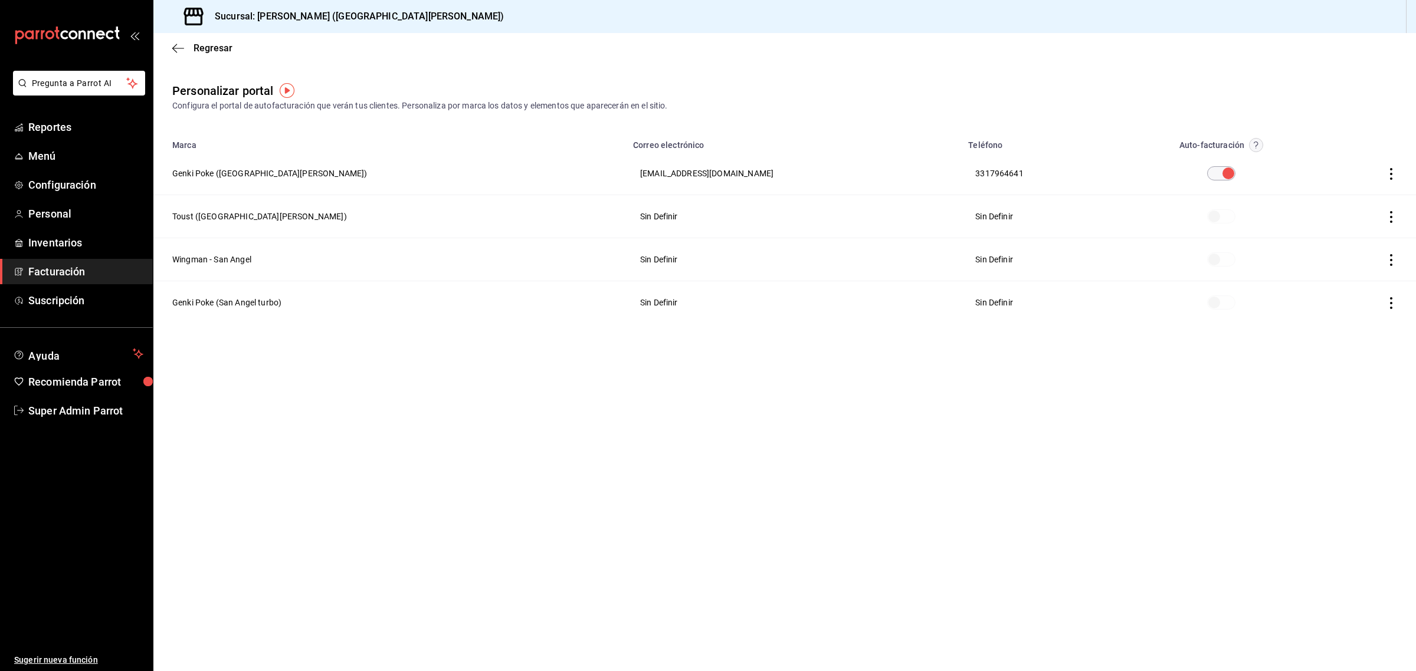
click at [1393, 260] on icon "button" at bounding box center [1391, 260] width 12 height 12
click at [1332, 249] on span "Editar" at bounding box center [1313, 244] width 40 height 11
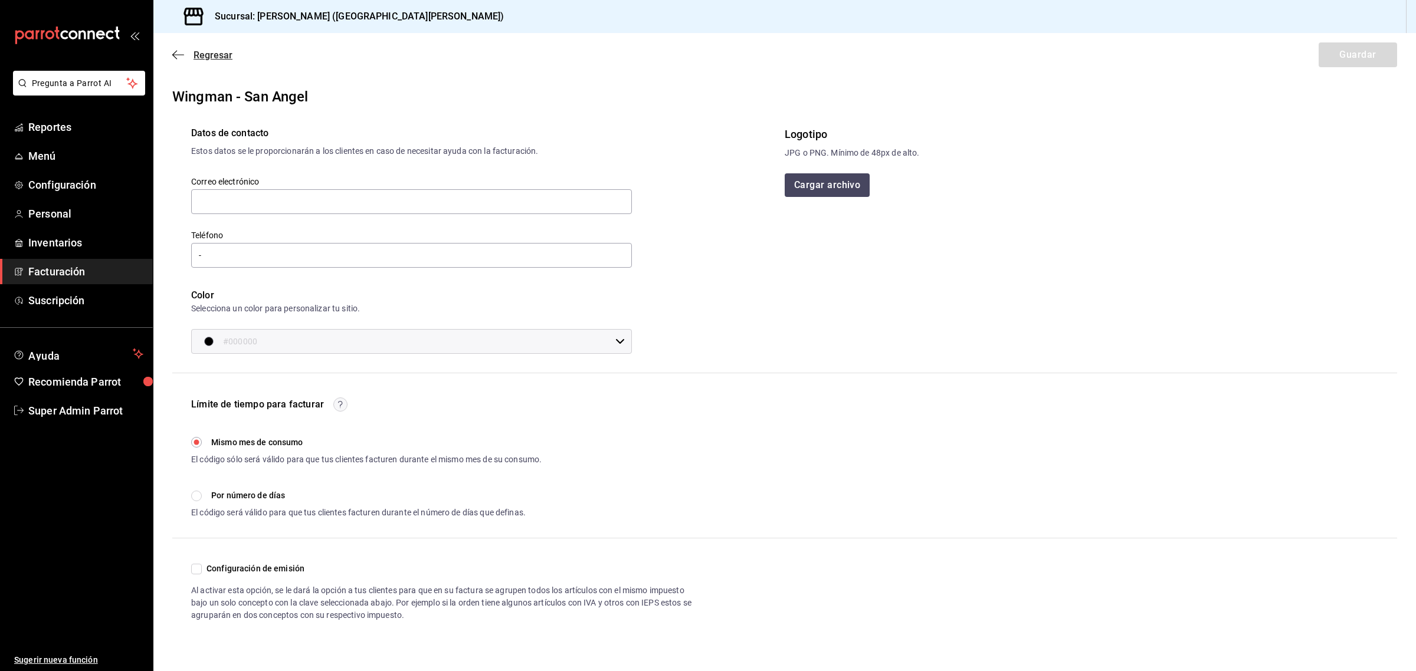
click at [180, 57] on icon "button" at bounding box center [178, 55] width 12 height 11
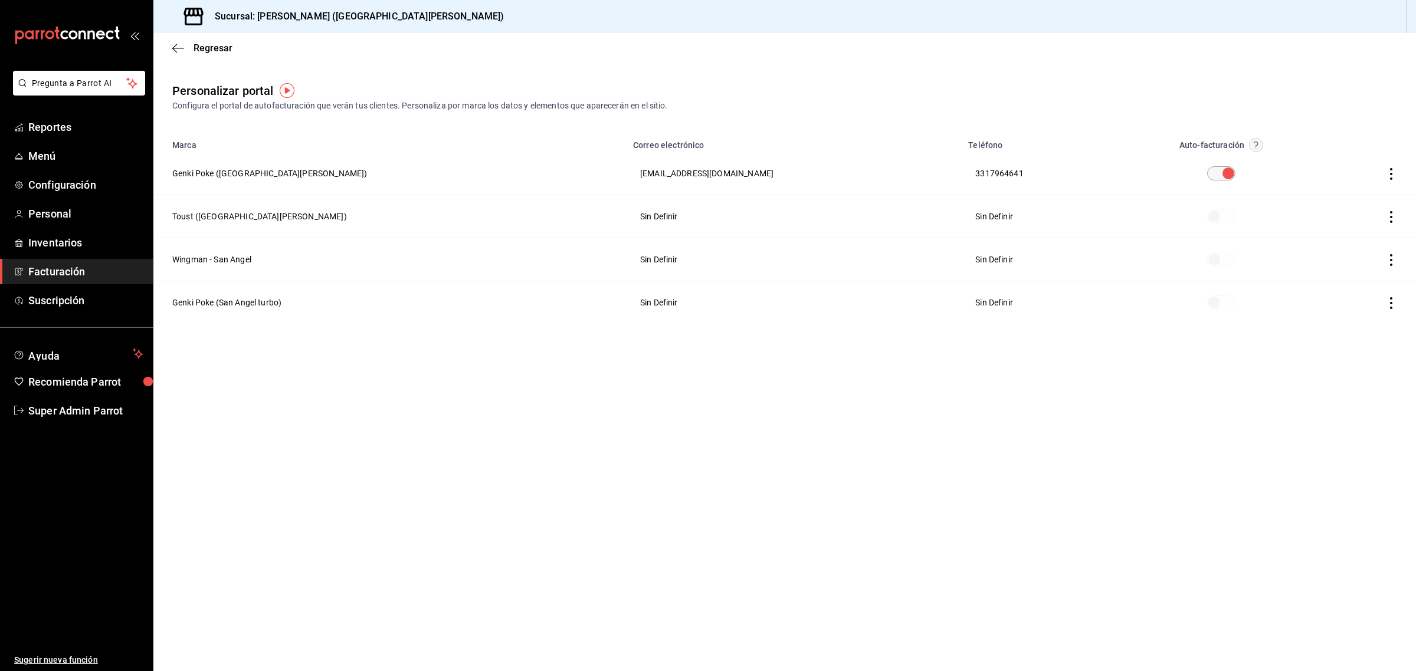
click at [1391, 173] on icon "button" at bounding box center [1391, 174] width 2 height 12
click at [1332, 165] on li "Editar" at bounding box center [1338, 159] width 118 height 30
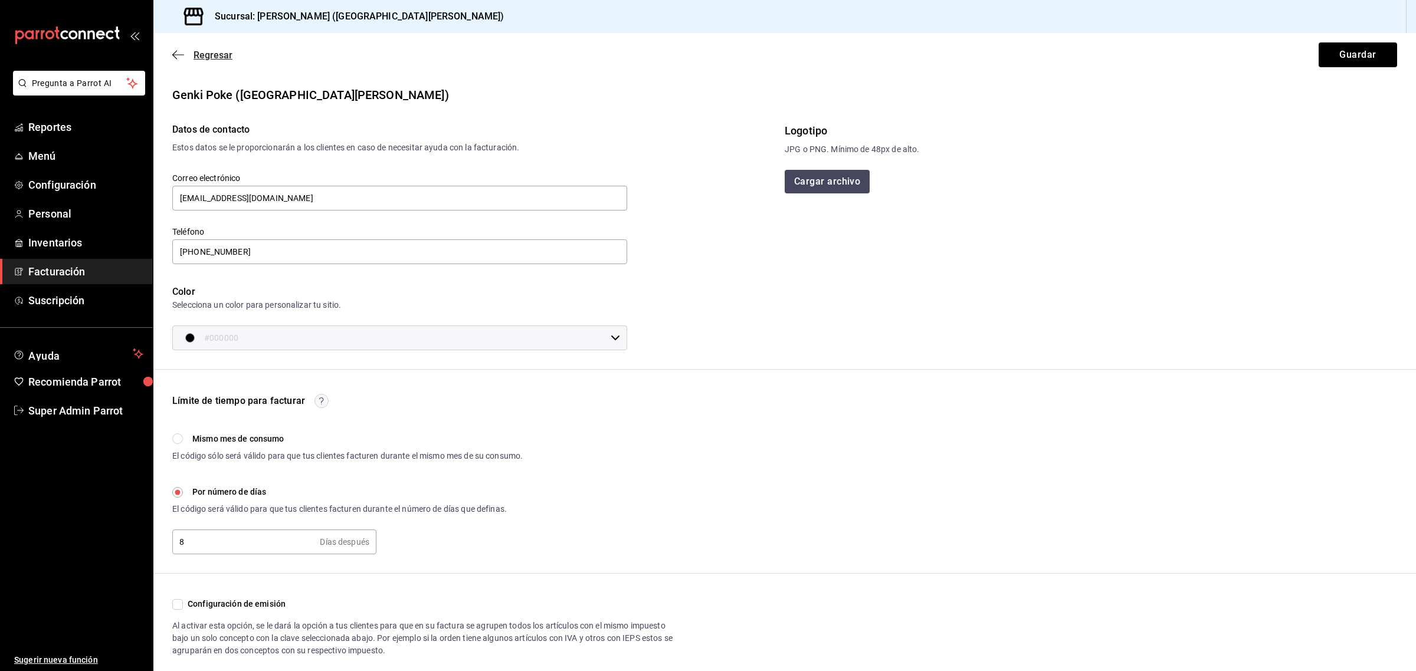
click at [175, 54] on icon "button" at bounding box center [178, 54] width 12 height 1
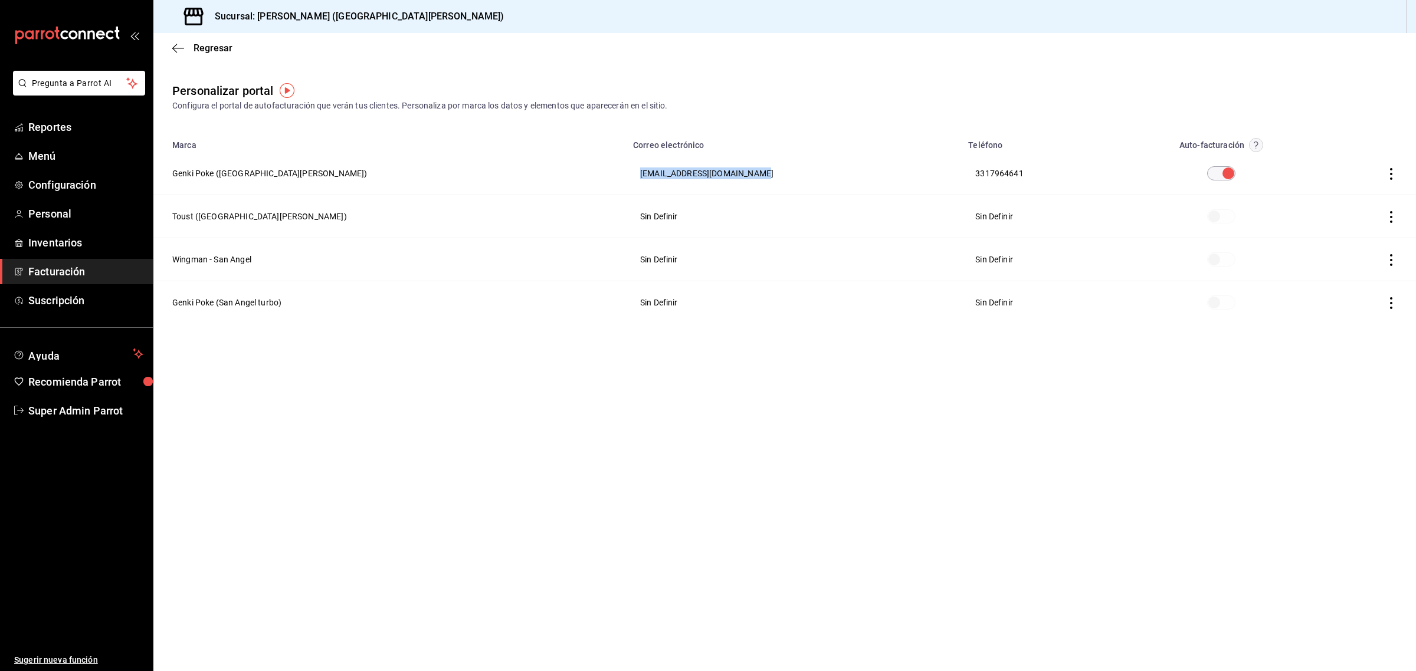
drag, startPoint x: 652, startPoint y: 174, endPoint x: 524, endPoint y: 179, distance: 128.7
click at [626, 179] on th "facturas.gruposhx@gmail.com" at bounding box center [793, 173] width 335 height 43
copy th "facturas.gruposhx@gmail.com"
click at [1387, 264] on icon "button" at bounding box center [1391, 260] width 12 height 12
click at [1298, 249] on icon "button" at bounding box center [1296, 244] width 11 height 11
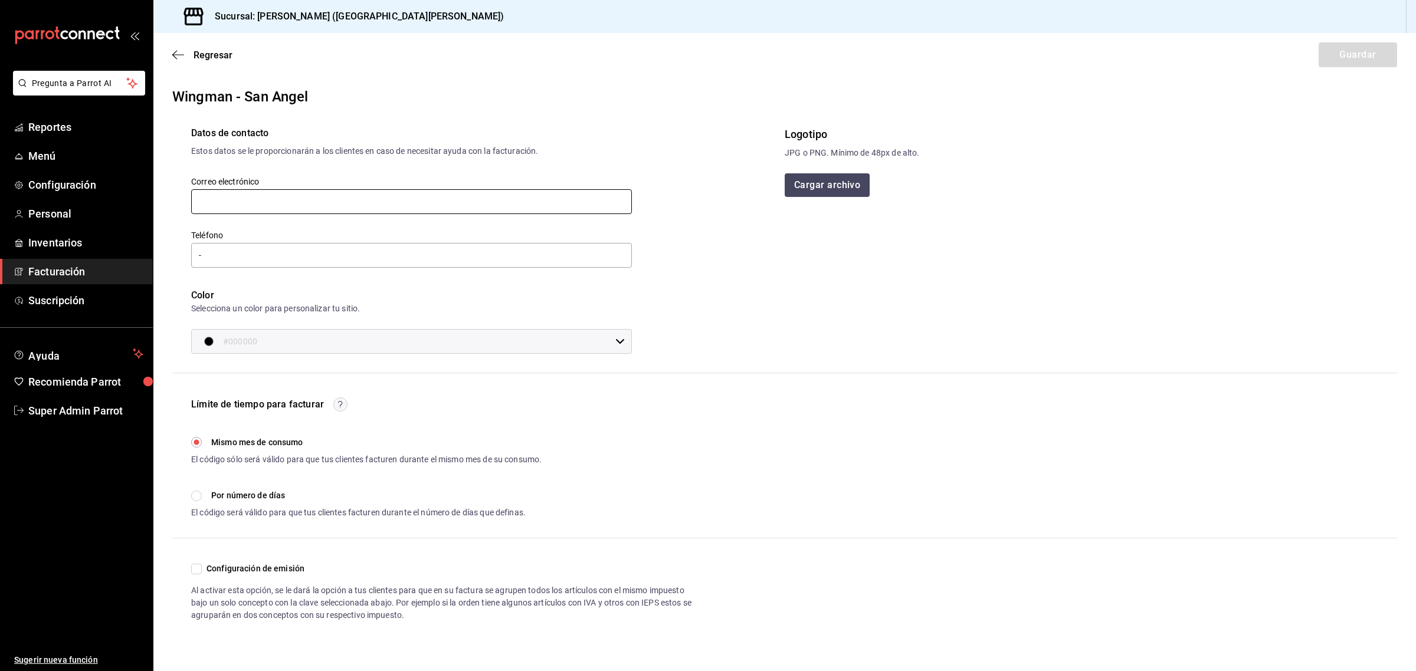
click at [484, 204] on input "text" at bounding box center [411, 201] width 441 height 25
type input "facturas.gruposhx@gmail.com"
click at [1331, 53] on div "Regresar Guardar" at bounding box center [784, 55] width 1262 height 44
click at [590, 247] on input "-" at bounding box center [411, 255] width 441 height 25
click at [185, 58] on span "Regresar" at bounding box center [202, 55] width 60 height 11
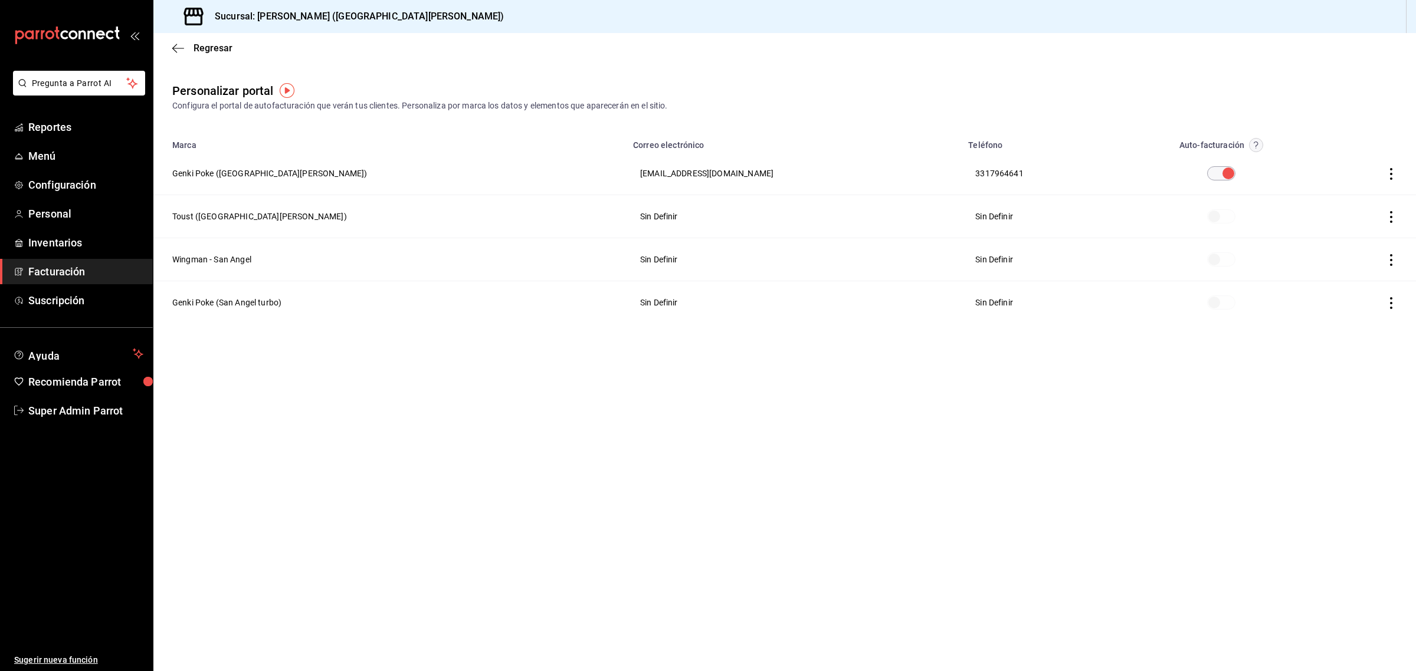
click at [1389, 257] on icon "button" at bounding box center [1391, 260] width 12 height 12
drag, startPoint x: 956, startPoint y: 176, endPoint x: 880, endPoint y: 175, distance: 76.1
click at [880, 175] on div at bounding box center [708, 335] width 1416 height 671
click at [961, 174] on th "3317964641" at bounding box center [1040, 173] width 158 height 43
drag, startPoint x: 880, startPoint y: 174, endPoint x: 921, endPoint y: 171, distance: 42.0
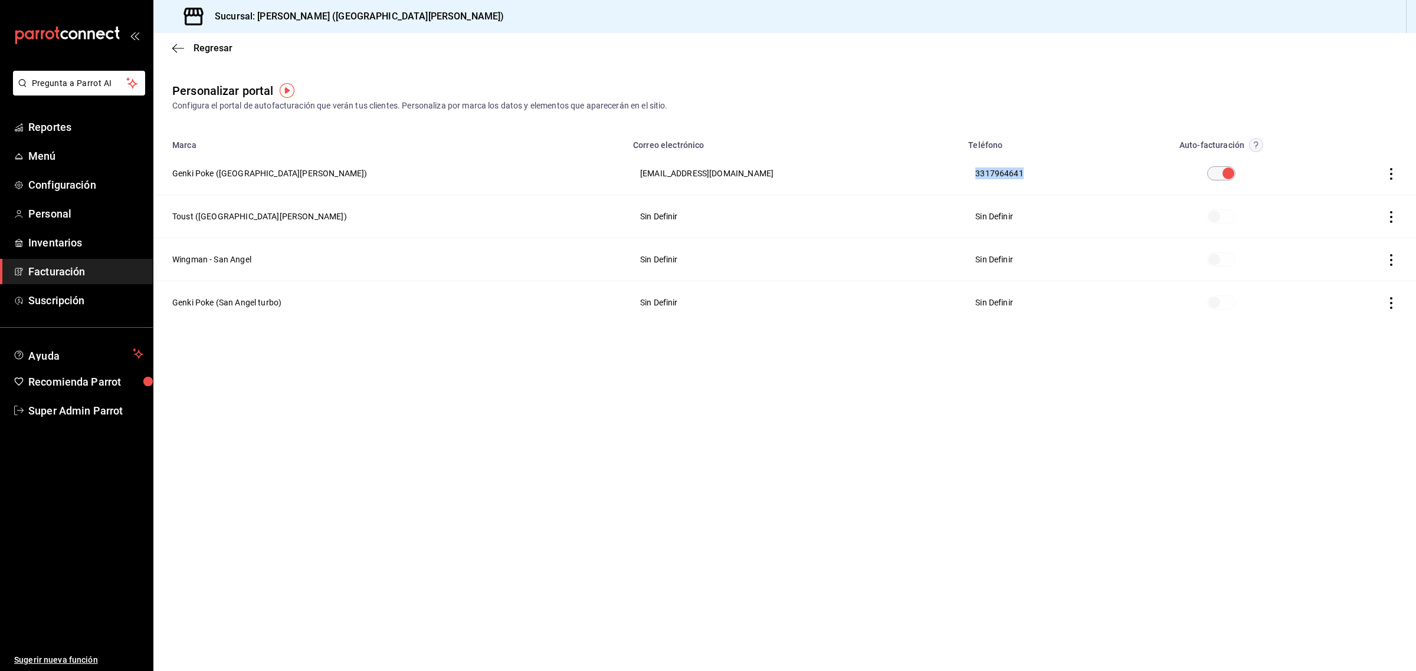
click at [961, 171] on th "3317964641" at bounding box center [1040, 173] width 158 height 43
copy th "3317964641"
click at [1388, 173] on icon "button" at bounding box center [1391, 174] width 12 height 12
click at [1327, 162] on span "Editar" at bounding box center [1313, 158] width 40 height 11
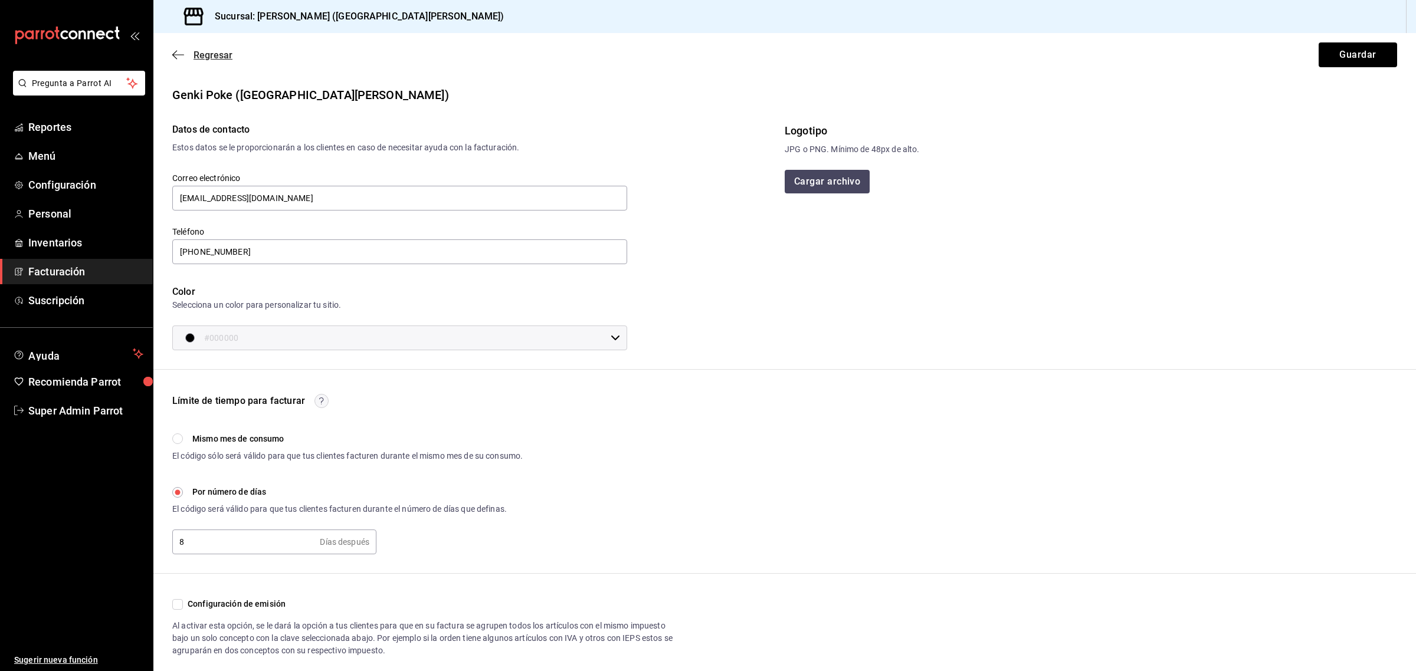
click at [214, 51] on span "Regresar" at bounding box center [212, 55] width 39 height 11
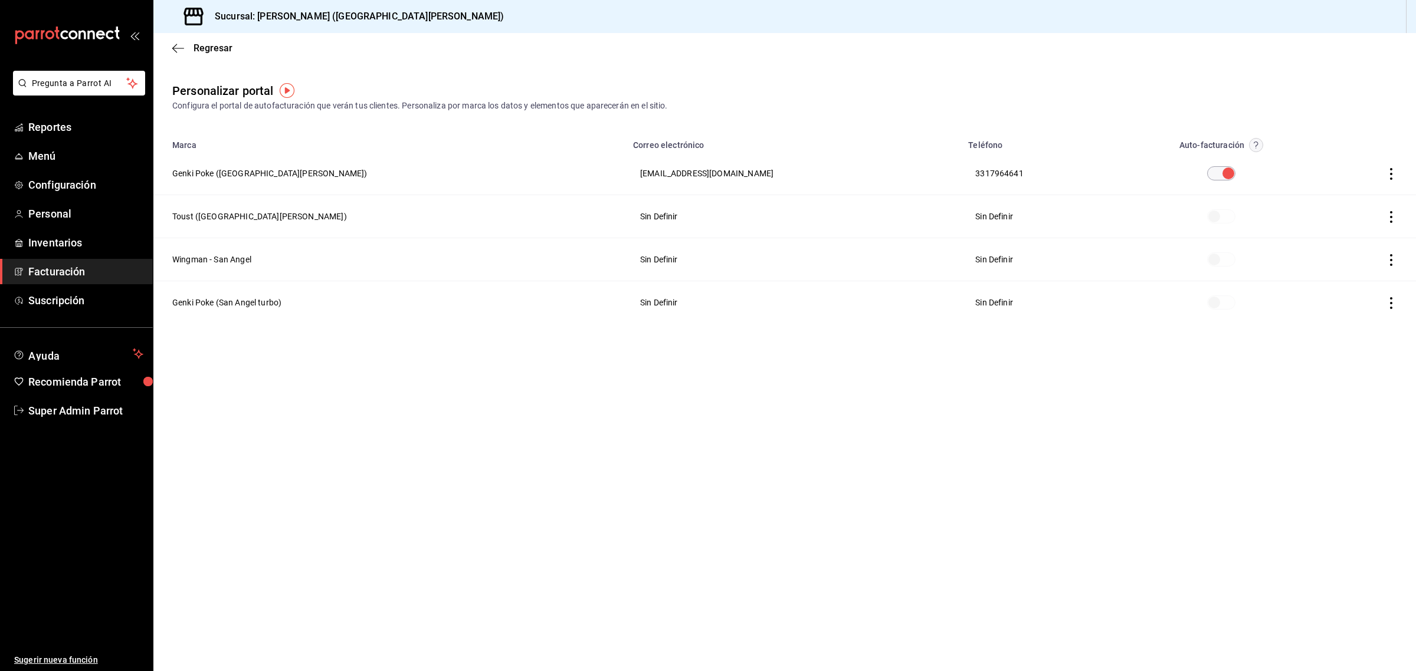
click at [1393, 261] on icon "button" at bounding box center [1391, 260] width 12 height 12
click at [1335, 248] on li "Editar" at bounding box center [1338, 245] width 118 height 30
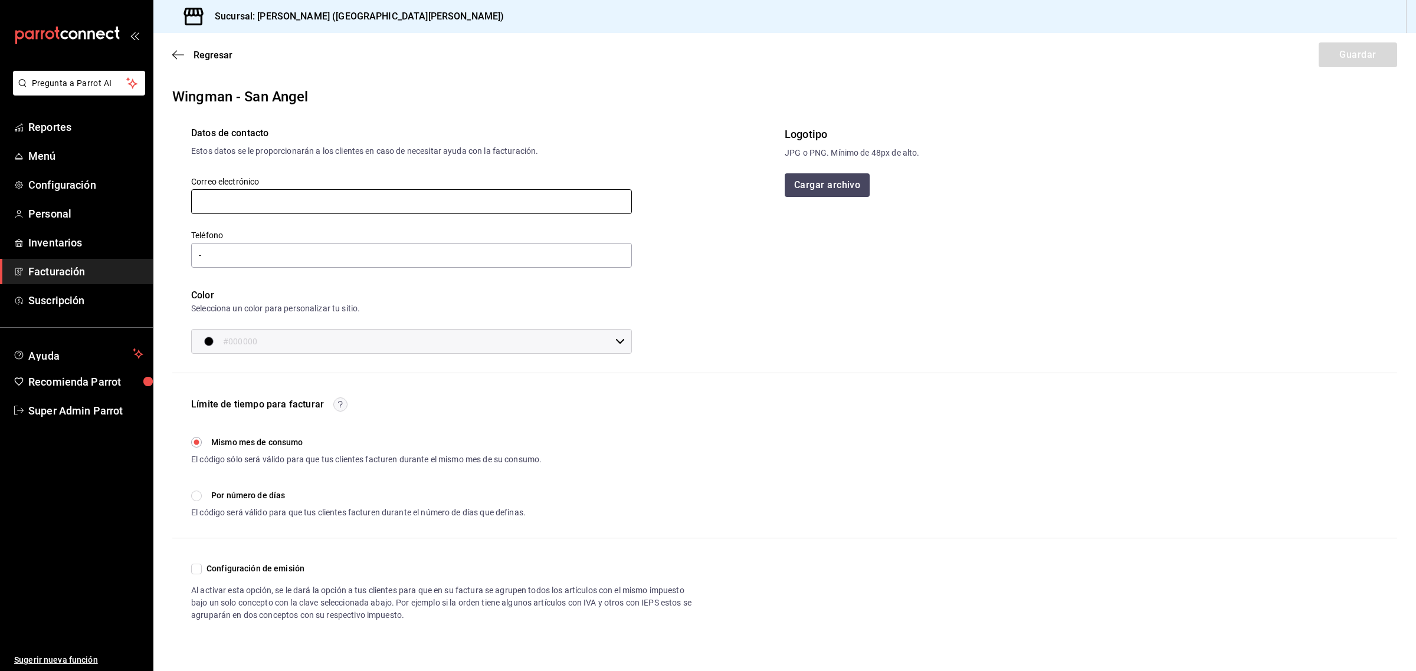
paste input "facturas.gruposhx@gmail.com"
type input "facturas.gruposhx@gmail.com"
click at [547, 258] on input "-" at bounding box center [411, 255] width 441 height 25
paste input "33 1796-4641"
type input "33 1796-4641"
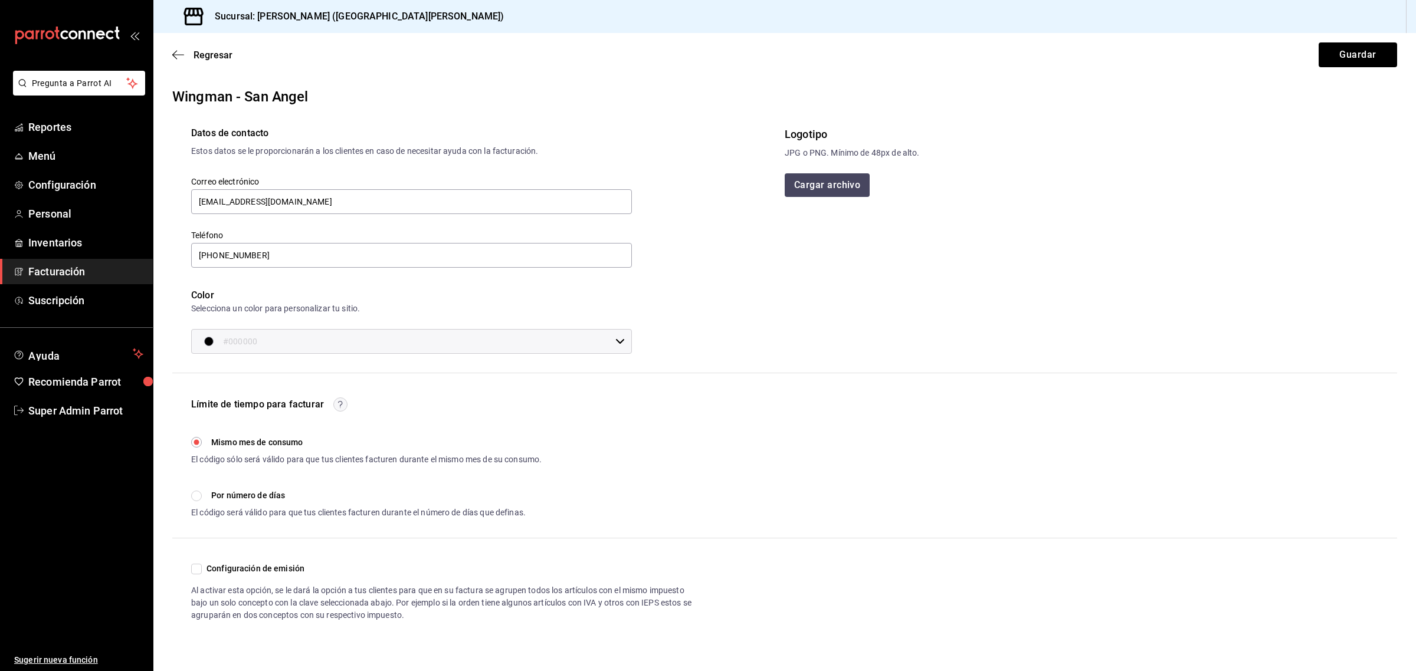
click at [270, 494] on span "Por número de días" at bounding box center [248, 496] width 74 height 12
click at [202, 494] on input "Por número de días" at bounding box center [196, 496] width 11 height 11
radio input "true"
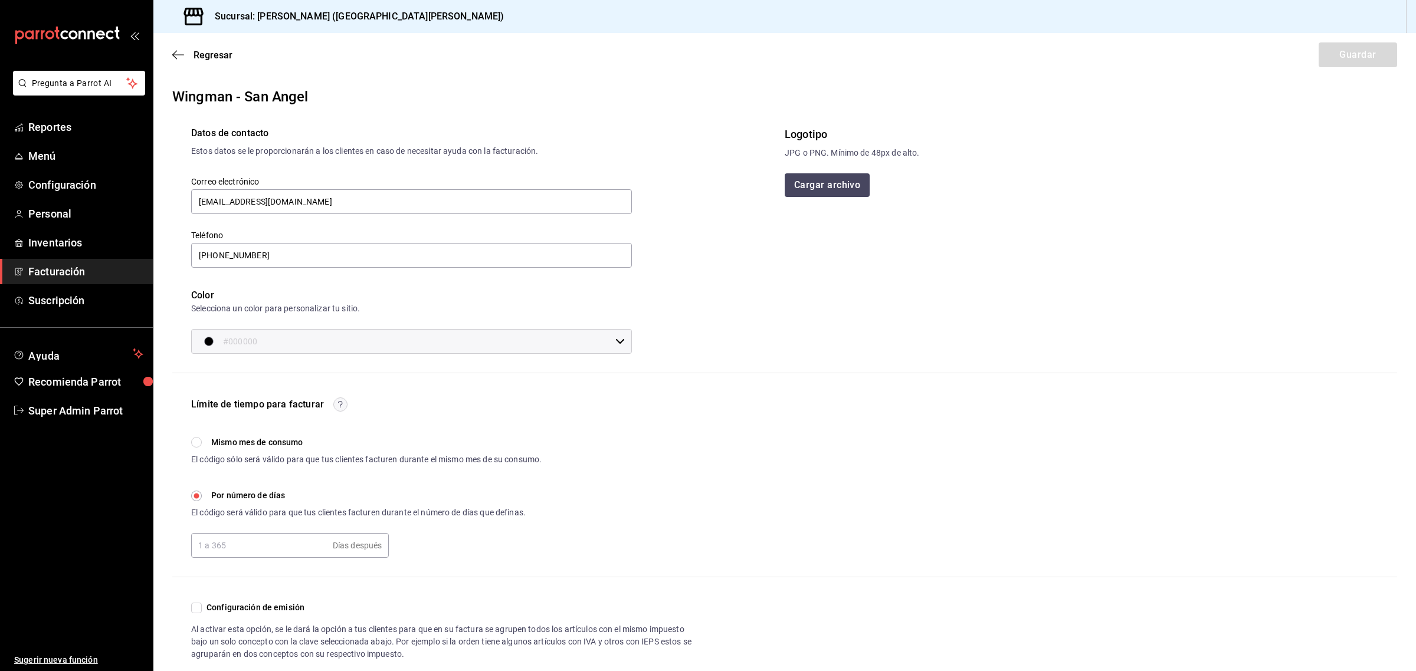
click at [257, 544] on input "text" at bounding box center [259, 546] width 137 height 24
type input "8"
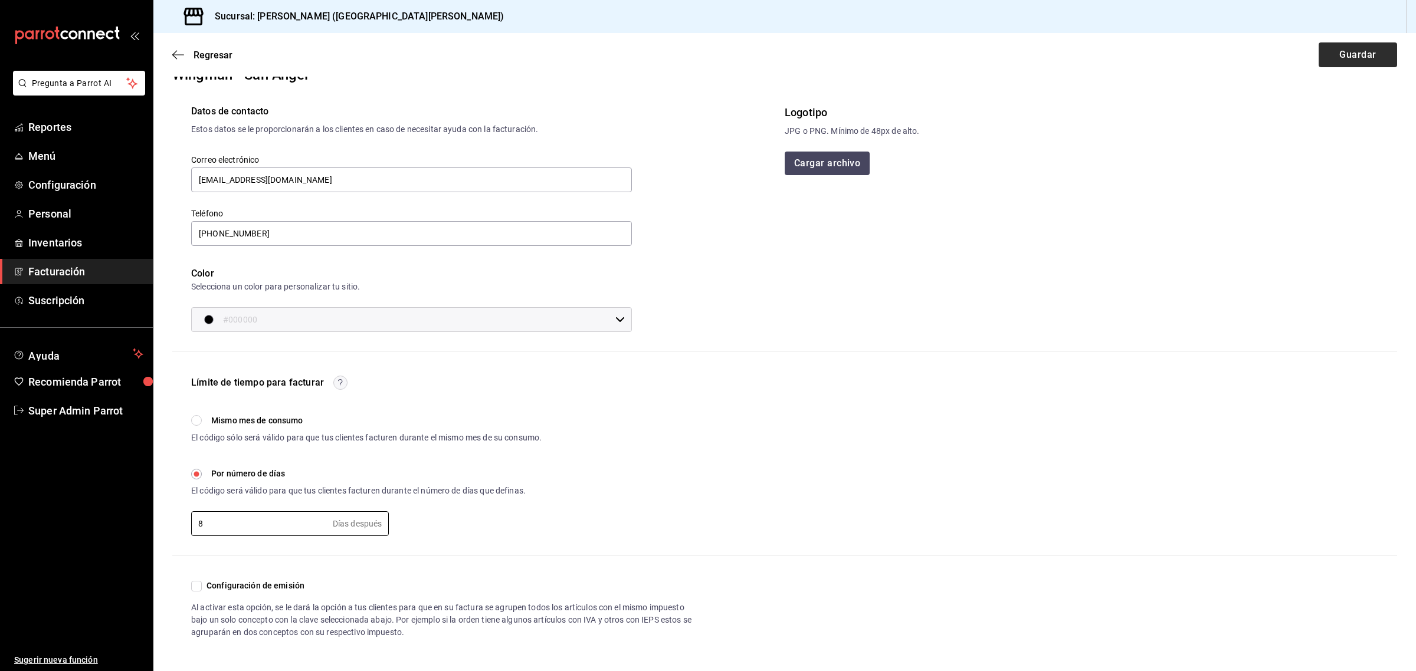
type input "8"
click at [1337, 57] on button "Guardar" at bounding box center [1357, 54] width 78 height 25
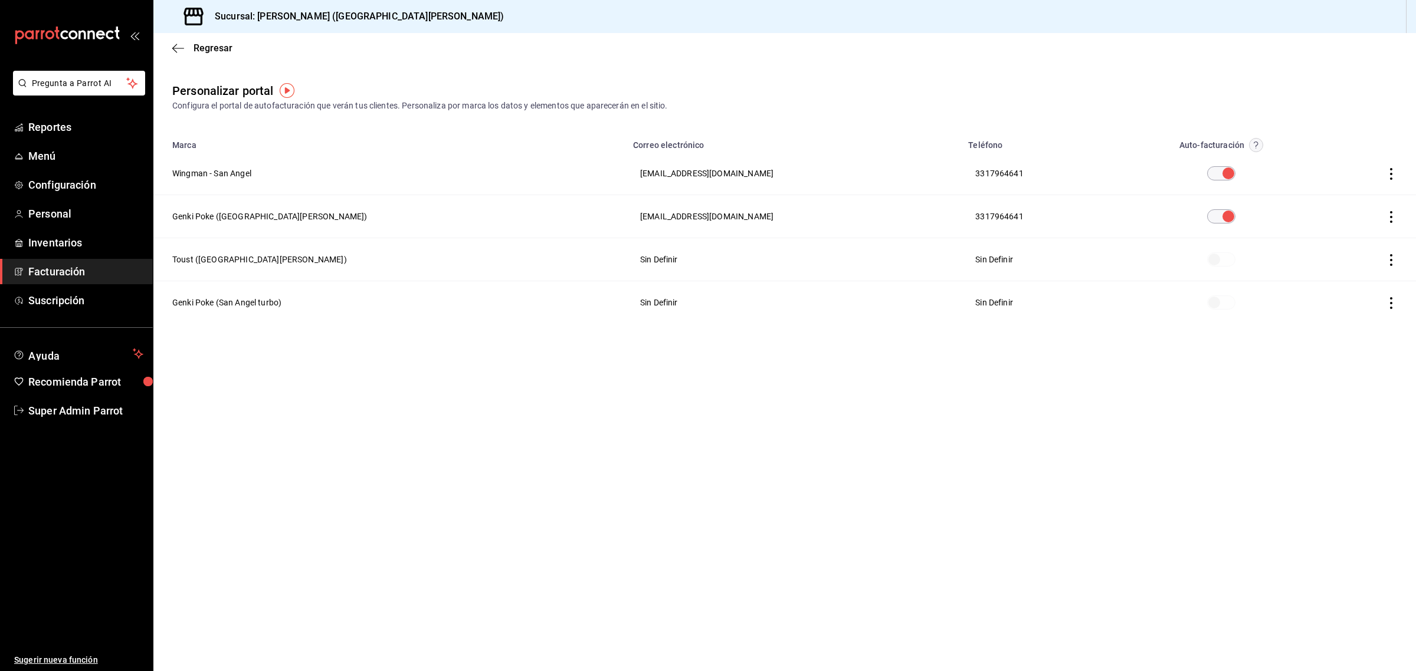
click at [1393, 174] on icon "button" at bounding box center [1391, 174] width 12 height 12
click at [1331, 159] on span "Editar" at bounding box center [1313, 158] width 40 height 11
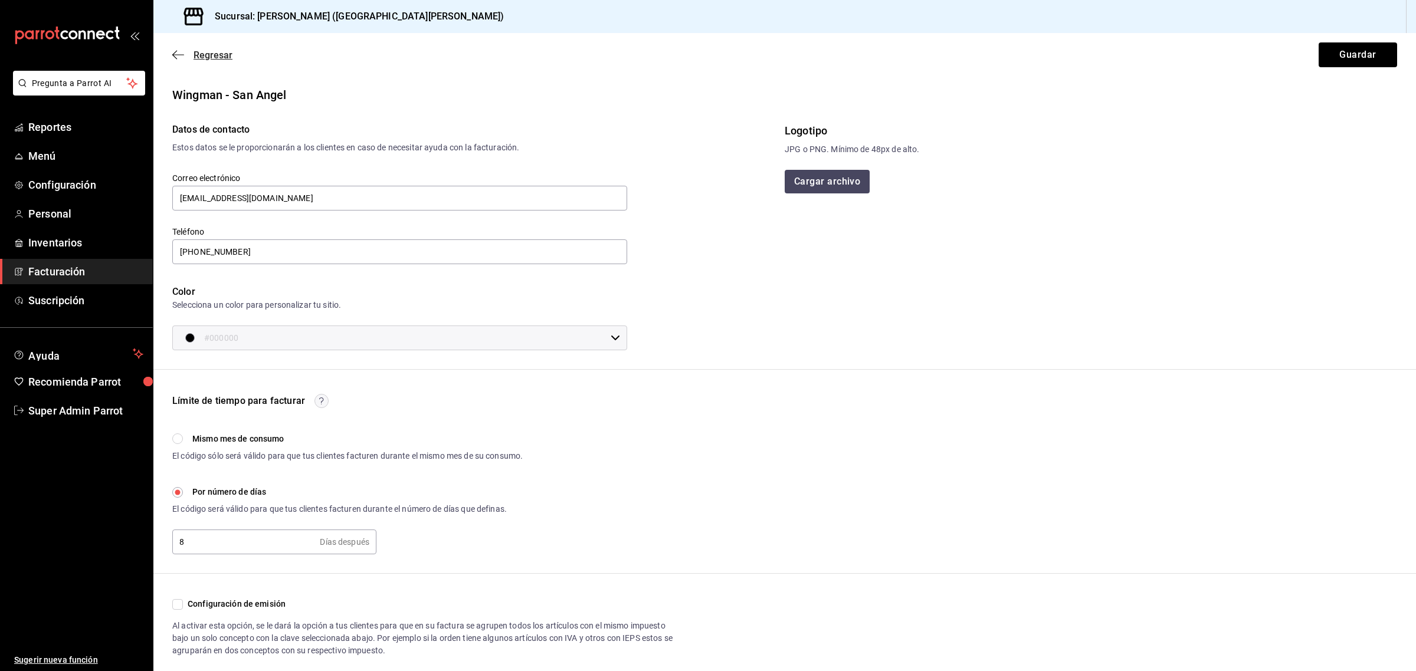
click at [218, 53] on span "Regresar" at bounding box center [212, 55] width 39 height 11
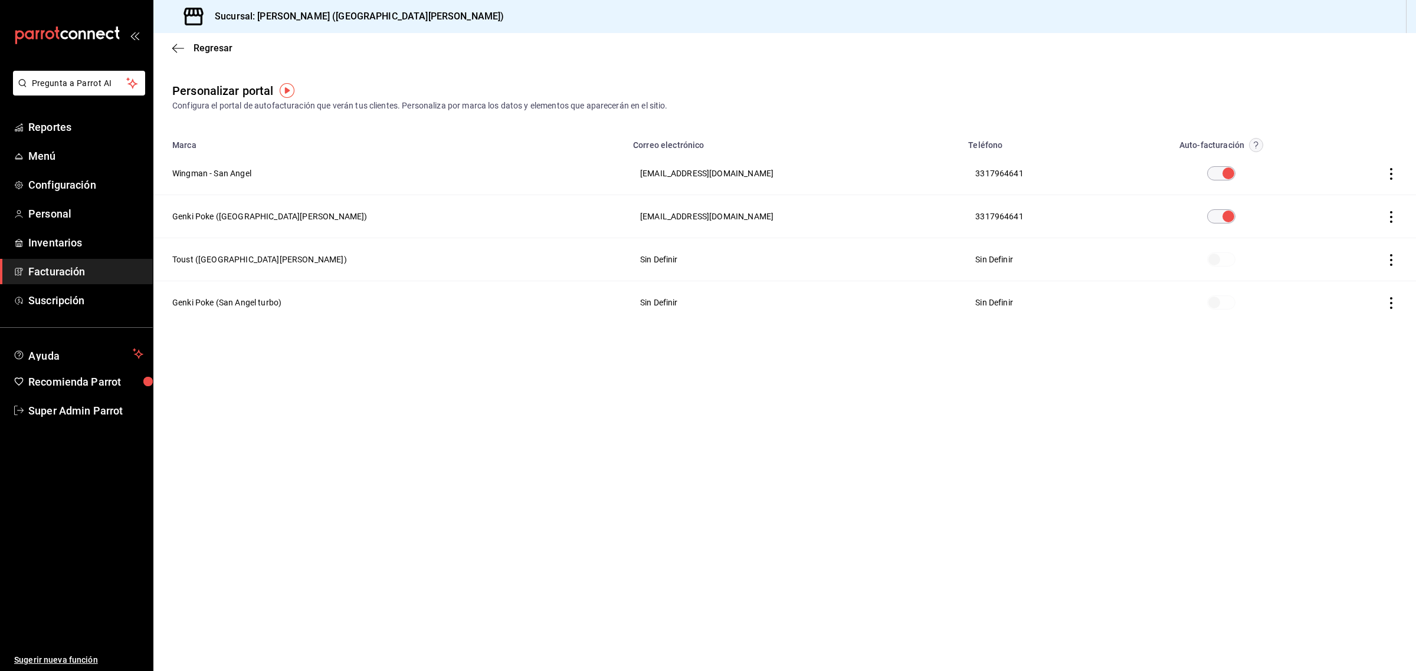
click at [1389, 216] on icon "button" at bounding box center [1391, 217] width 12 height 12
click at [1335, 202] on li "Editar" at bounding box center [1338, 202] width 118 height 30
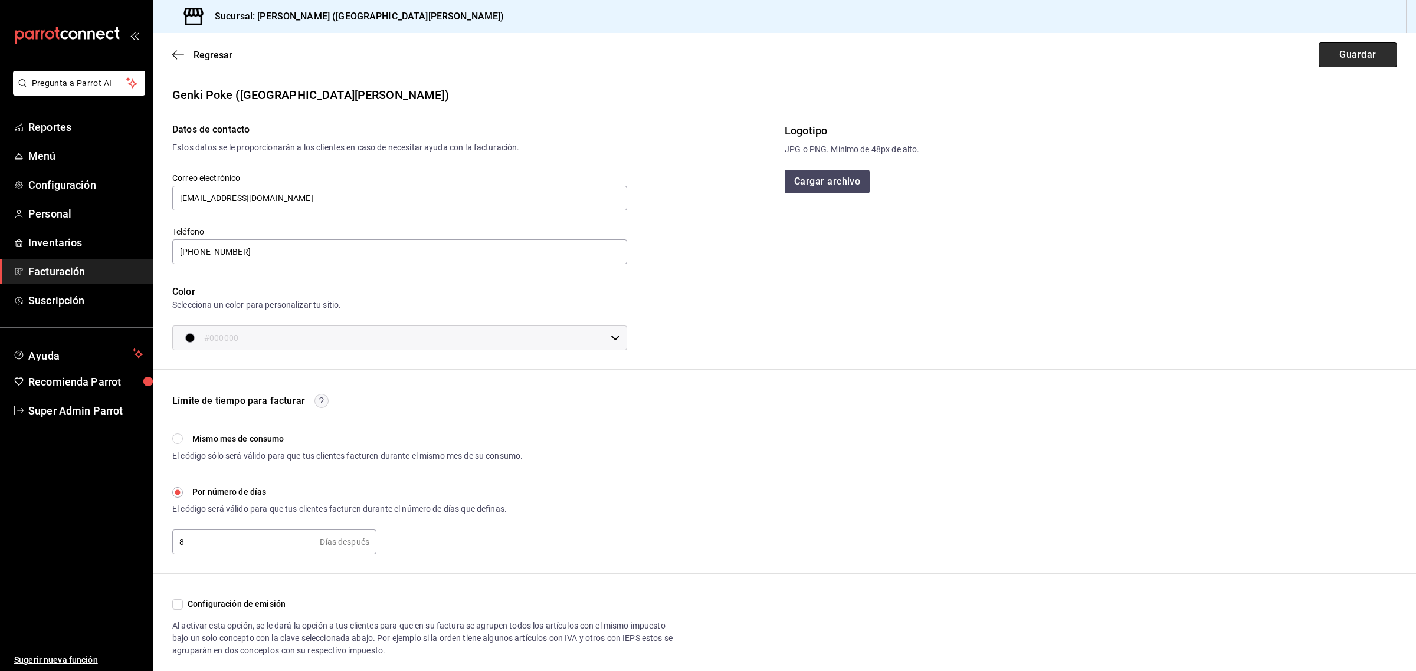
click at [1332, 57] on button "Guardar" at bounding box center [1357, 54] width 78 height 25
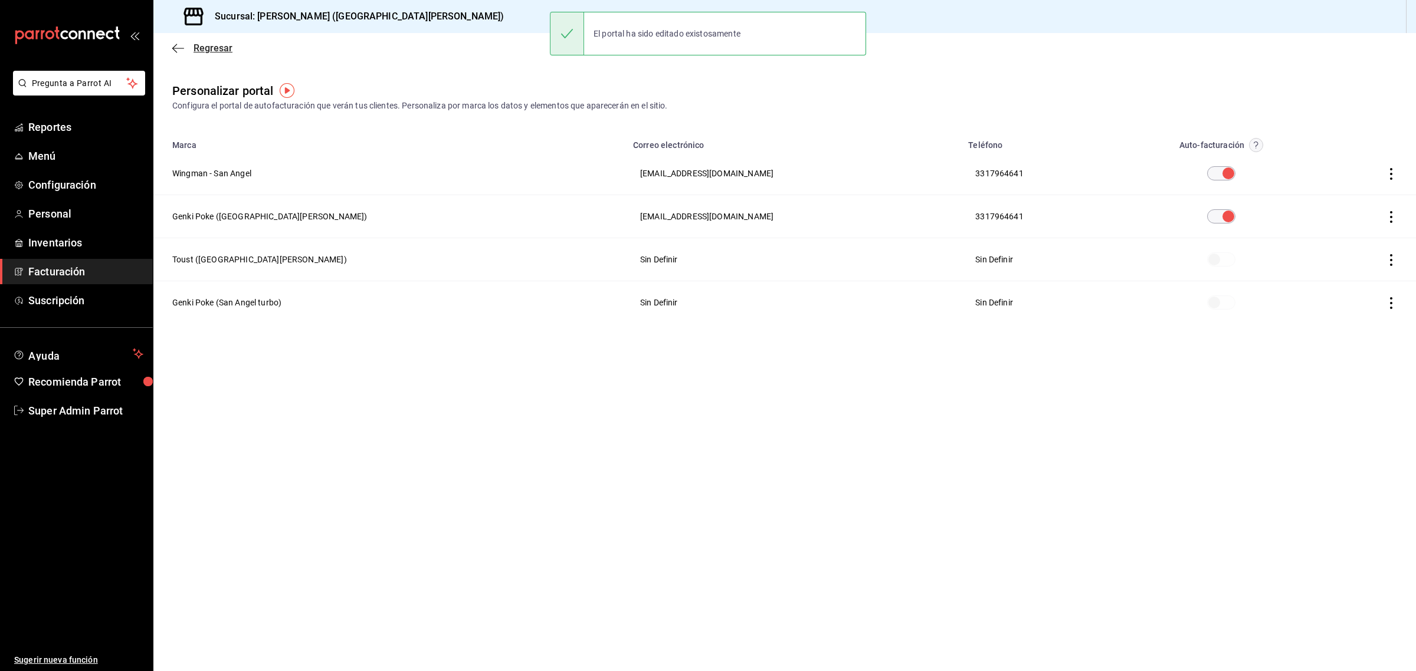
click at [202, 51] on span "Regresar" at bounding box center [212, 47] width 39 height 11
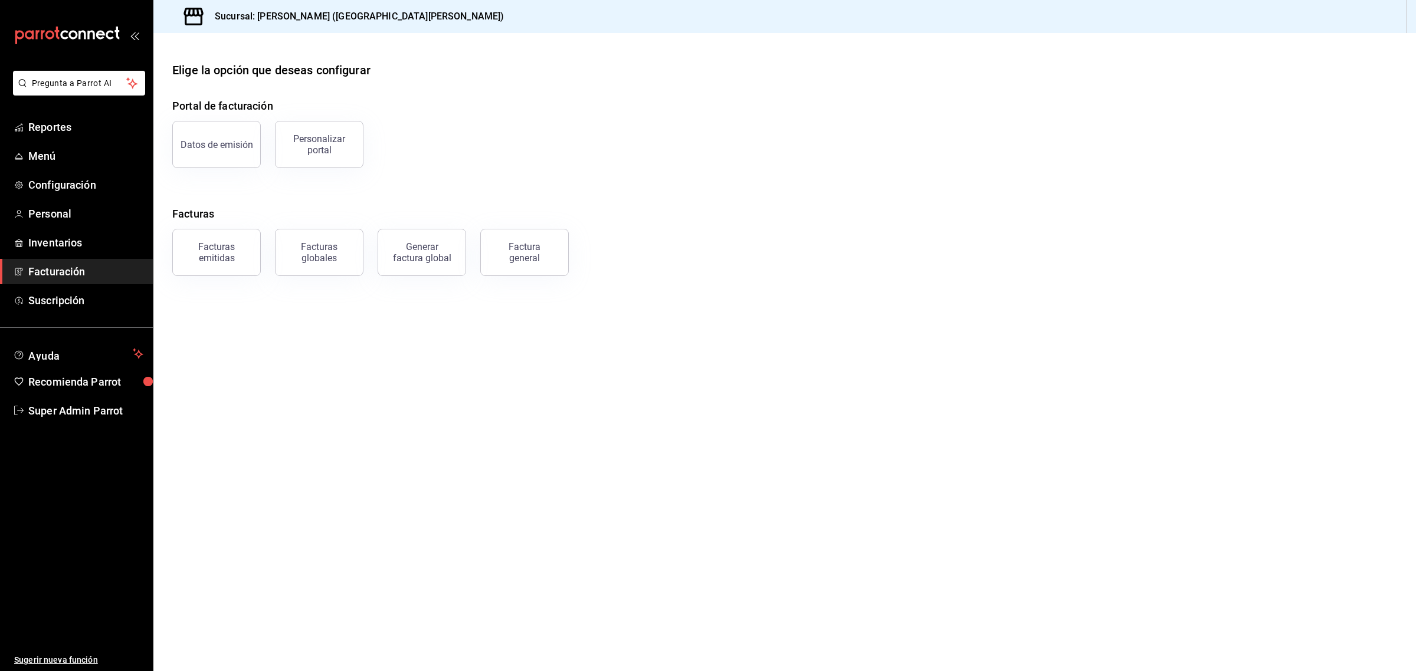
click at [662, 444] on main "Elige la opción que deseas configurar Portal de facturación Datos de emisión Pe…" at bounding box center [784, 352] width 1262 height 638
click at [185, 132] on button "Datos de emisión" at bounding box center [216, 144] width 88 height 47
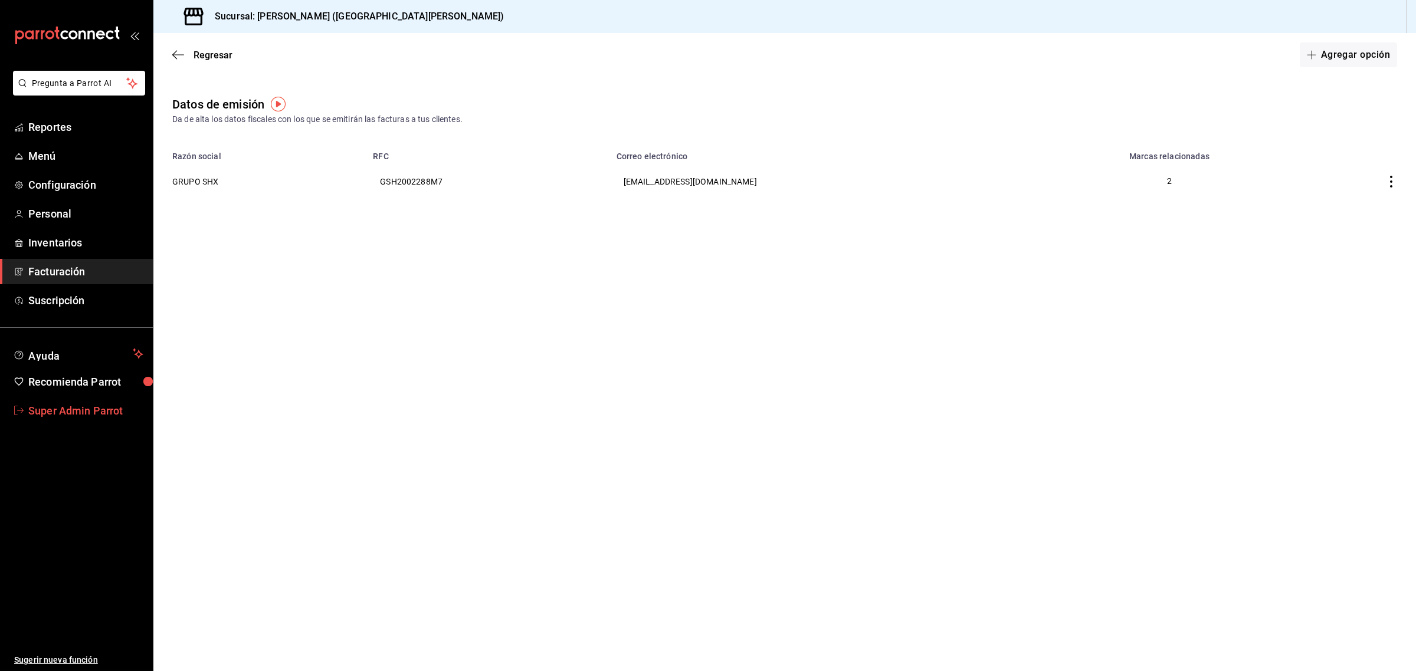
click at [55, 409] on span "Super Admin Parrot" at bounding box center [85, 411] width 115 height 16
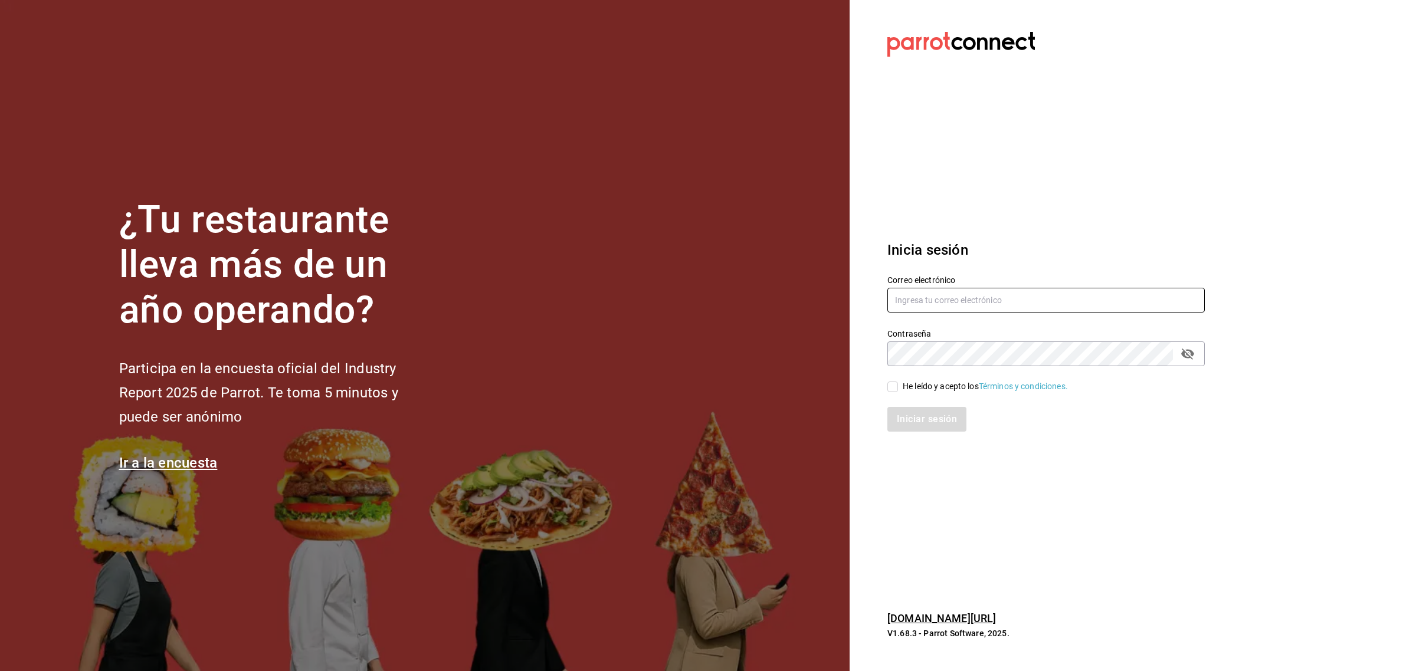
click at [995, 298] on input "text" at bounding box center [1045, 300] width 317 height 25
paste input "jalisquiles@solares.com"
type input "jalisquiles@solares.com"
click at [892, 389] on input "He leído y acepto los Términos y condiciones." at bounding box center [892, 387] width 11 height 11
checkbox input "true"
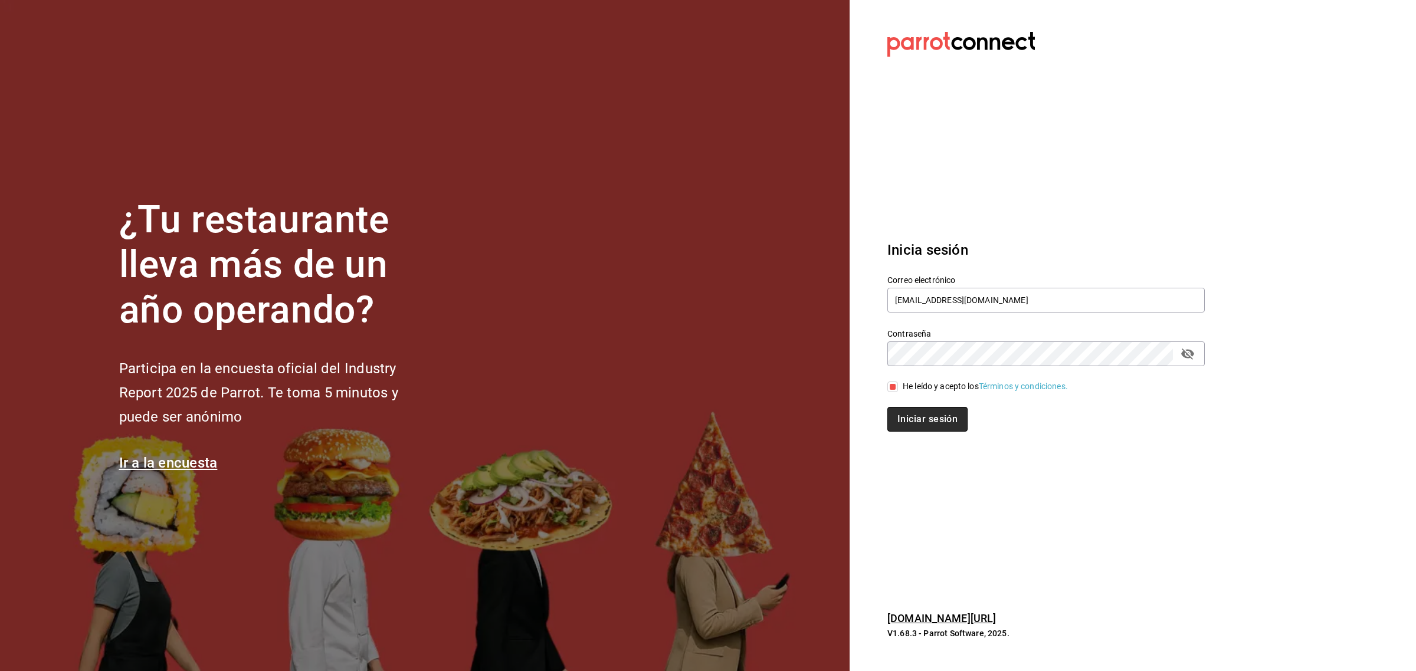
click at [904, 428] on button "Iniciar sesión" at bounding box center [927, 419] width 80 height 25
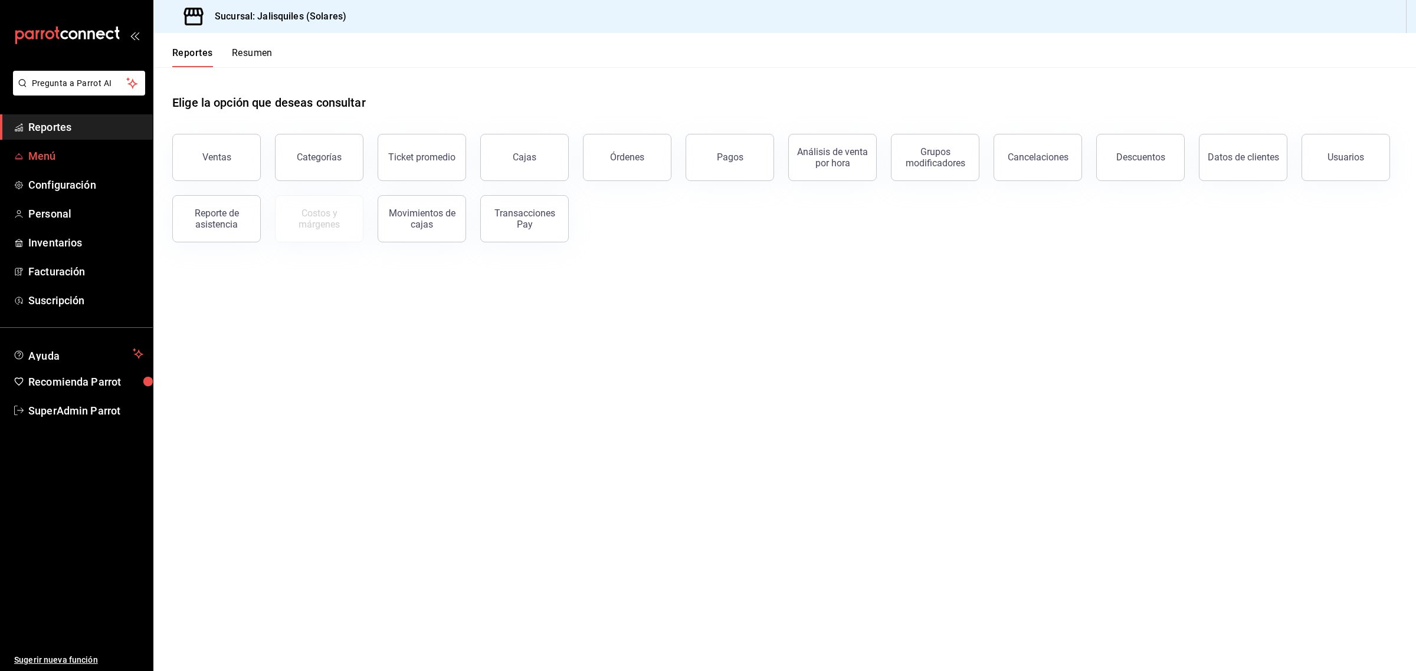
click at [60, 155] on span "Menú" at bounding box center [85, 156] width 115 height 16
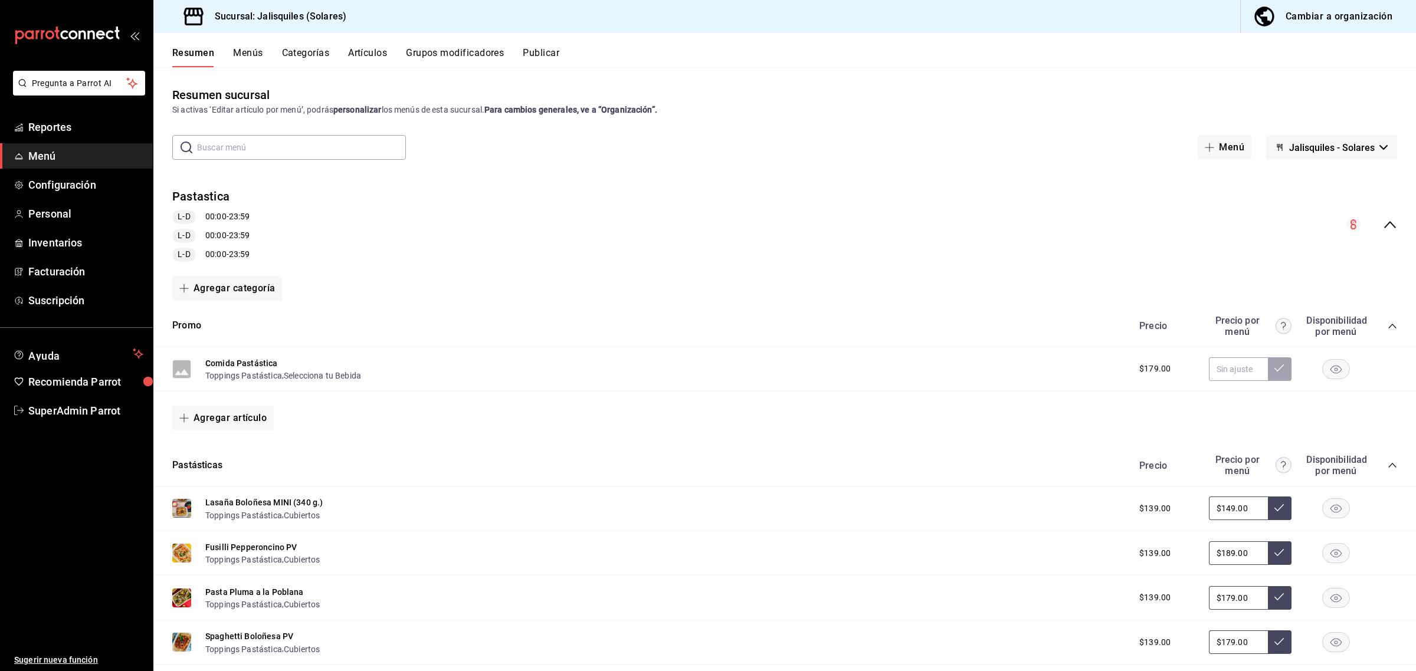
click at [1387, 323] on icon "collapse-category-row" at bounding box center [1391, 325] width 9 height 9
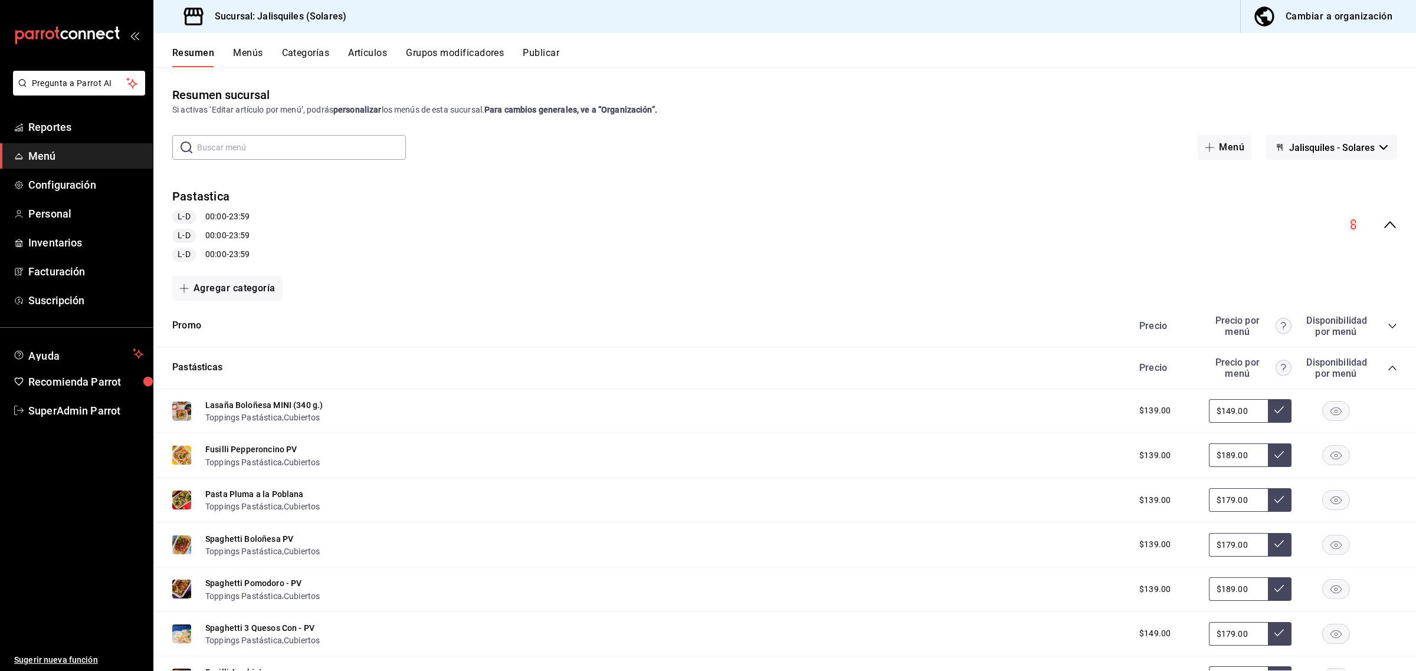
click at [1387, 364] on icon "collapse-category-row" at bounding box center [1391, 367] width 9 height 9
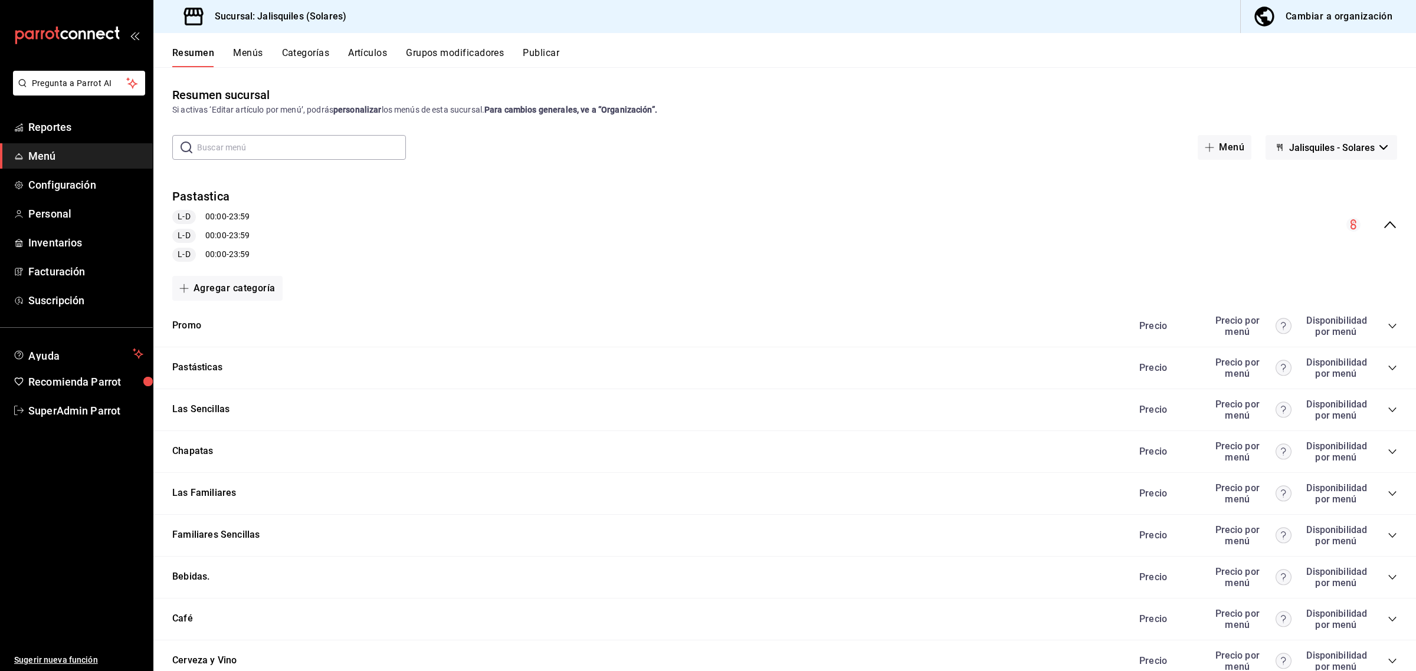
click at [1347, 16] on div "Cambiar a organización" at bounding box center [1338, 16] width 107 height 17
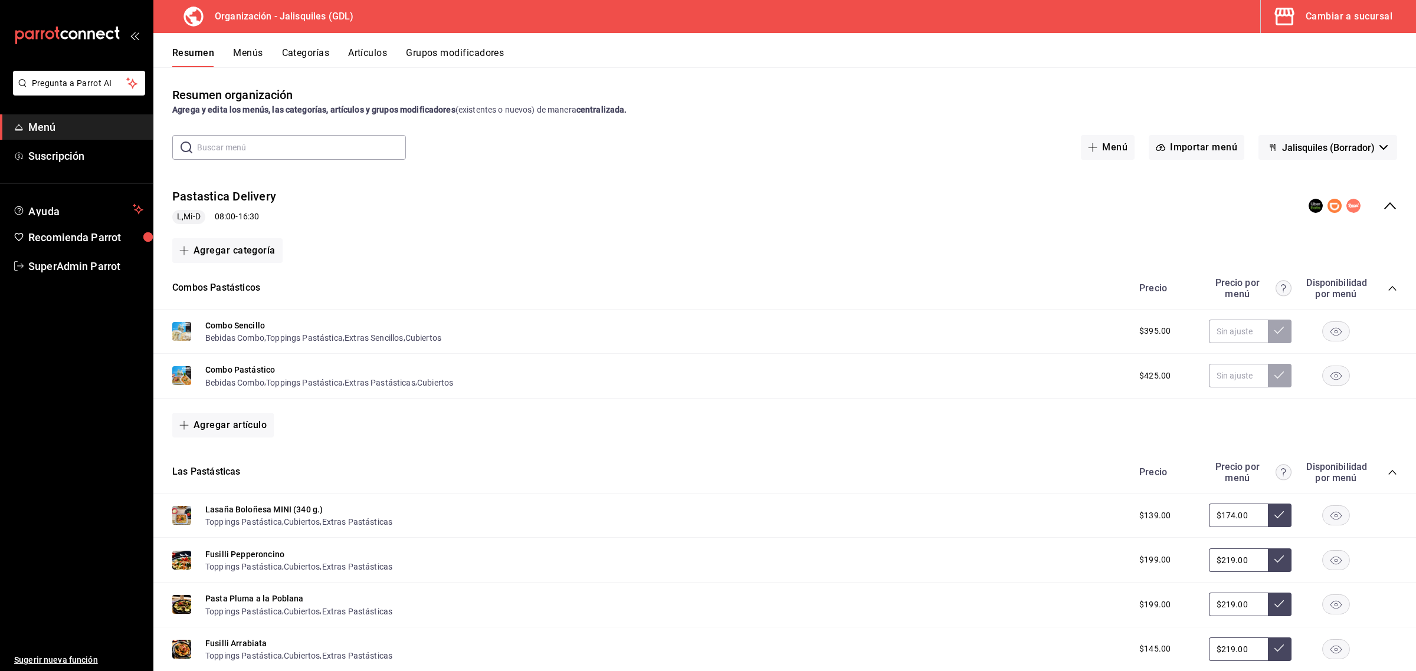
click at [257, 55] on button "Menús" at bounding box center [247, 57] width 29 height 20
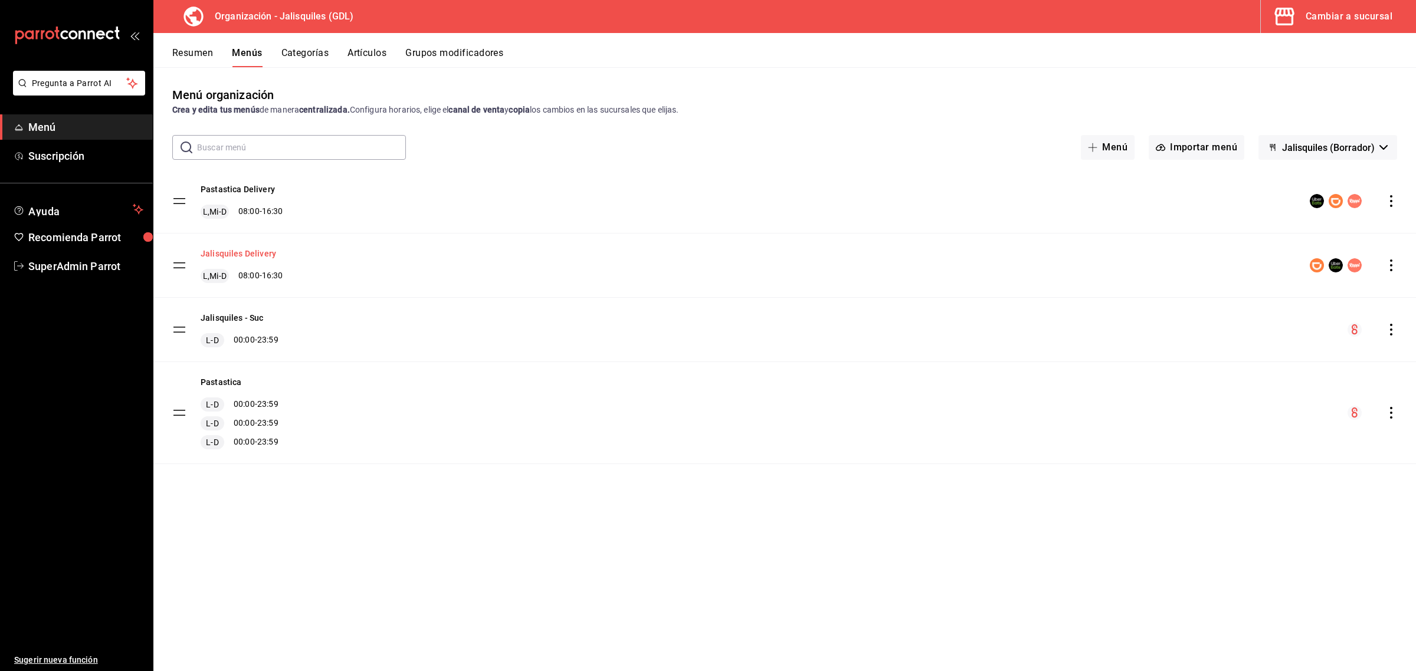
click at [248, 251] on button "Jalisquiles Delivery" at bounding box center [239, 254] width 76 height 12
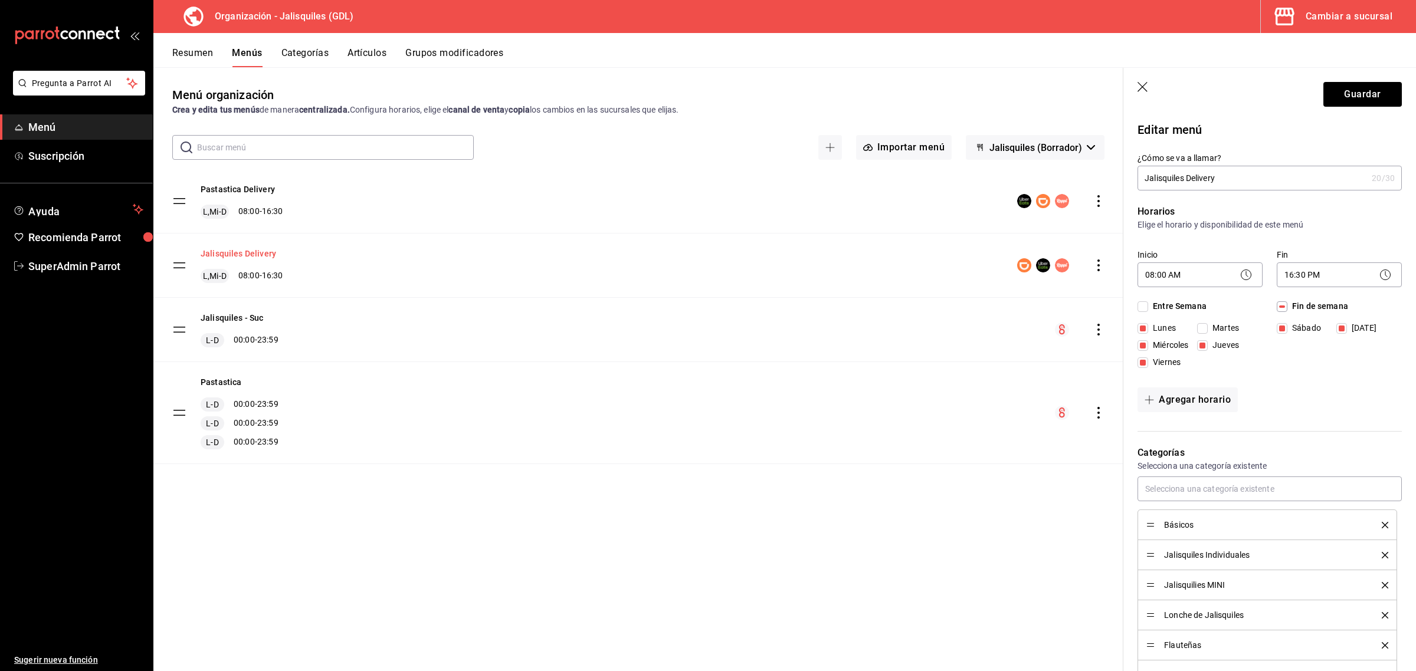
click at [245, 255] on button "Jalisquiles Delivery" at bounding box center [239, 254] width 76 height 12
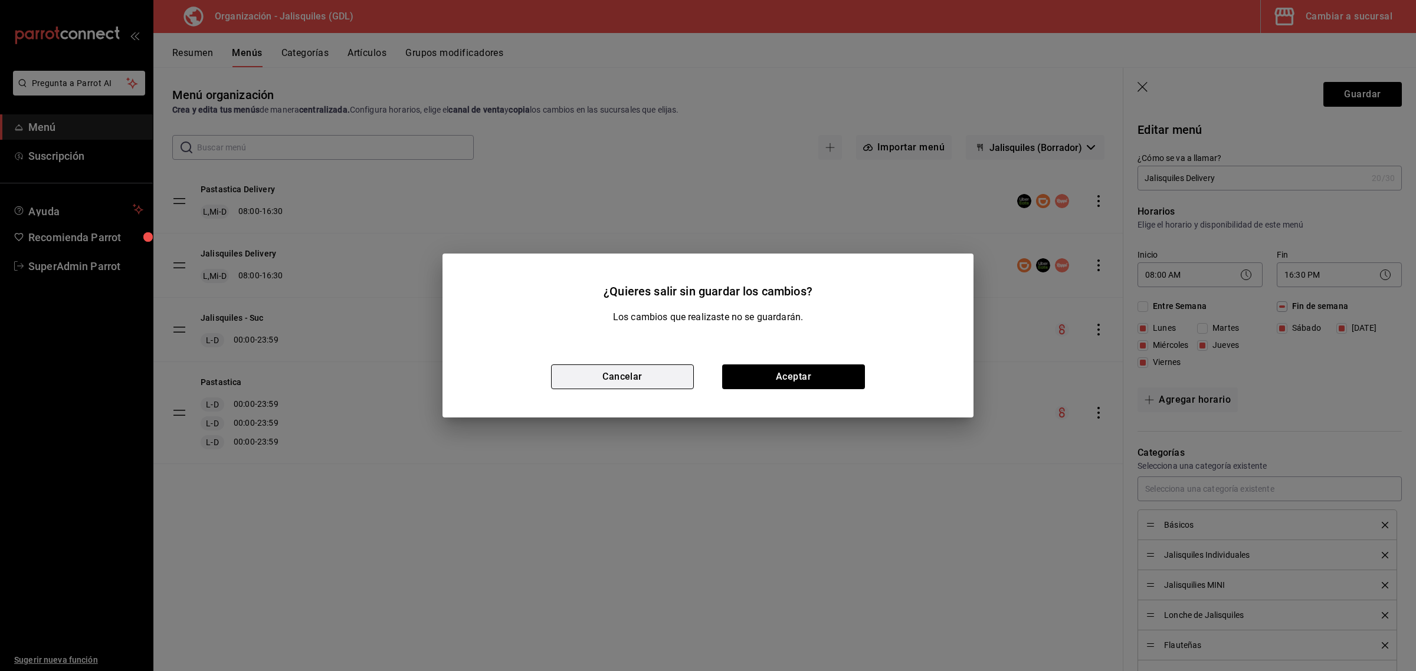
click at [647, 379] on button "Cancelar" at bounding box center [622, 377] width 143 height 25
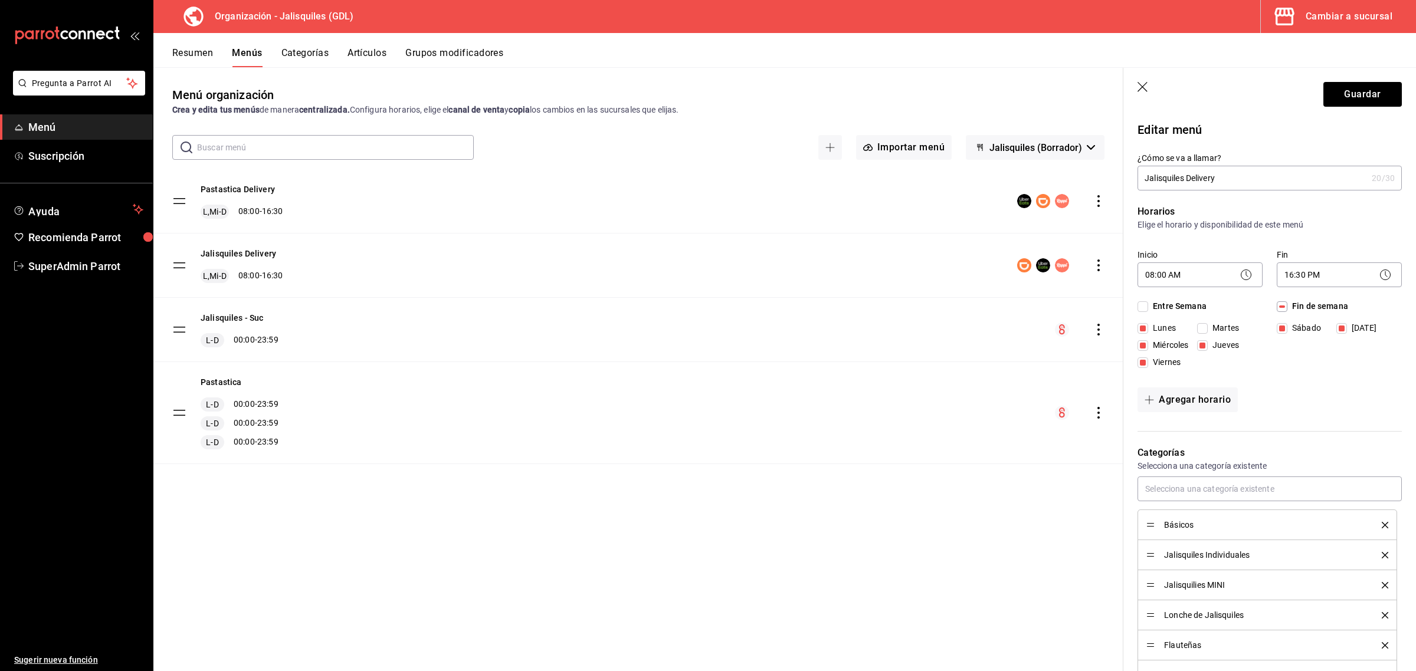
click at [383, 50] on button "Artículos" at bounding box center [366, 57] width 39 height 20
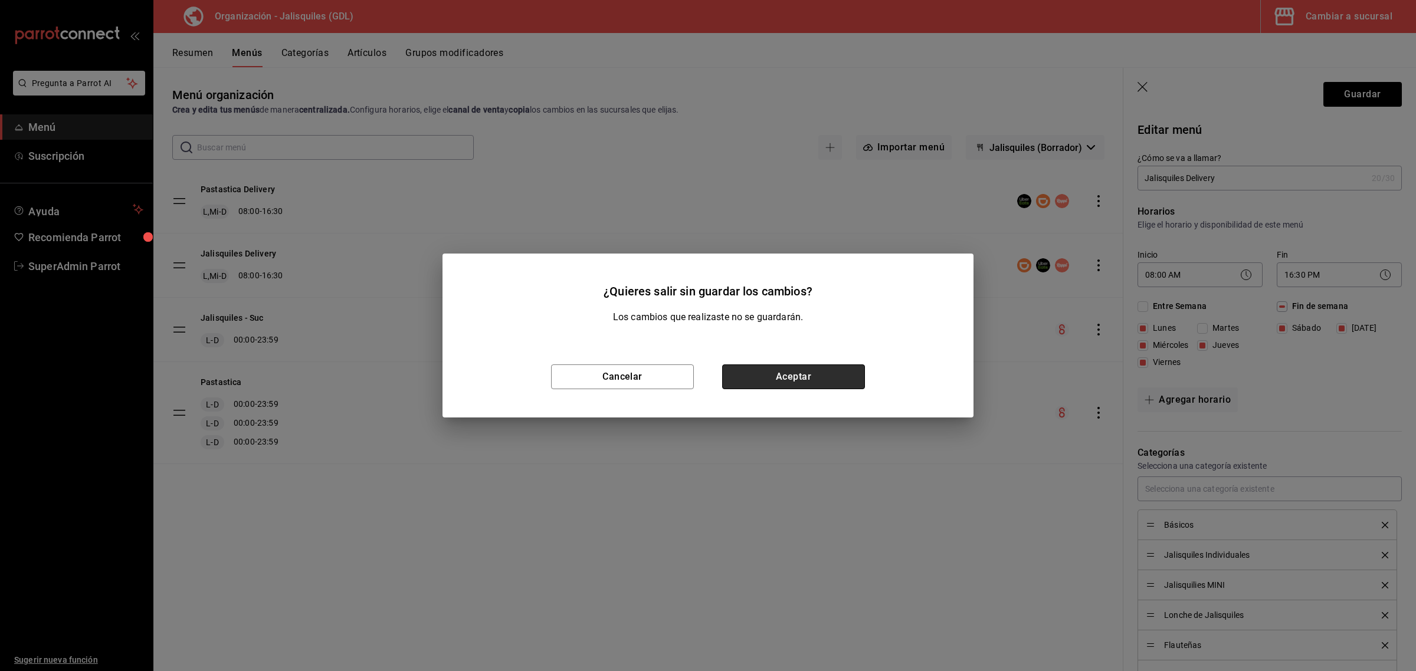
click at [738, 373] on button "Aceptar" at bounding box center [793, 377] width 143 height 25
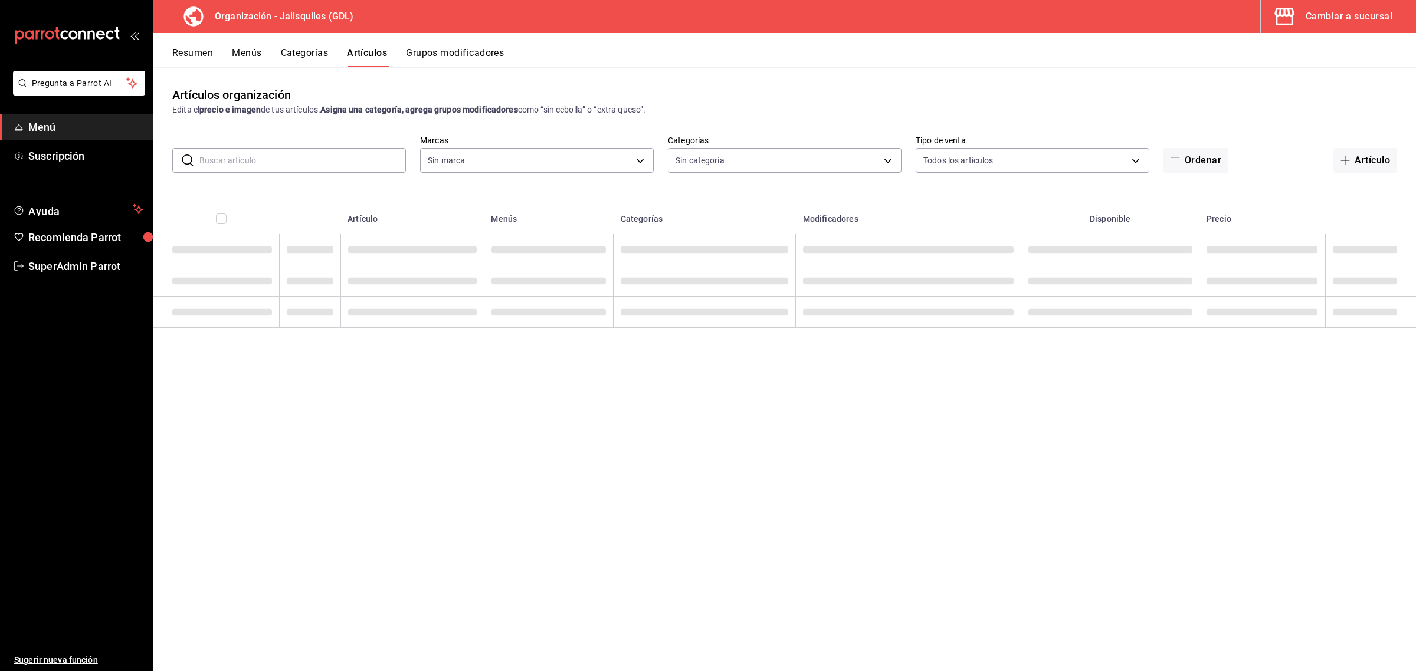
type input "940eca20-2479-4aa6-b858-0bcf17796136"
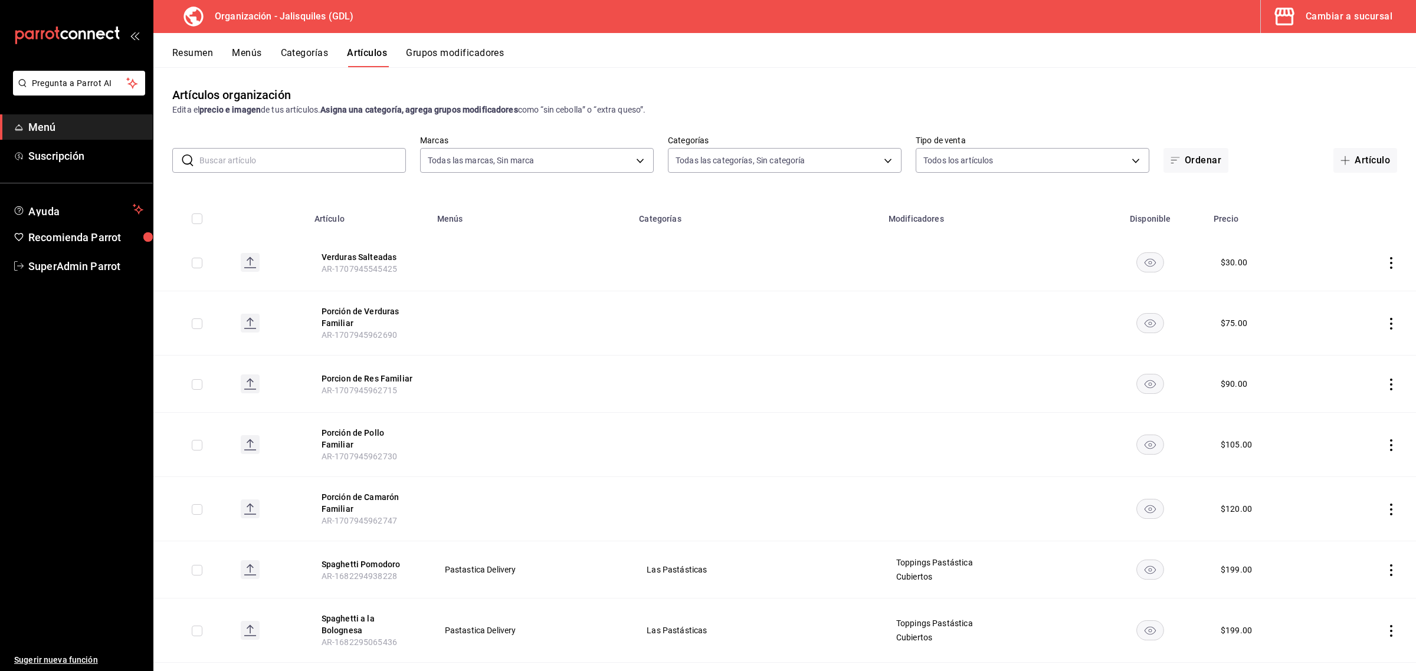
type input "c93e9aa7-e2f3-4ea7-86cf-9a96bcee5e7f,f17bdb1a-5c00-4164-9174-0f2ddc0efb1a,0698e…"
click at [319, 152] on input "text" at bounding box center [302, 161] width 206 height 24
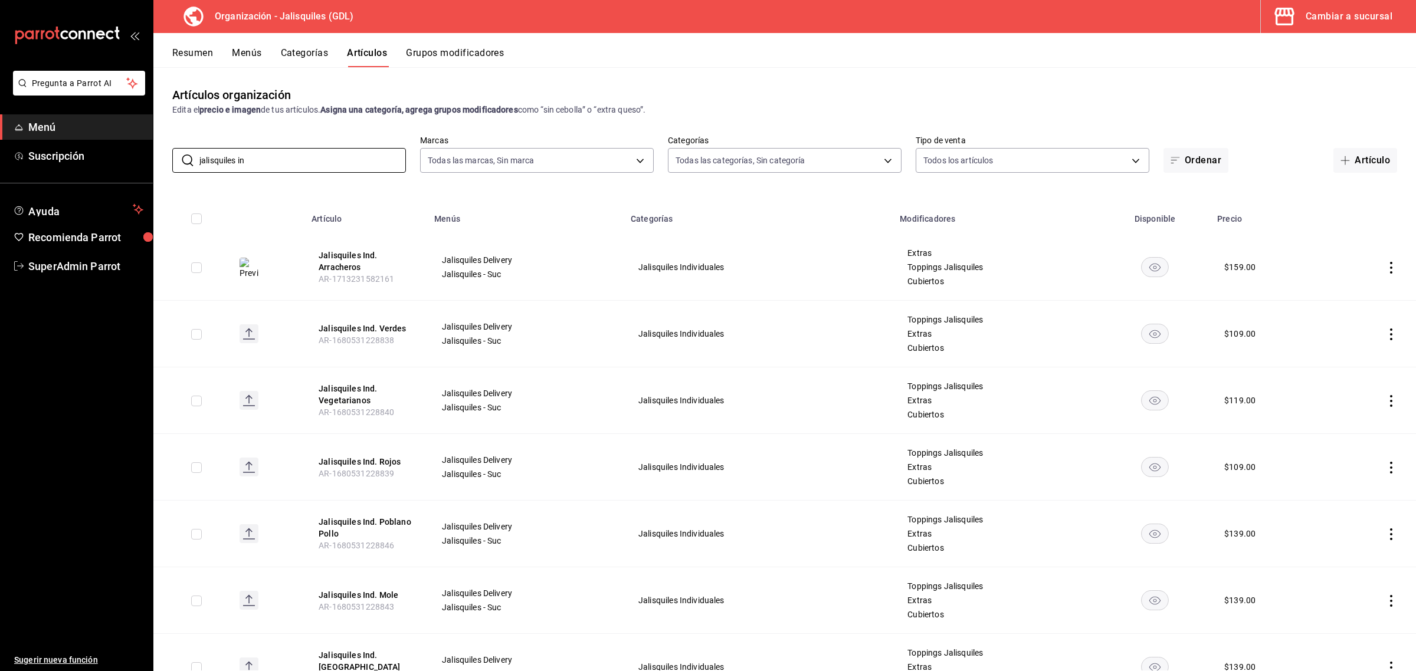
drag, startPoint x: 293, startPoint y: 161, endPoint x: 145, endPoint y: 172, distance: 148.5
click at [145, 172] on div "Pregunta a Parrot AI Menú Suscripción Ayuda Recomienda Parrot SuperAdmin Parrot…" at bounding box center [708, 335] width 1416 height 671
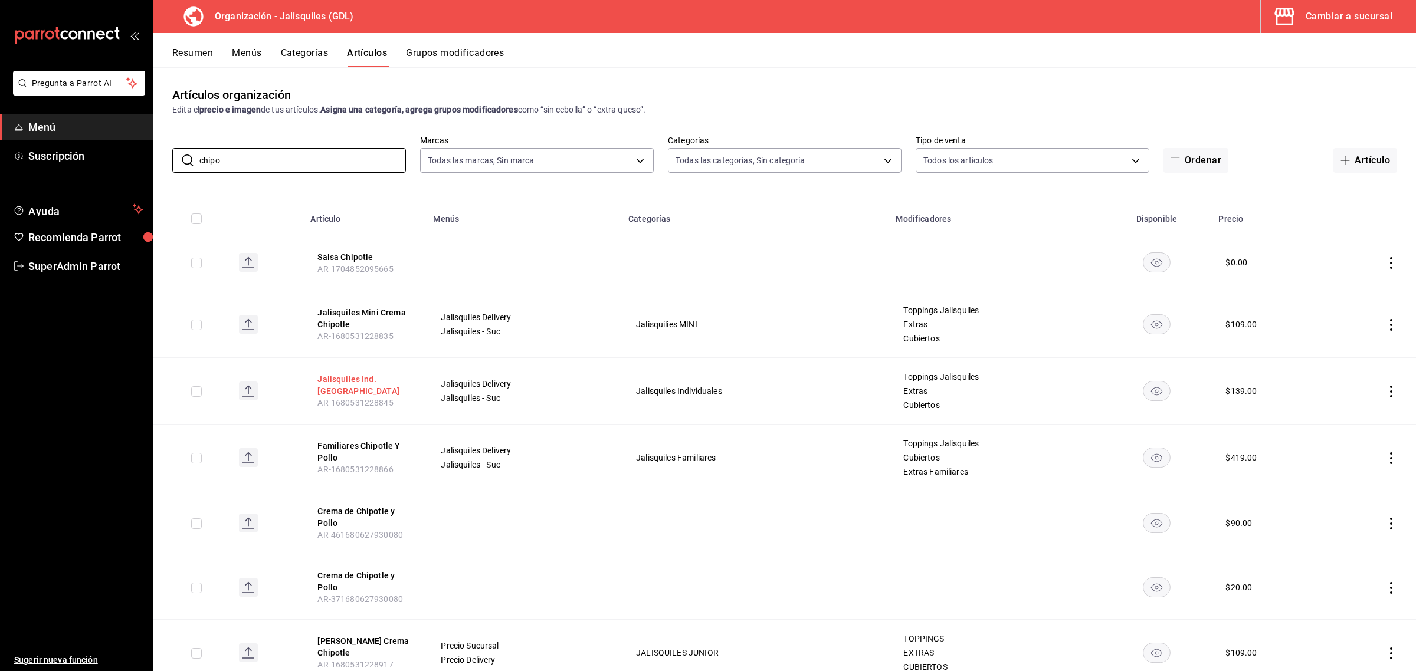
type input "chipo"
click at [352, 388] on button "Jalisquiles Ind. [GEOGRAPHIC_DATA]" at bounding box center [364, 385] width 94 height 24
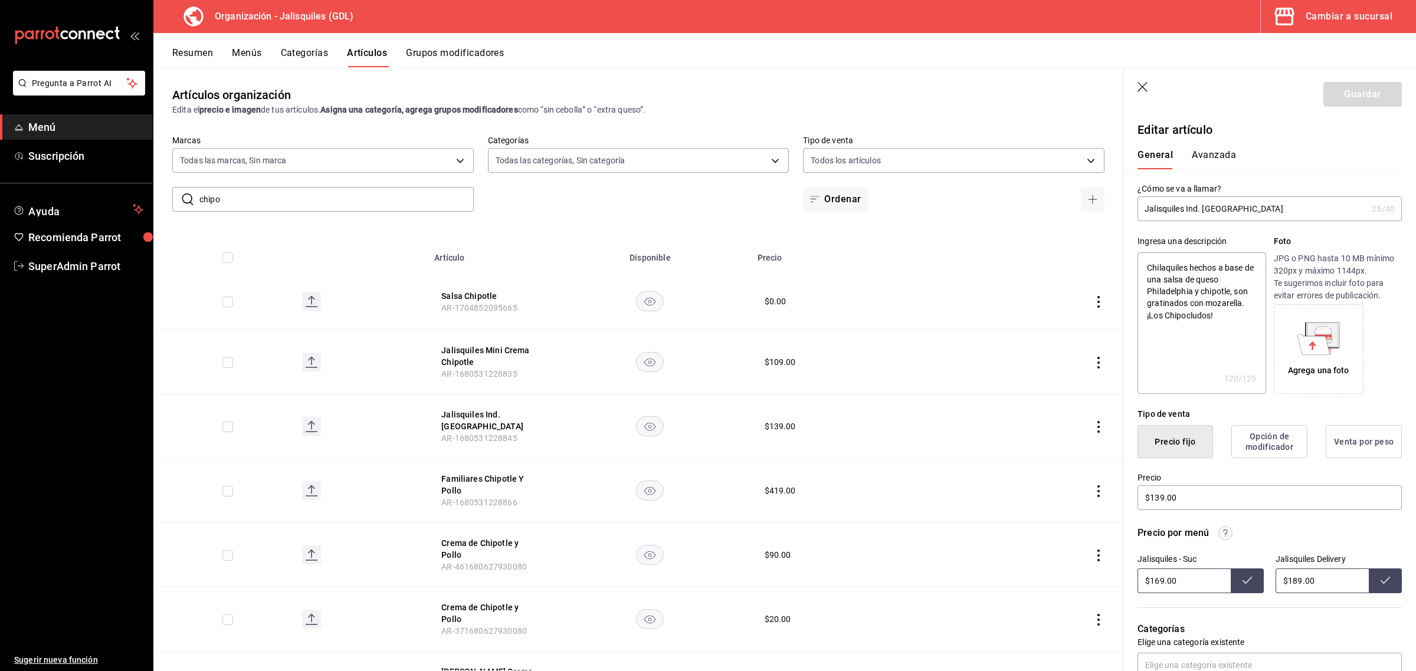
click at [1197, 156] on button "Avanzada" at bounding box center [1214, 159] width 44 height 20
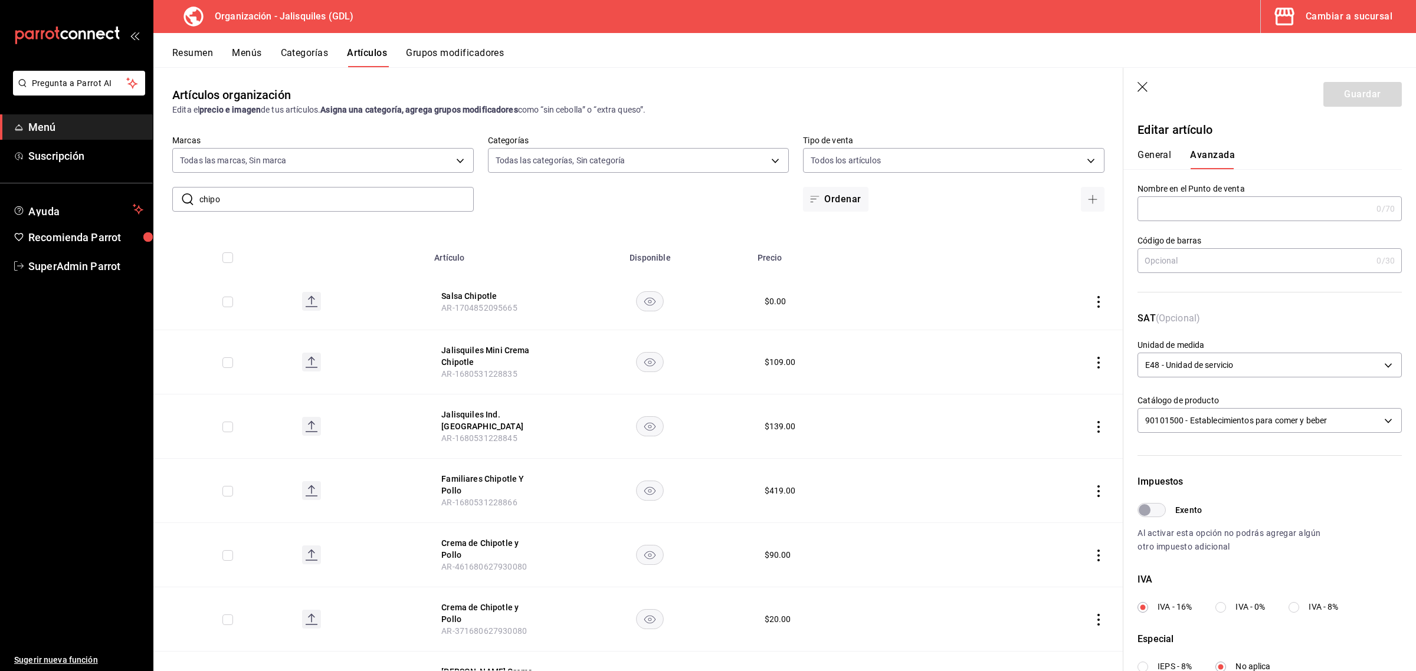
click at [1328, 18] on div "Cambiar a sucursal" at bounding box center [1348, 16] width 87 height 17
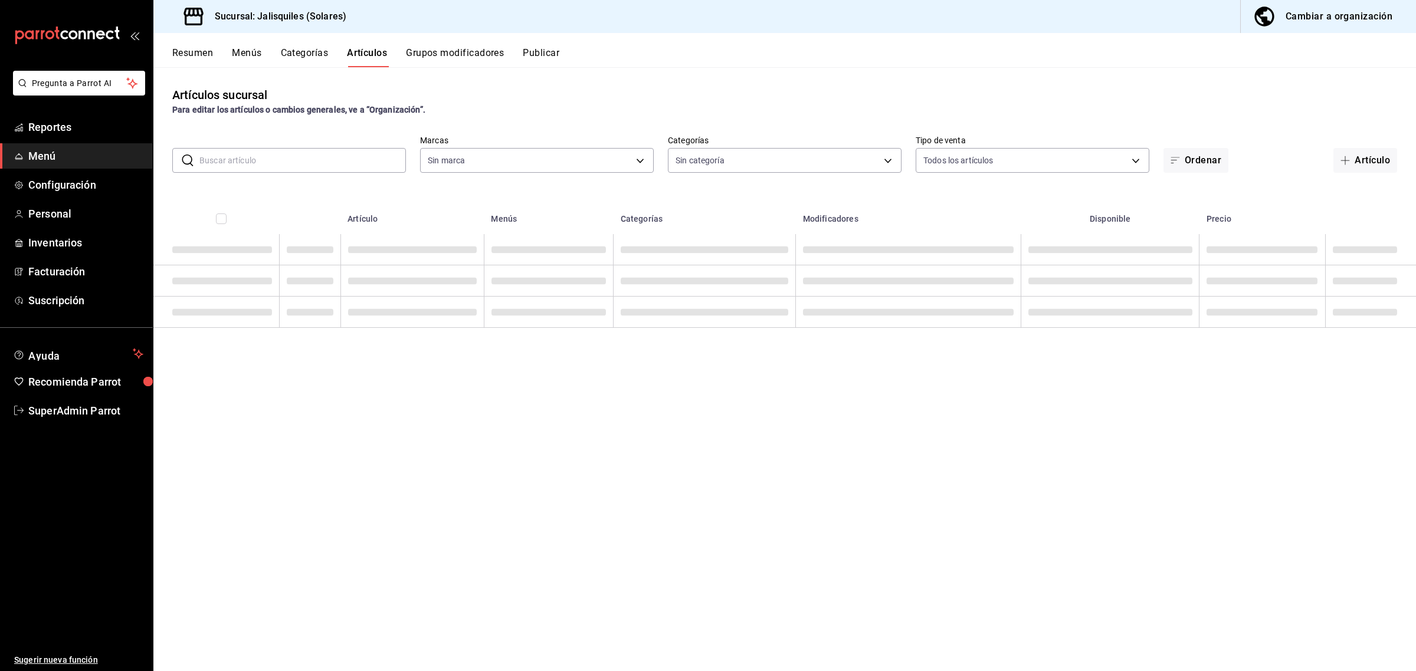
type input "e24ed640-0f31-4a7d-866c-5b2b74ae4984,f86a7338-673e-4f8d-965a-b06246a500b1"
type input "f65e6dba-26e1-4731-bd51-a20c968ed1e4,d9386102-92c6-4fac-a6ac-66ee905c2e42,3911e…"
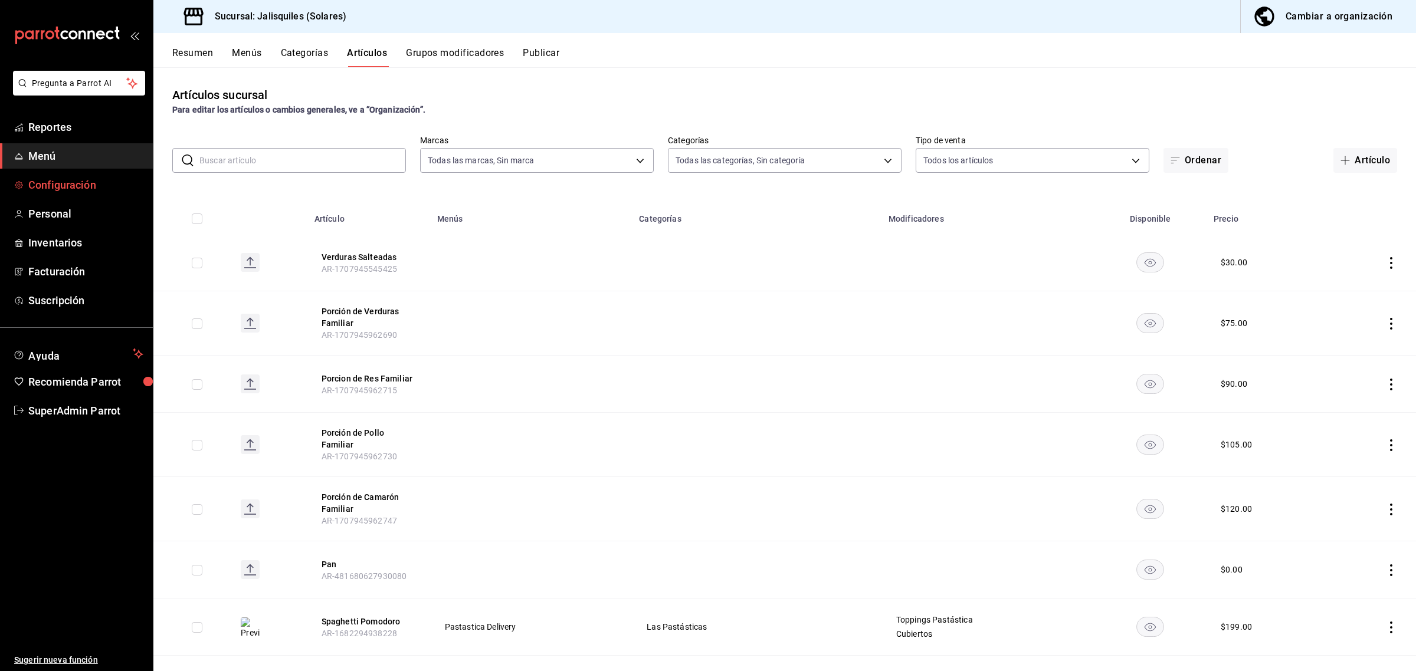
click at [65, 191] on span "Configuración" at bounding box center [85, 185] width 115 height 16
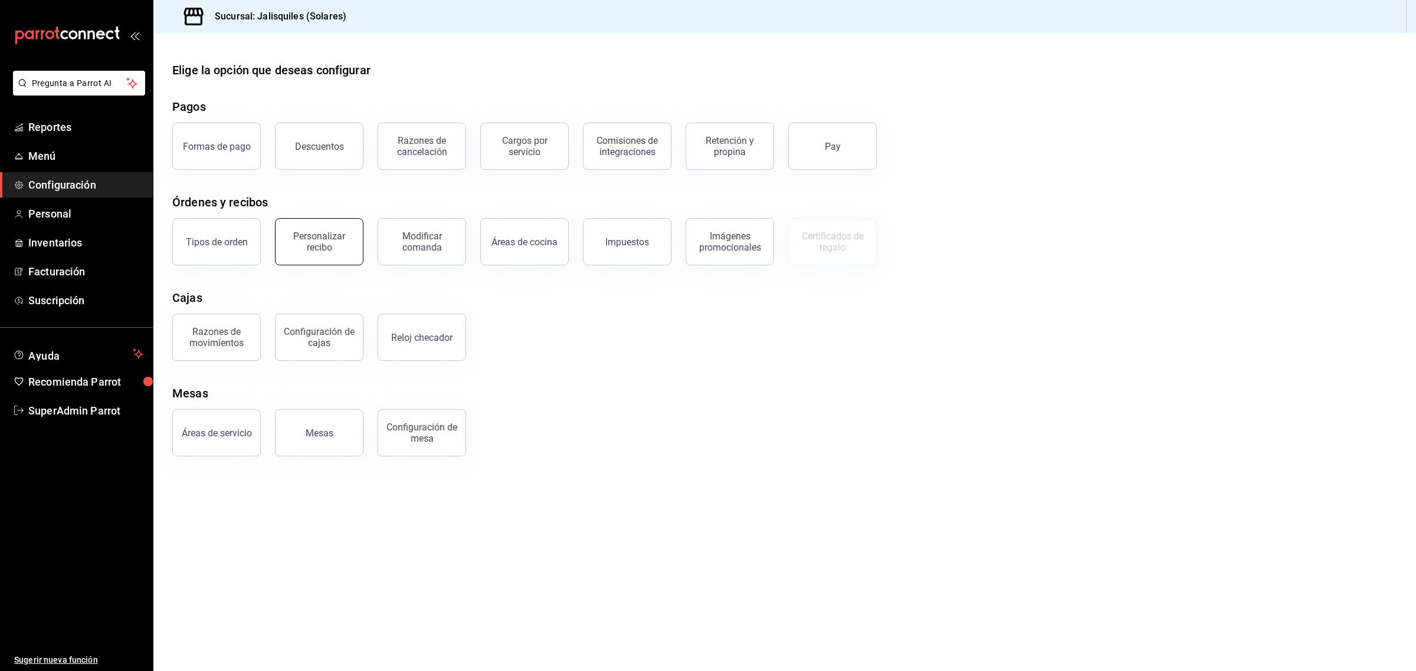
click at [331, 255] on button "Personalizar recibo" at bounding box center [319, 241] width 88 height 47
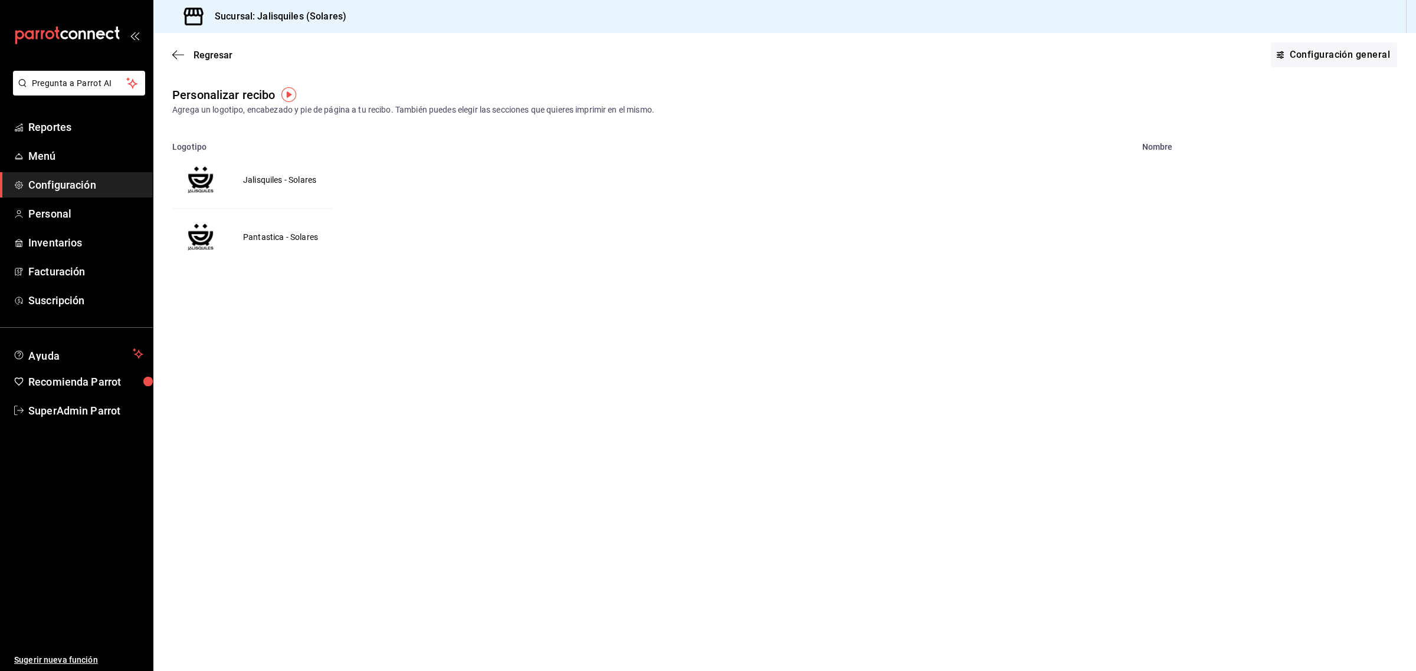
click at [296, 180] on td "Jalisquiles - Solares" at bounding box center [279, 180] width 101 height 57
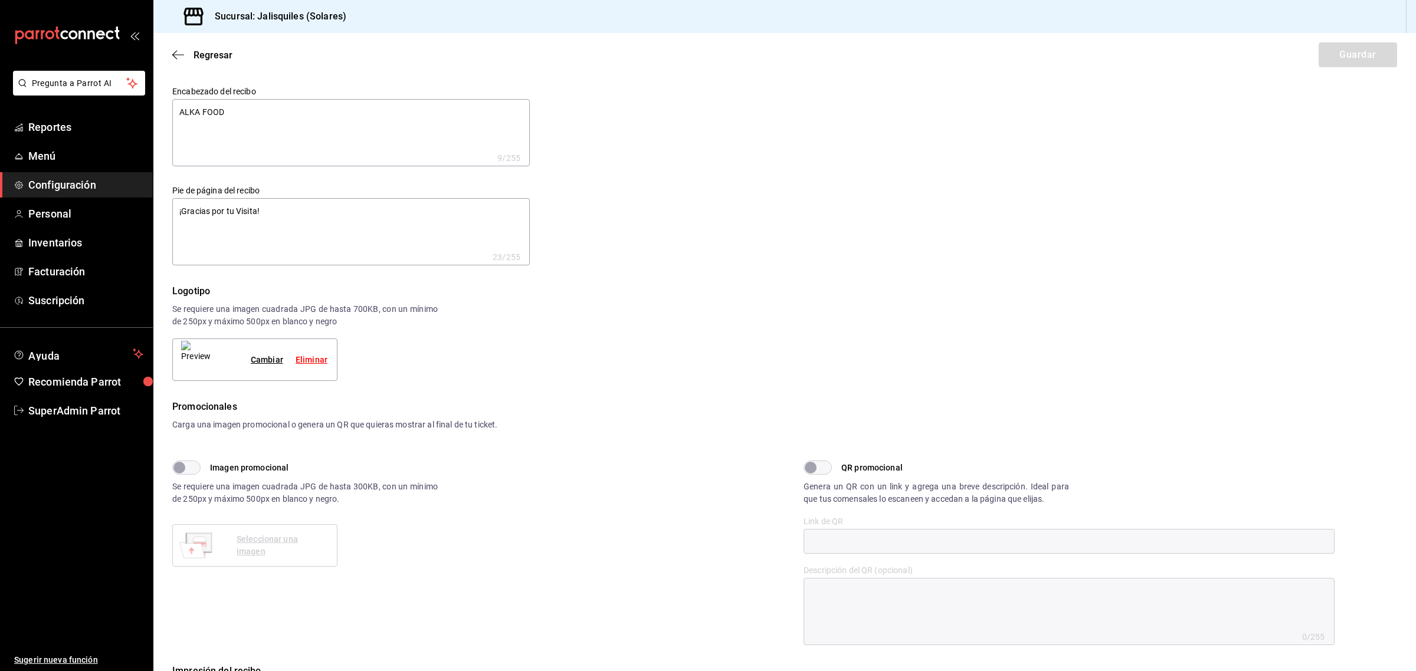
type textarea "x"
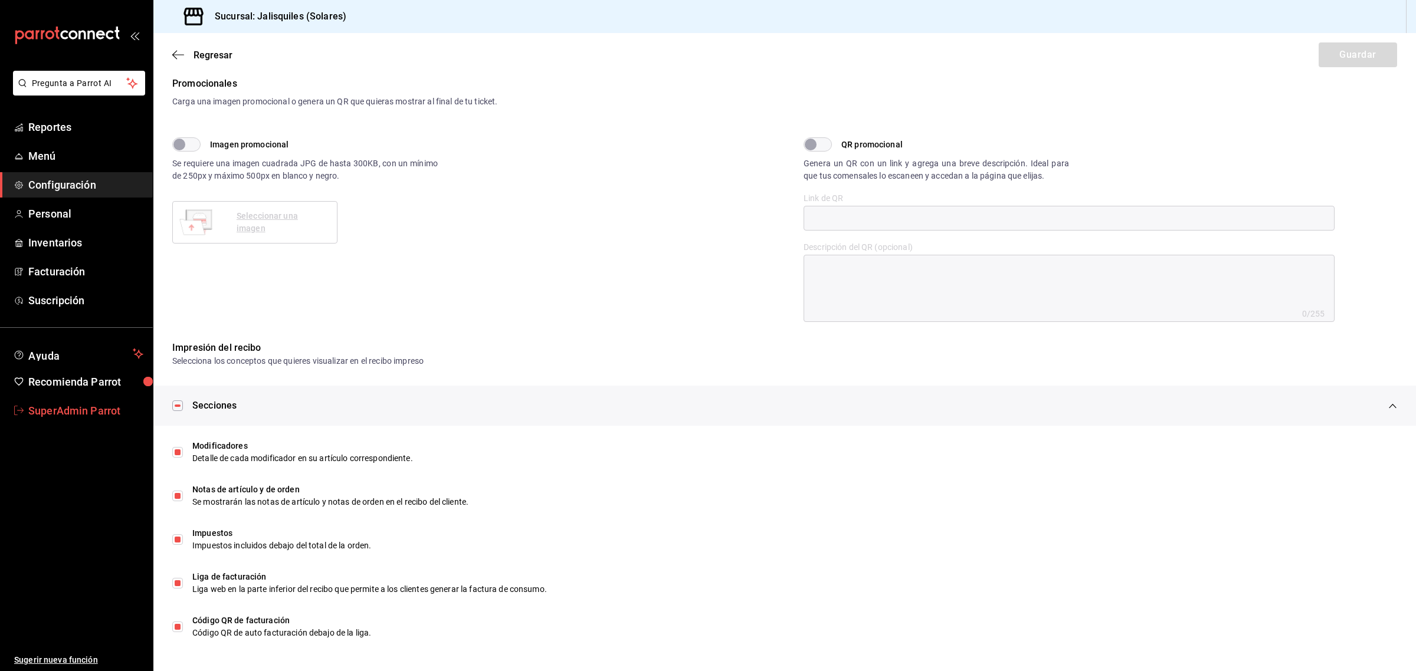
click at [34, 408] on span "SuperAdmin Parrot" at bounding box center [85, 411] width 115 height 16
